Goal: Information Seeking & Learning: Learn about a topic

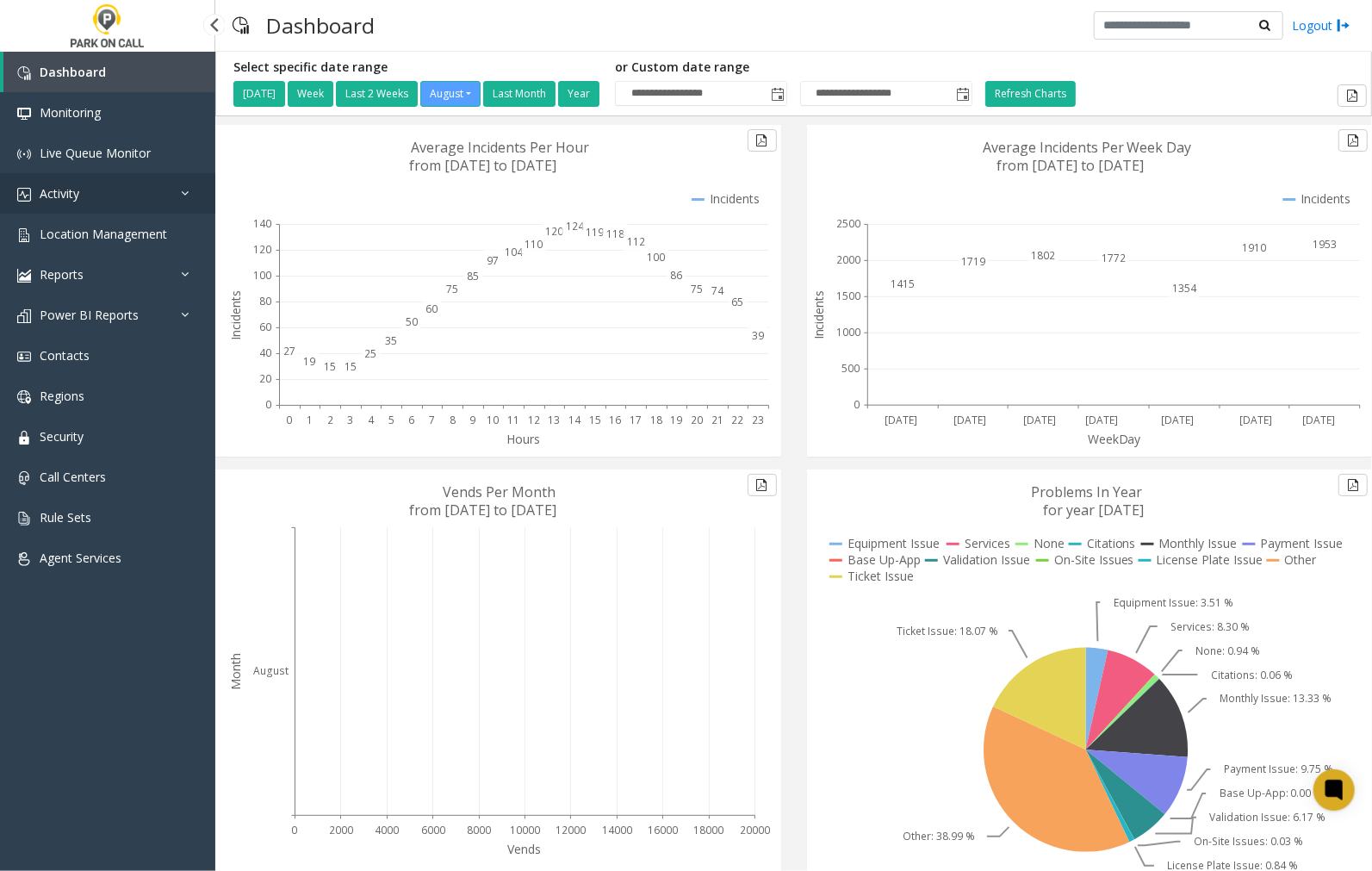
click at [66, 193] on span "Activity" at bounding box center [59, 193] width 39 height 17
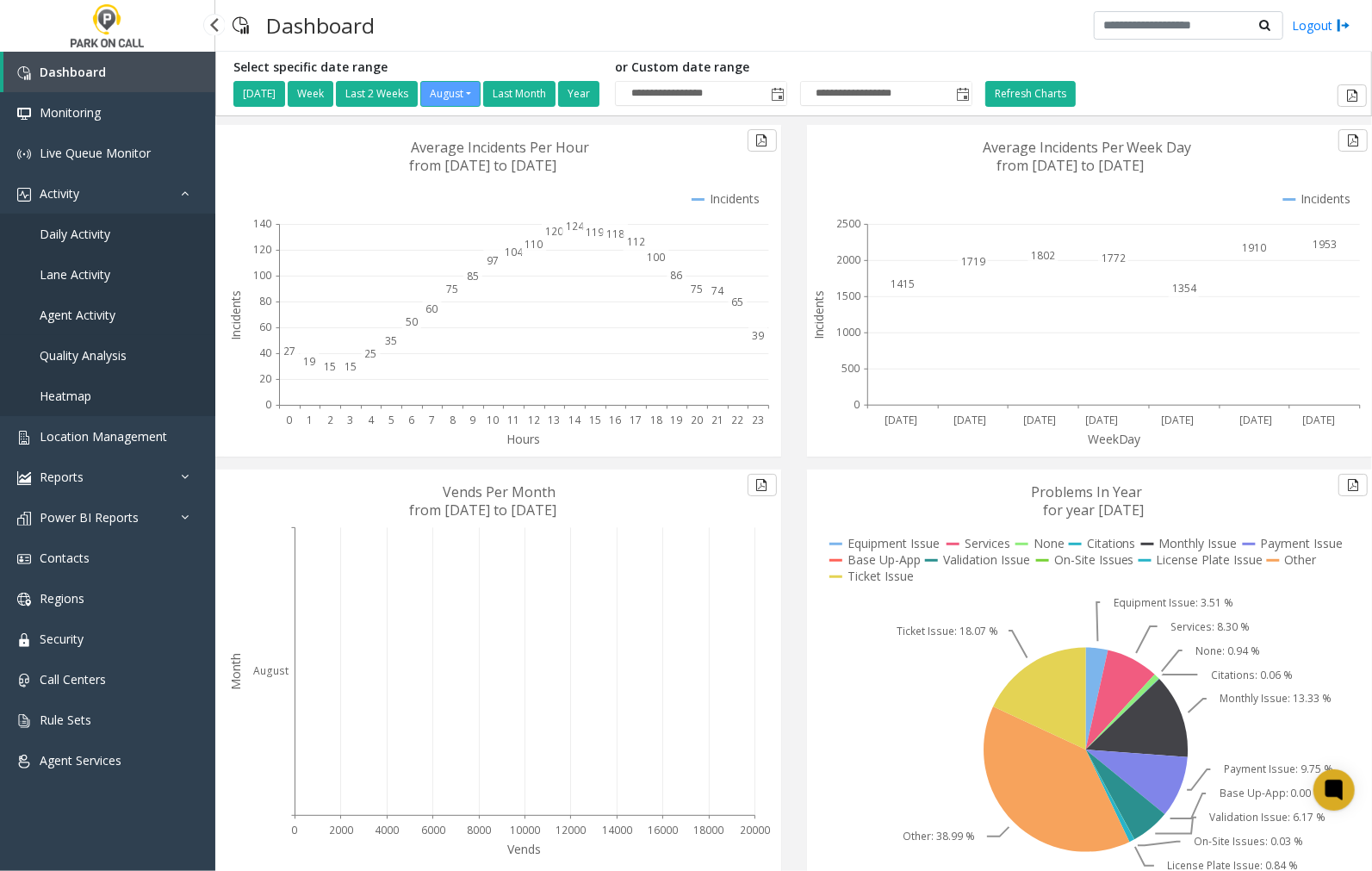
click at [84, 312] on span "Agent Activity" at bounding box center [77, 315] width 76 height 17
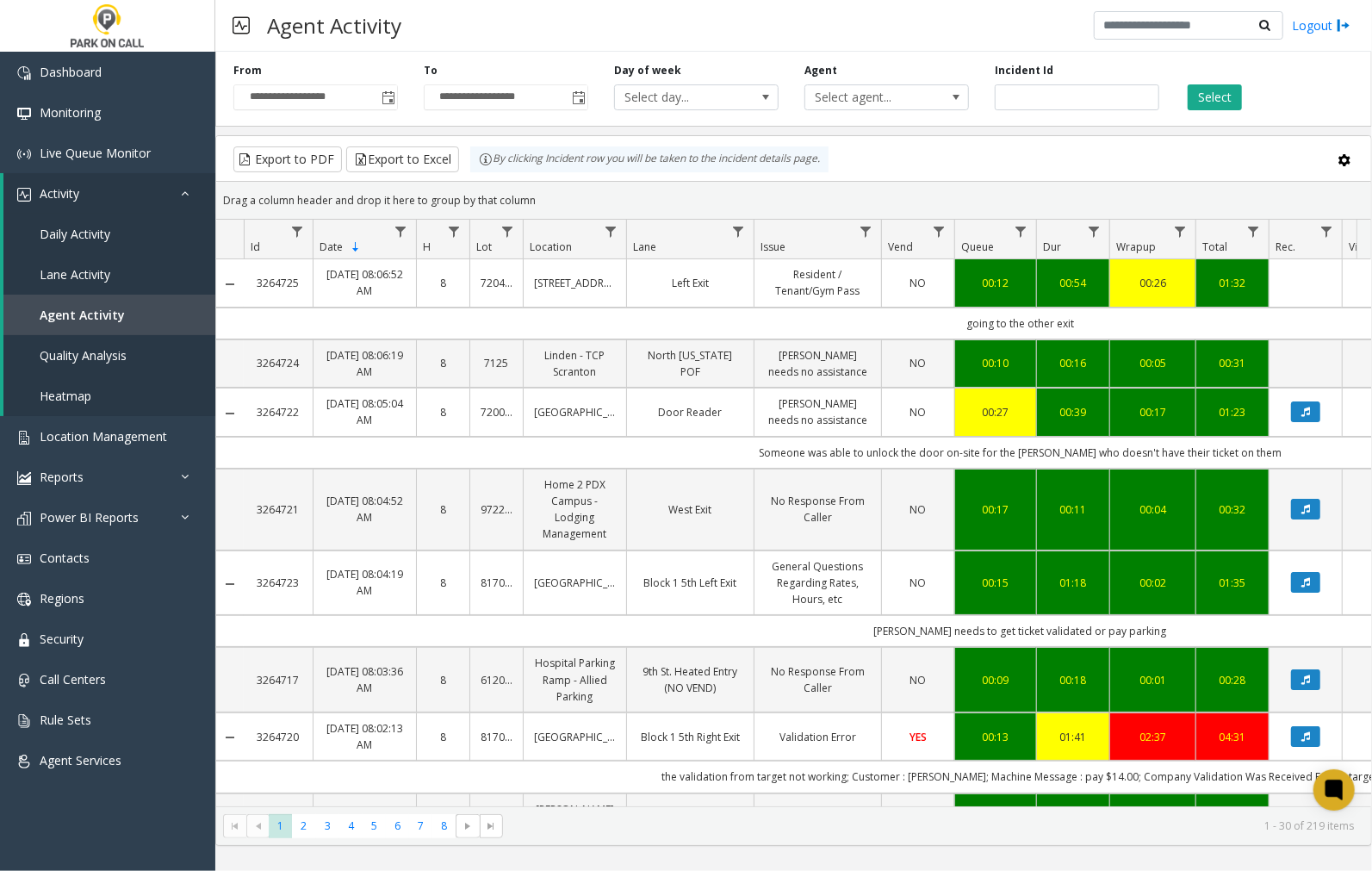
click at [385, 97] on span "Toggle popup" at bounding box center [388, 98] width 14 height 14
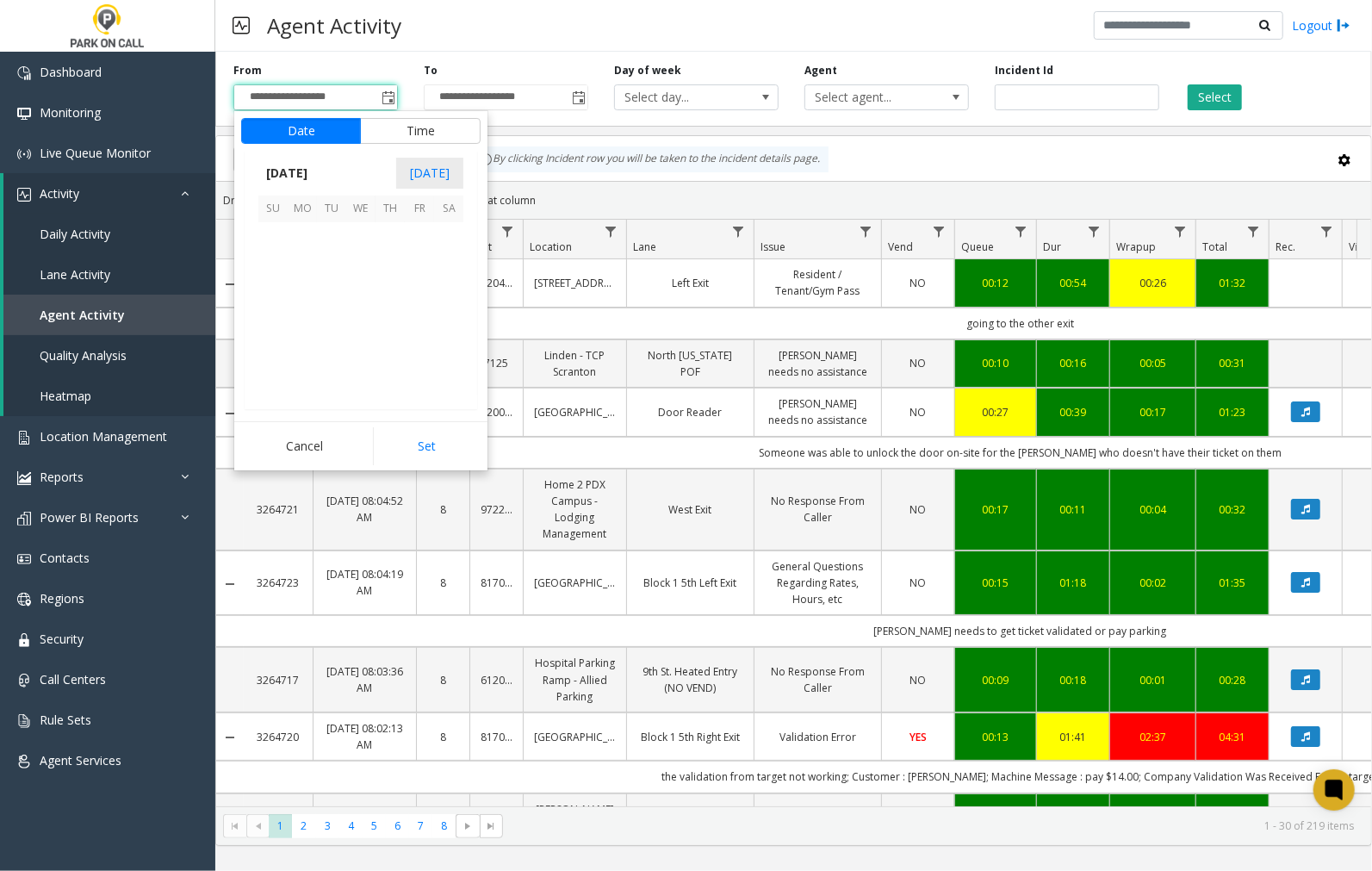
scroll to position [308859, 0]
click at [333, 351] on span "26" at bounding box center [331, 354] width 29 height 29
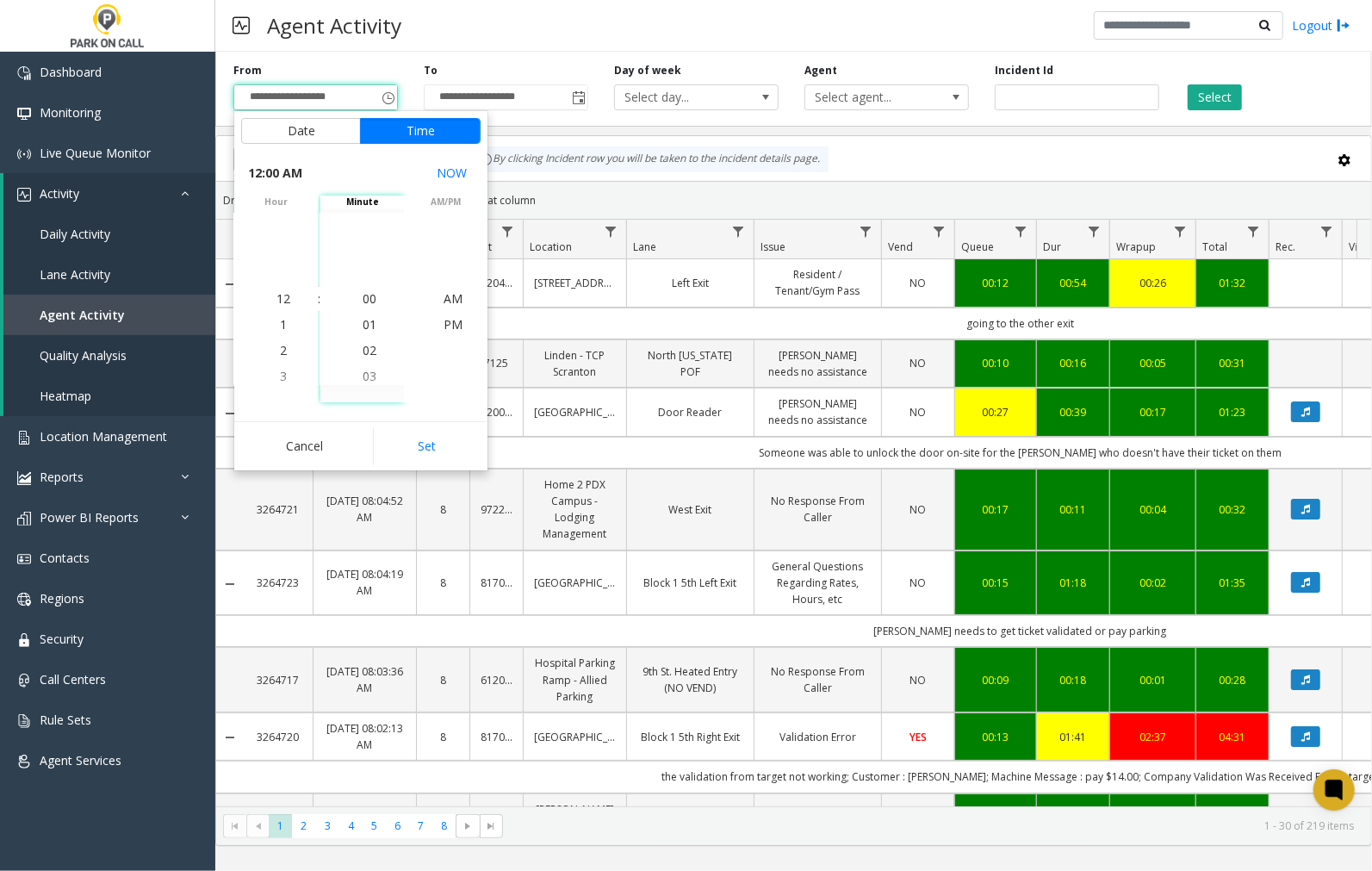
click at [435, 448] on button "Set" at bounding box center [427, 446] width 108 height 38
type input "**********"
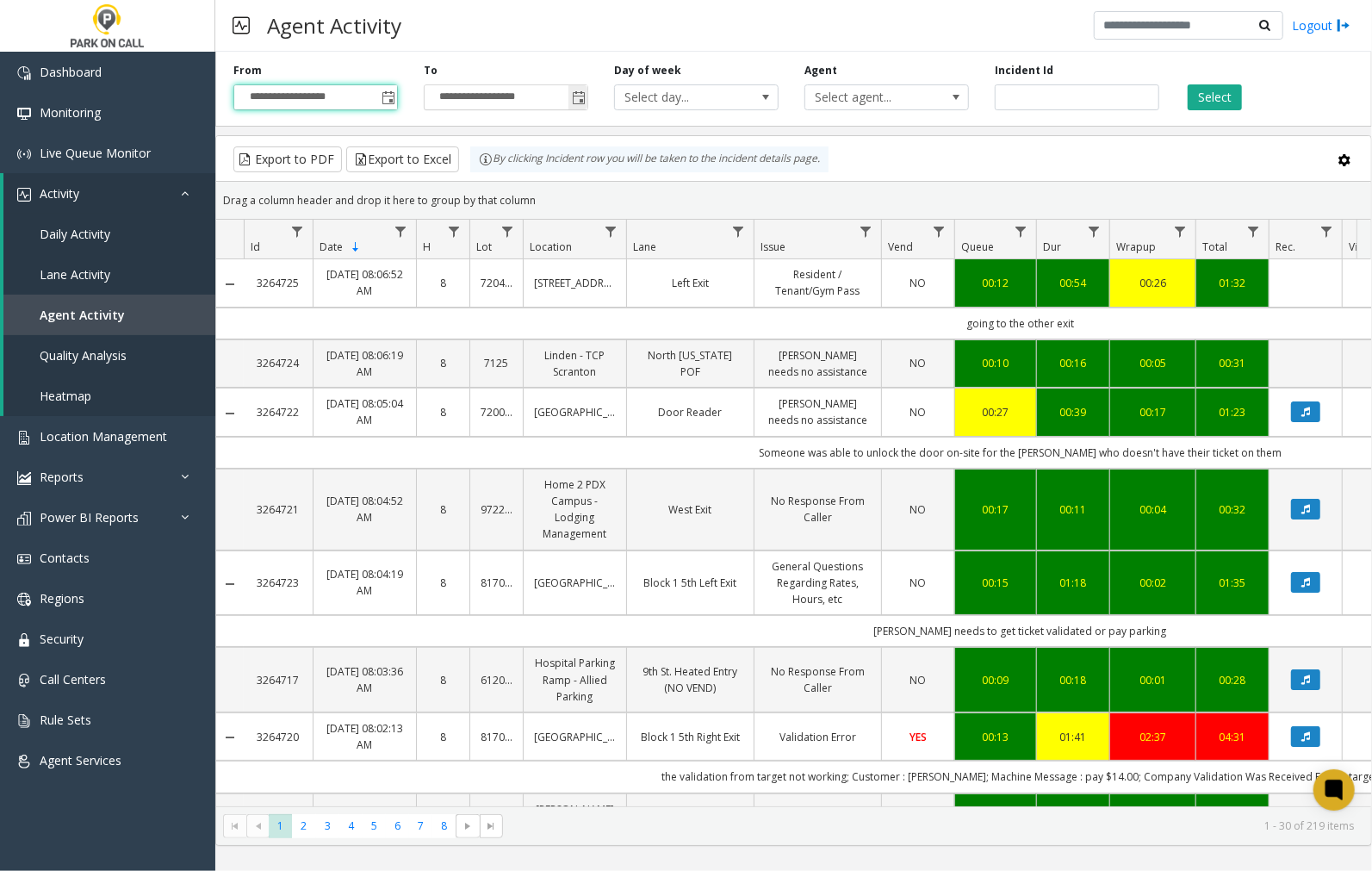
click at [572, 97] on span "Toggle popup" at bounding box center [579, 98] width 14 height 14
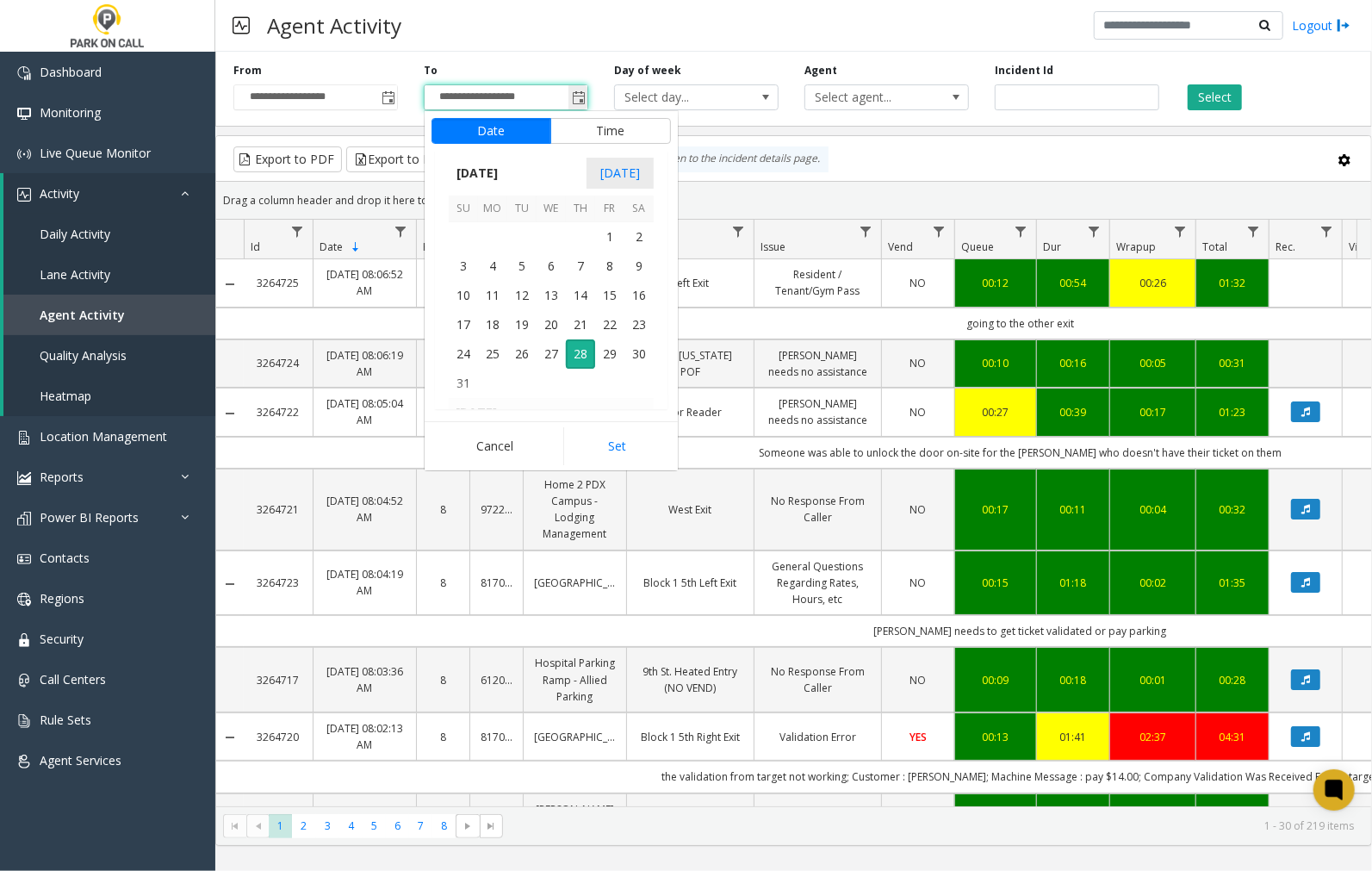
scroll to position [26, 0]
click at [519, 353] on span "26" at bounding box center [522, 354] width 29 height 29
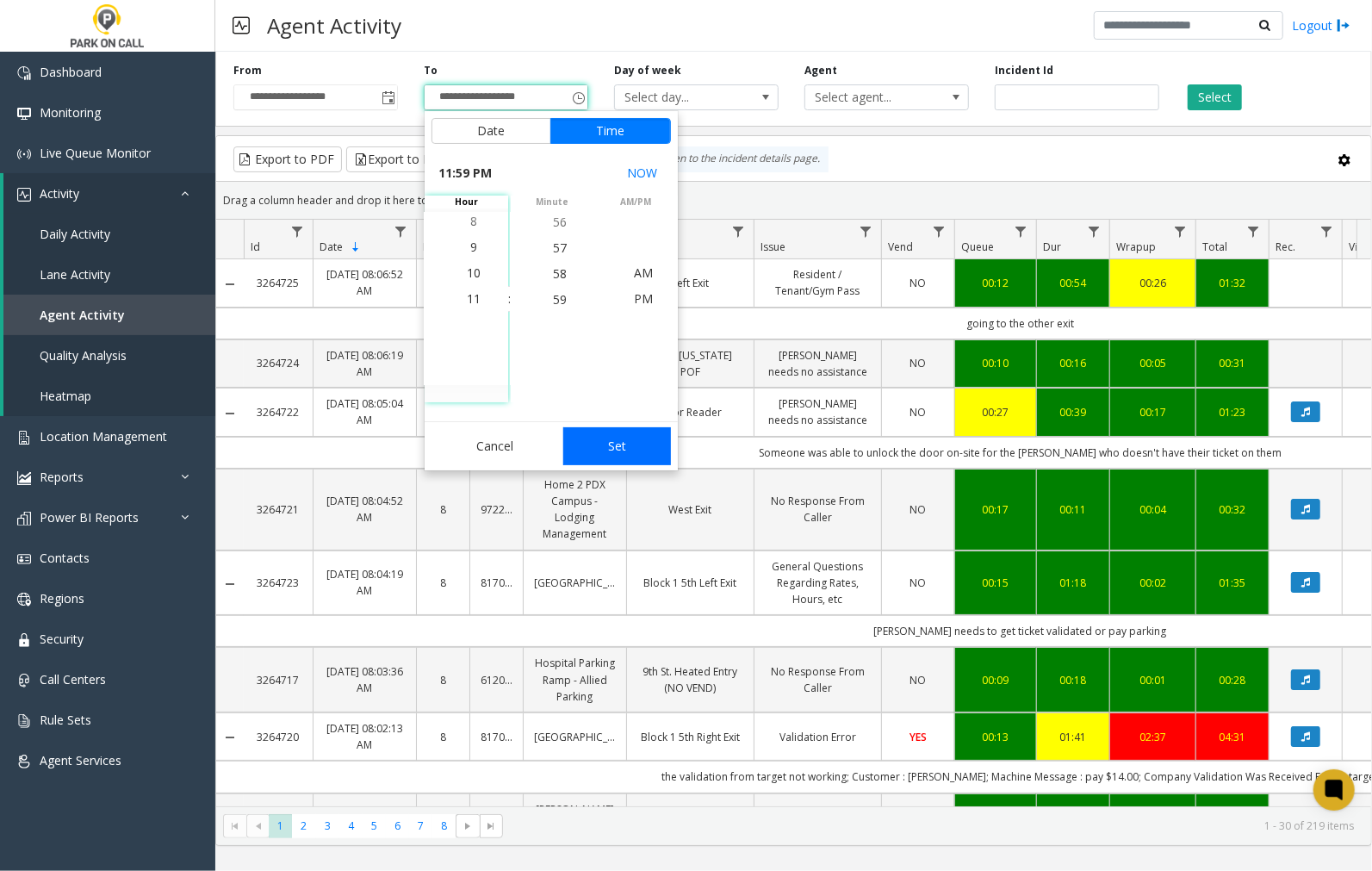
click at [603, 436] on button "Set" at bounding box center [617, 446] width 108 height 38
type input "**********"
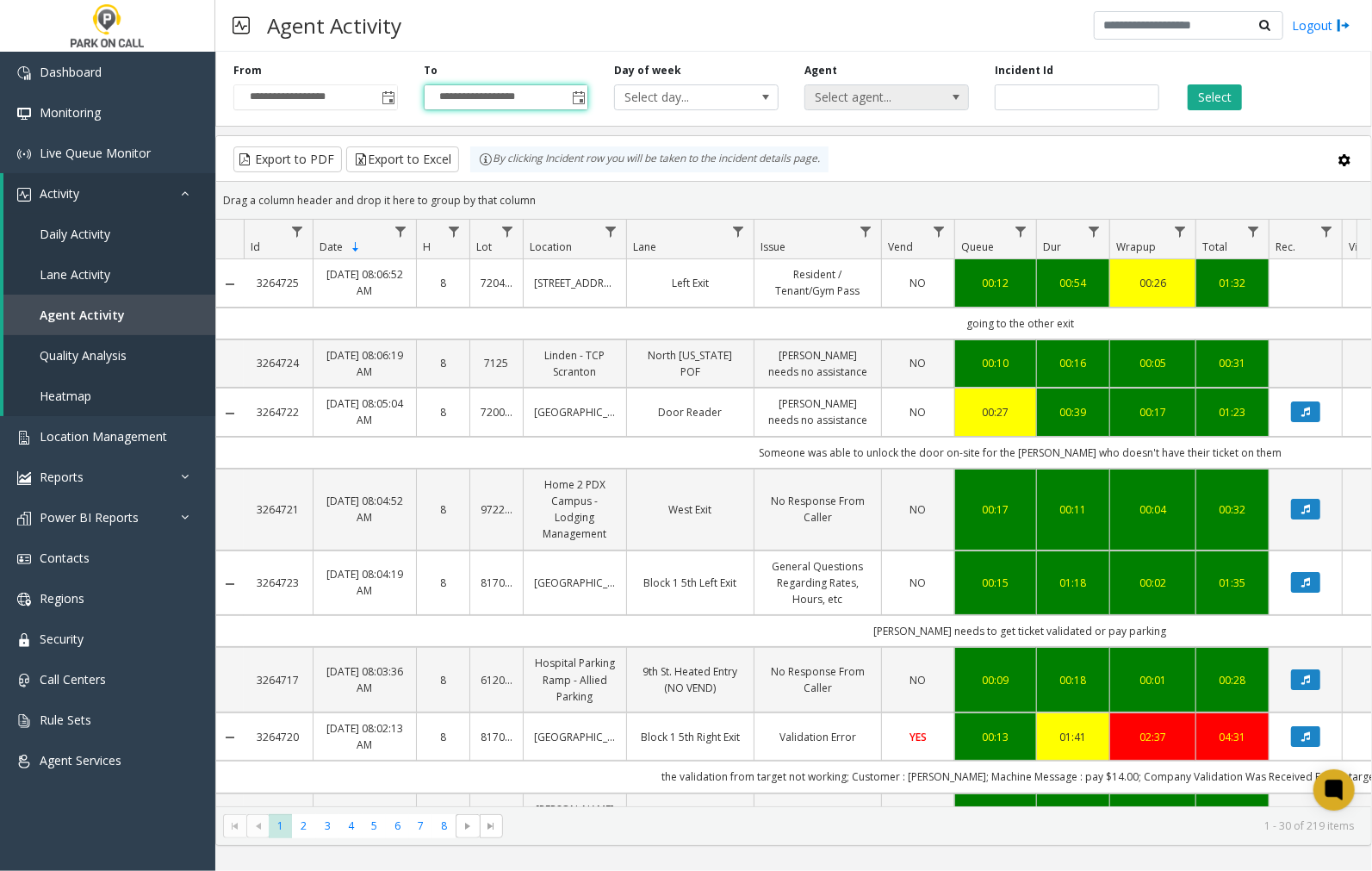
click at [913, 95] on span "Select agent..." at bounding box center [870, 97] width 130 height 25
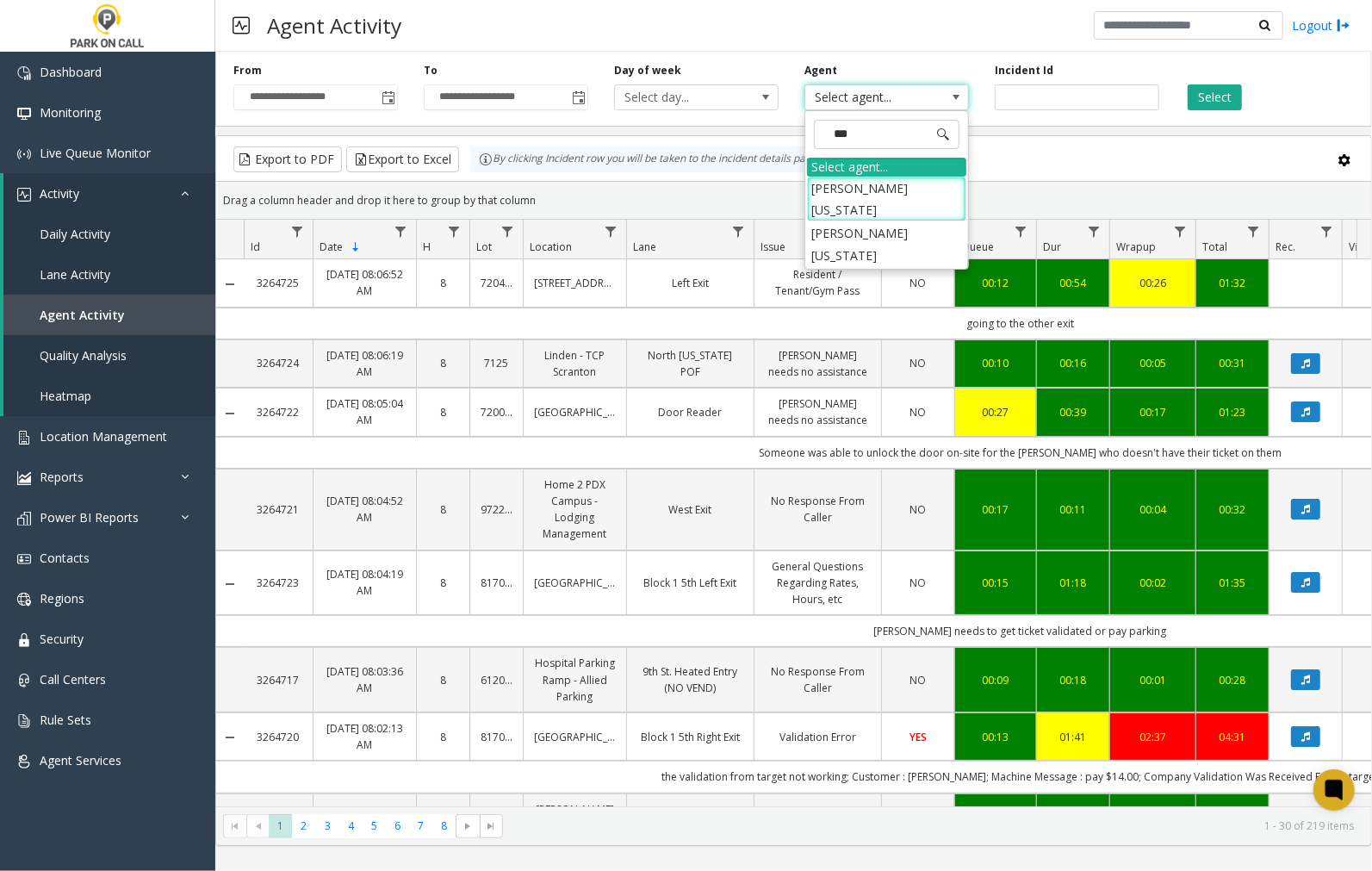
type input "****"
click at [923, 221] on li "[PERSON_NAME][US_STATE]" at bounding box center [886, 244] width 159 height 45
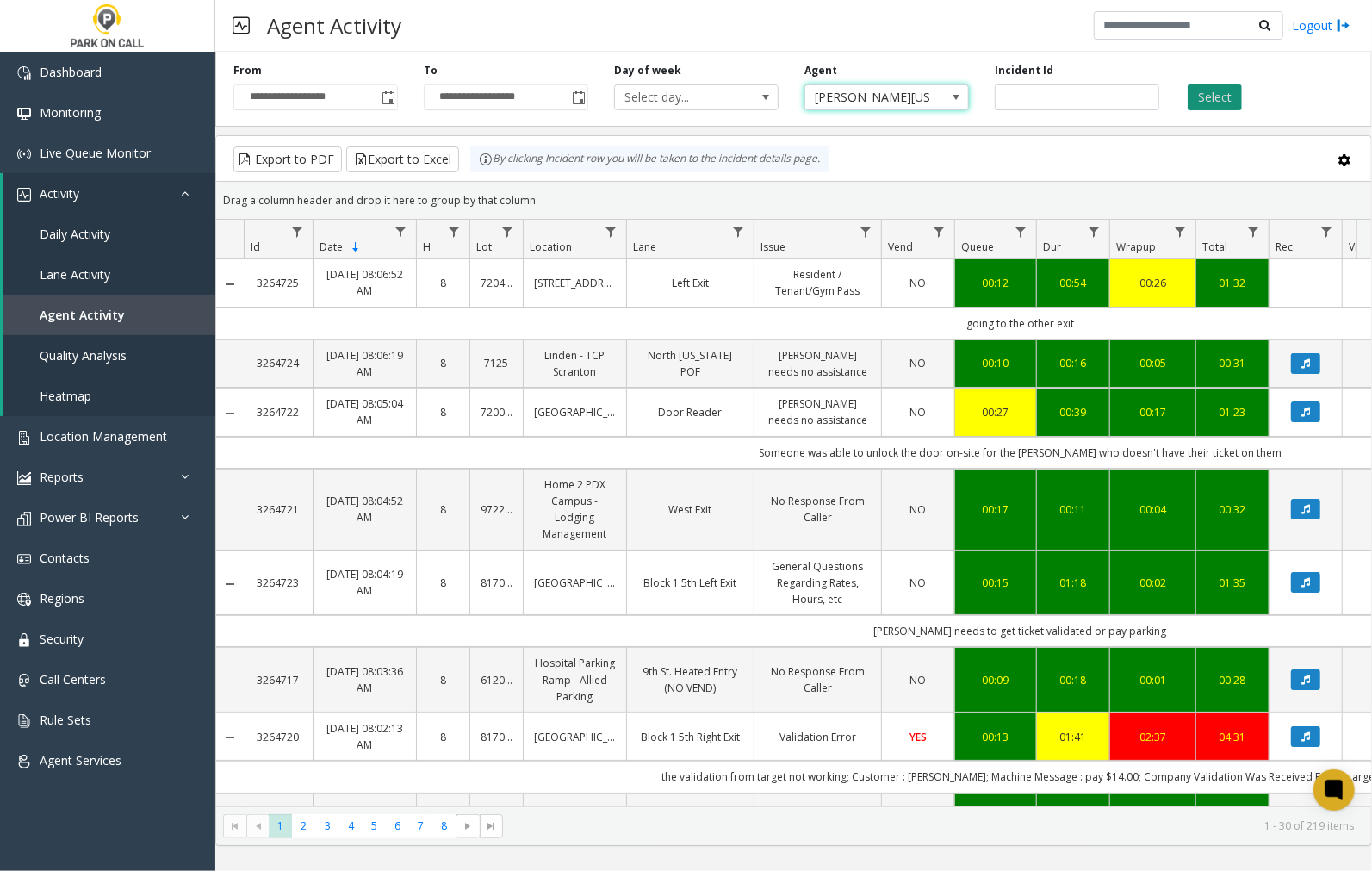
click at [1204, 93] on button "Select" at bounding box center [1214, 97] width 54 height 26
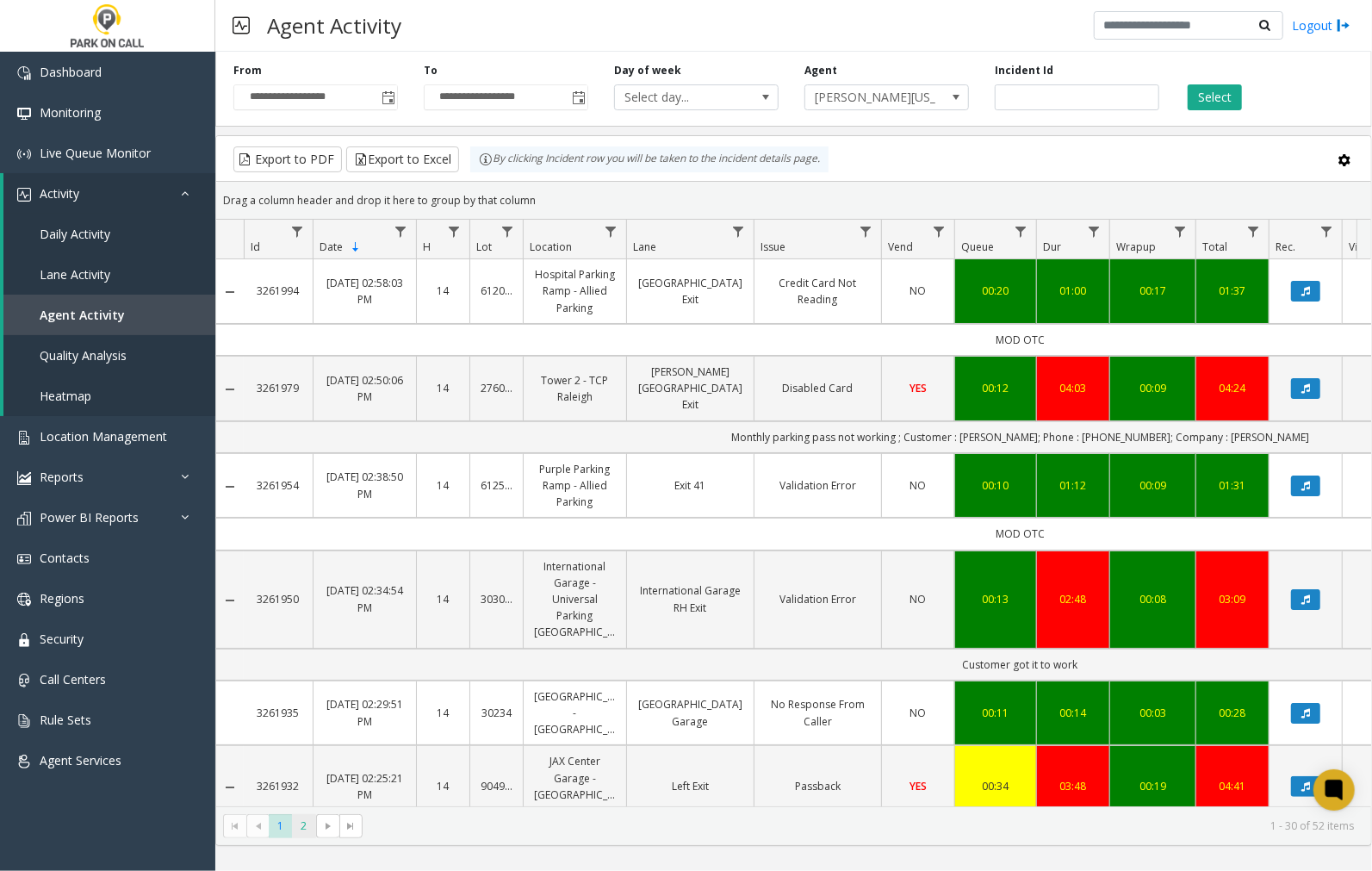
click at [300, 825] on span "2" at bounding box center [304, 826] width 24 height 24
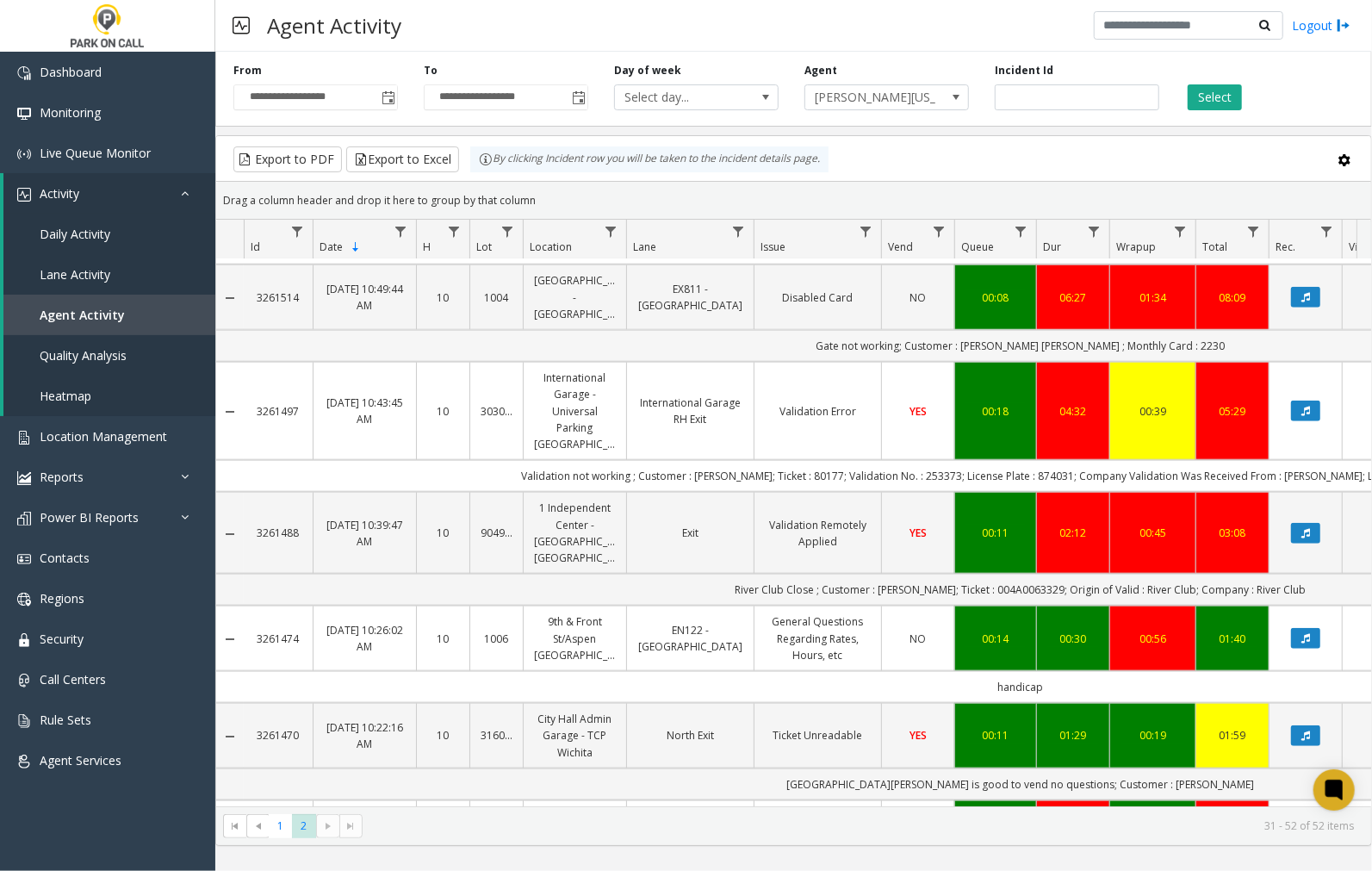
scroll to position [1597, 0]
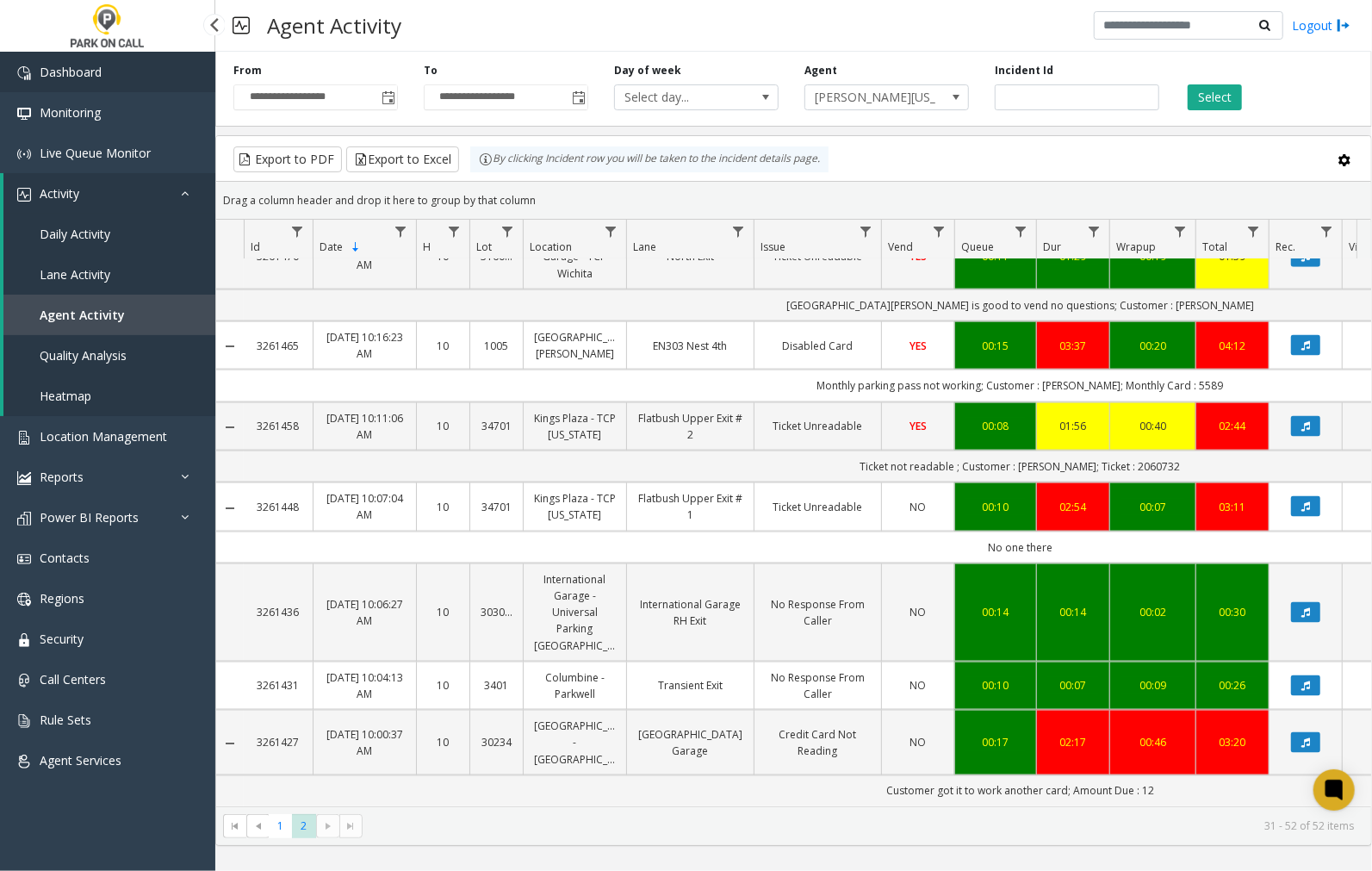
click at [112, 66] on link "Dashboard" at bounding box center [107, 72] width 215 height 40
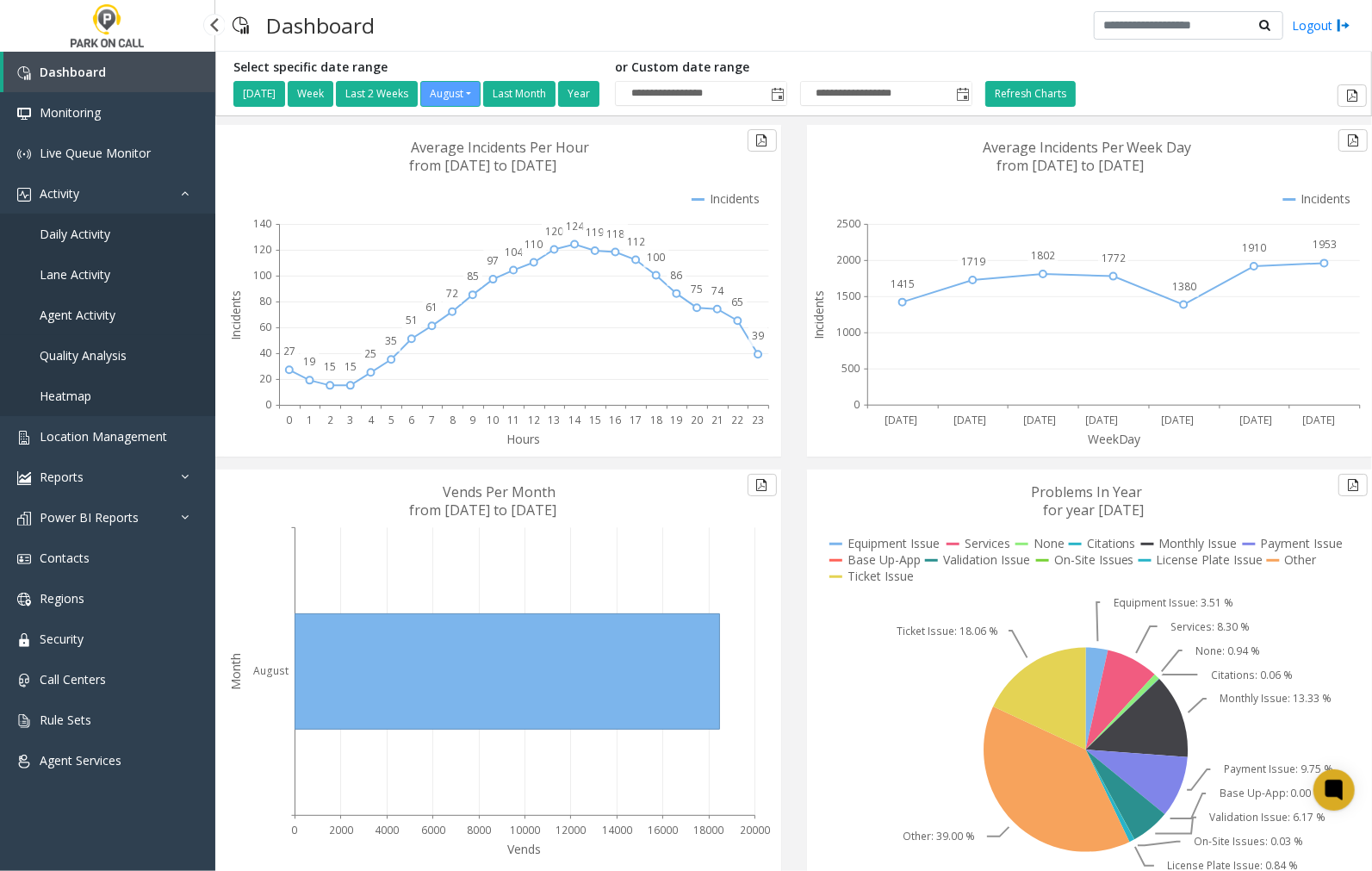
click at [64, 316] on span "Agent Activity" at bounding box center [77, 315] width 76 height 17
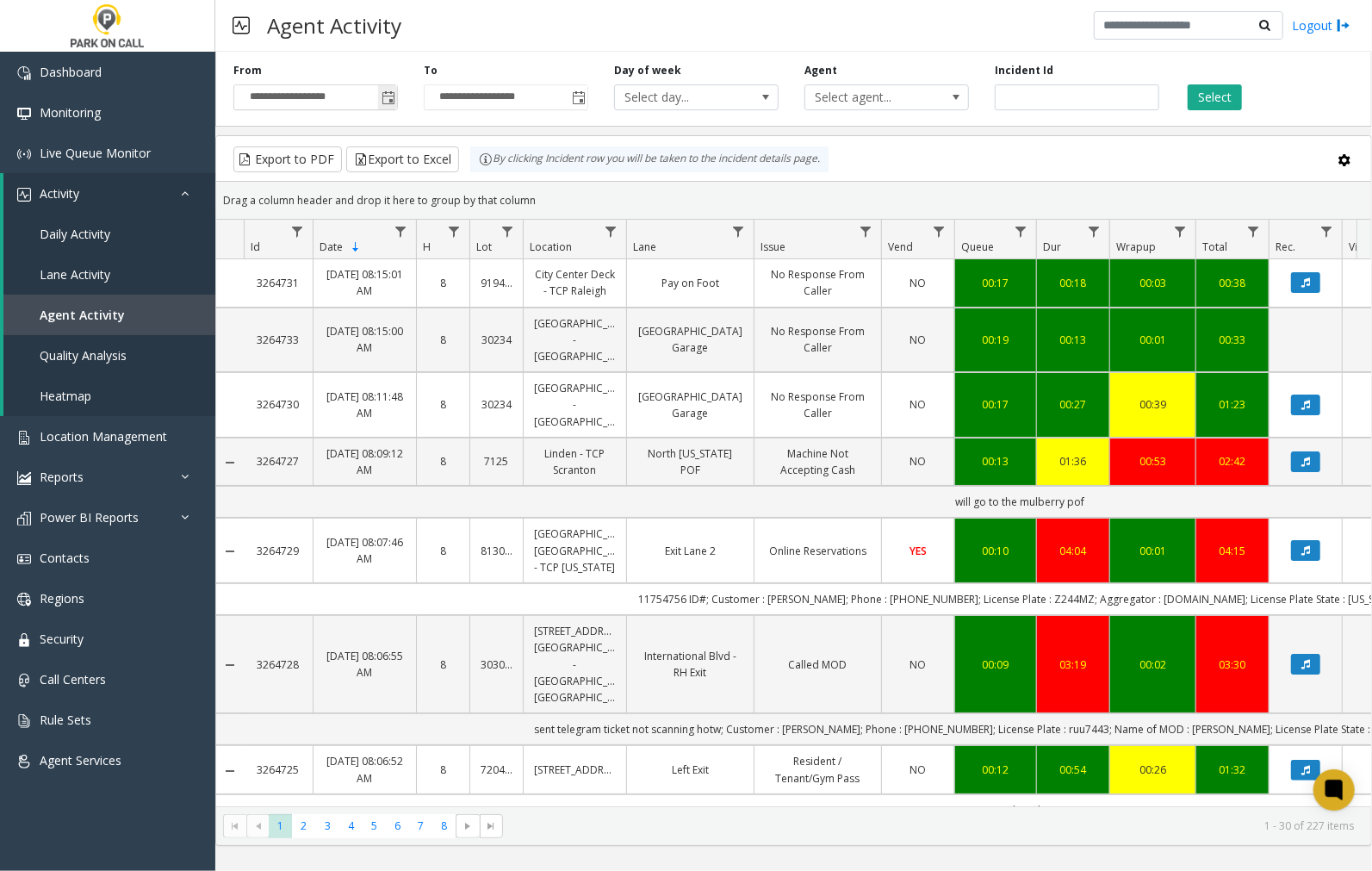
click at [387, 99] on span "Toggle popup" at bounding box center [388, 98] width 14 height 14
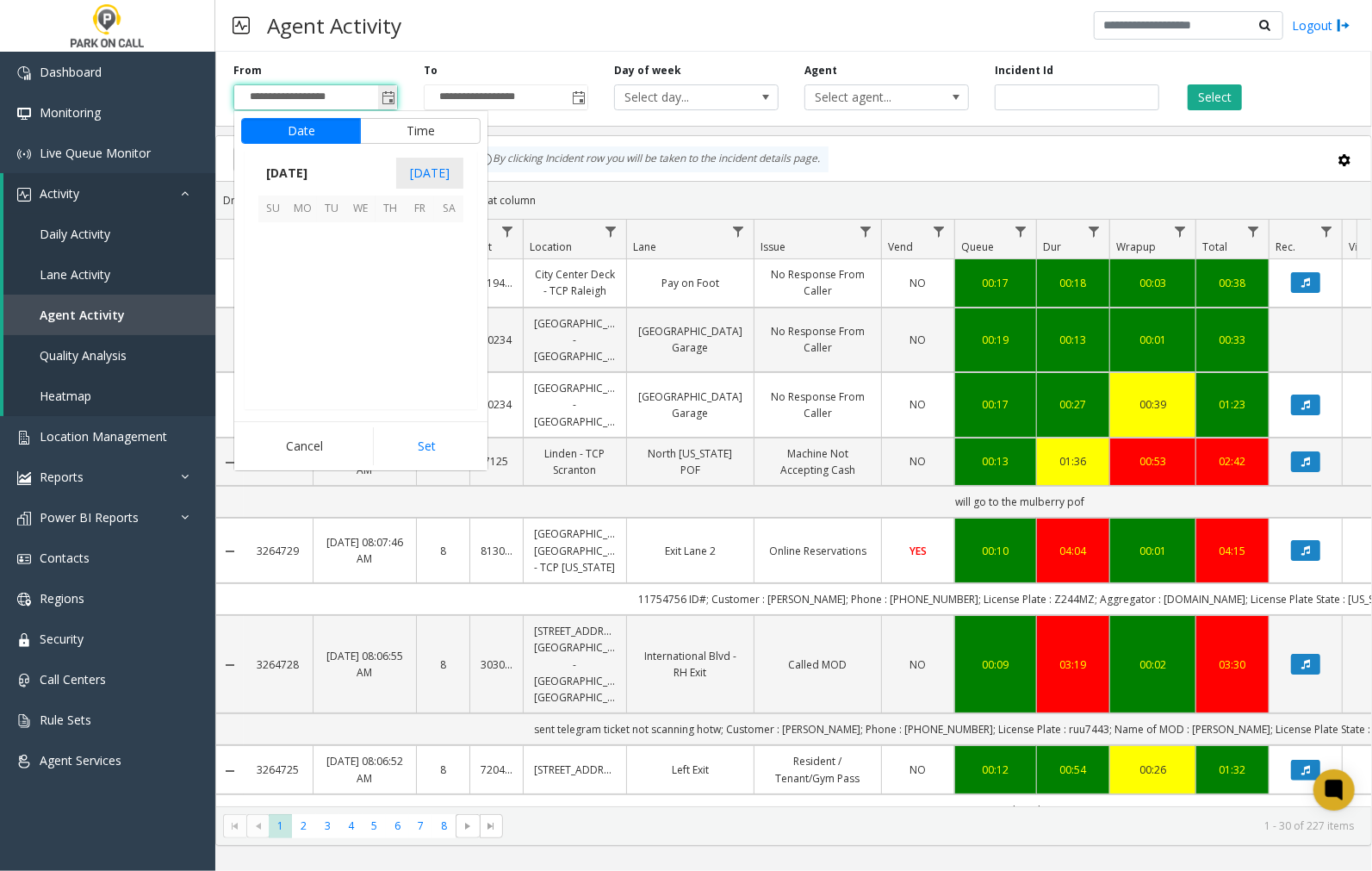
scroll to position [308859, 0]
click at [336, 358] on span "26" at bounding box center [331, 354] width 29 height 29
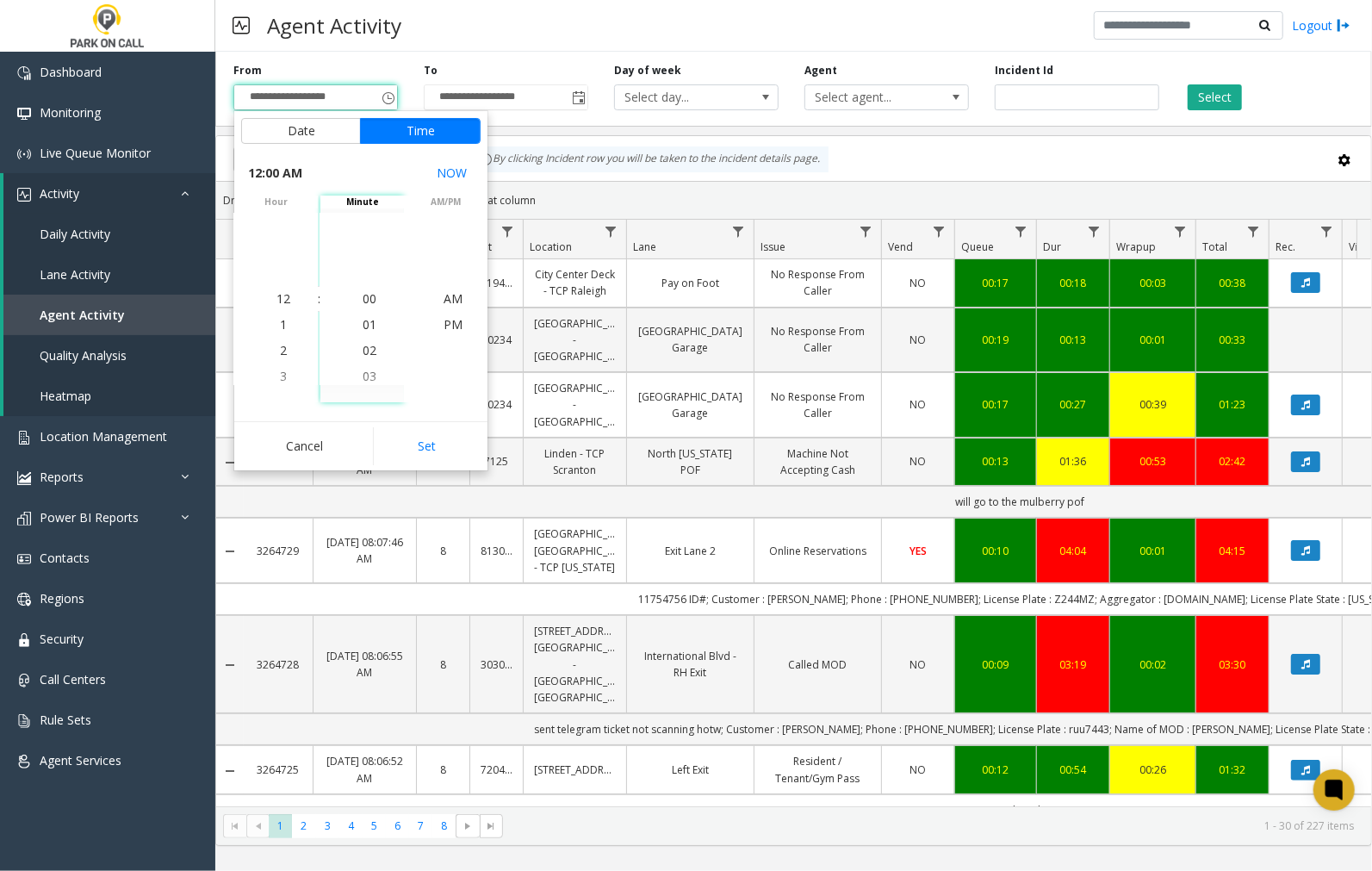
drag, startPoint x: 414, startPoint y: 440, endPoint x: 423, endPoint y: 436, distance: 9.8
click at [414, 441] on button "Set" at bounding box center [427, 446] width 108 height 38
type input "**********"
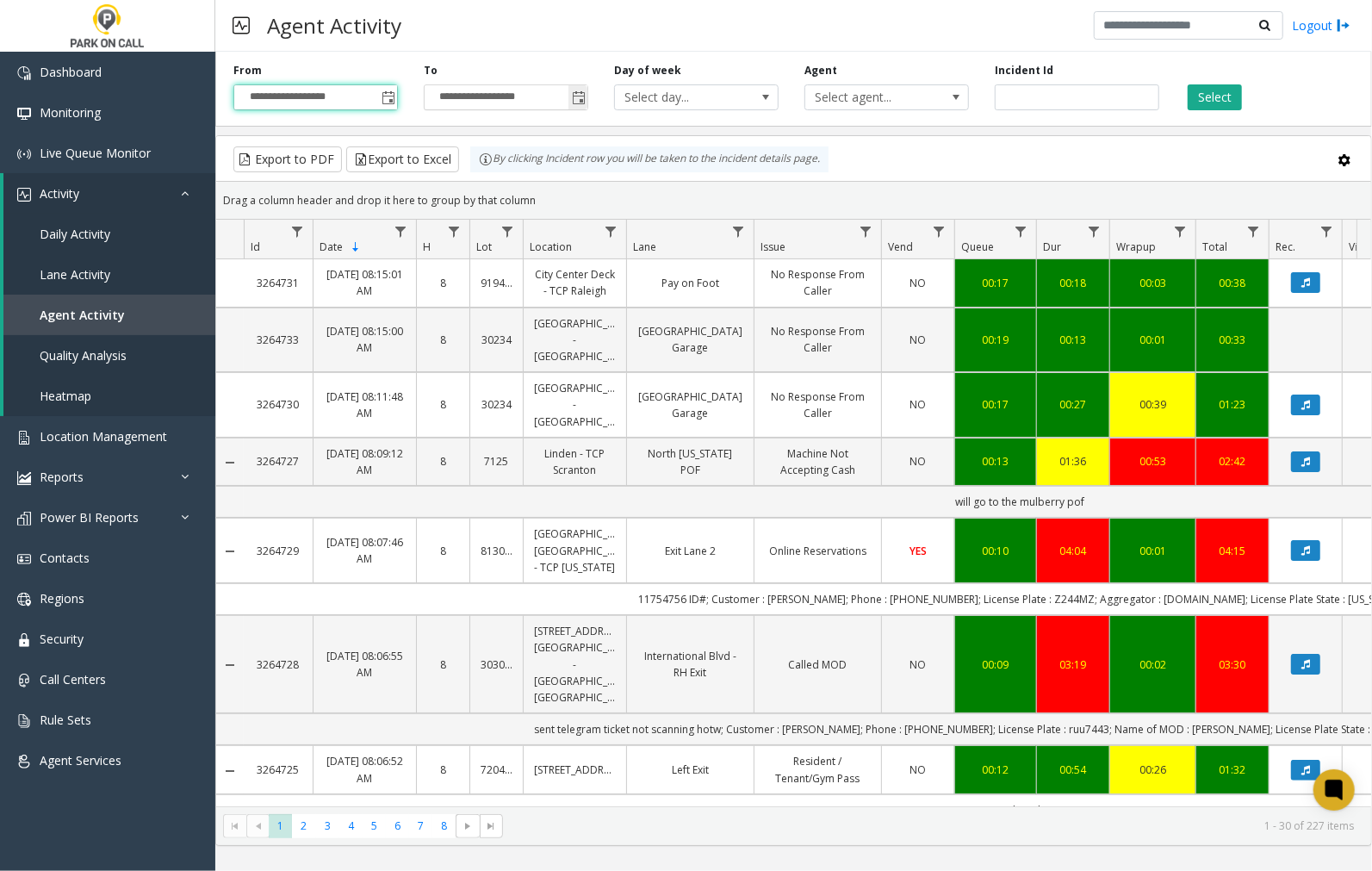
click at [580, 96] on span "Toggle popup" at bounding box center [579, 98] width 14 height 14
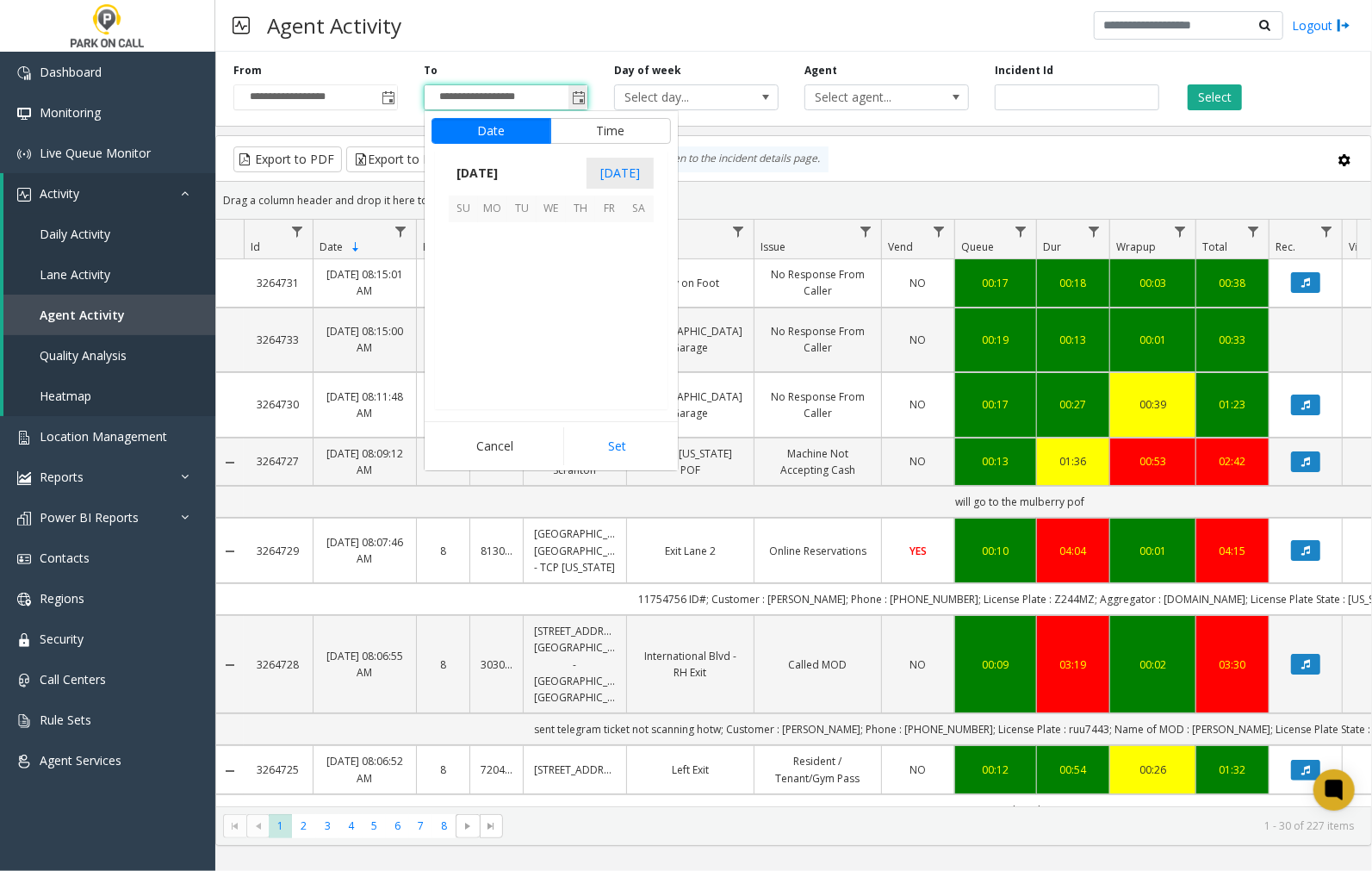
scroll to position [26, 0]
click at [525, 351] on span "26" at bounding box center [522, 354] width 29 height 29
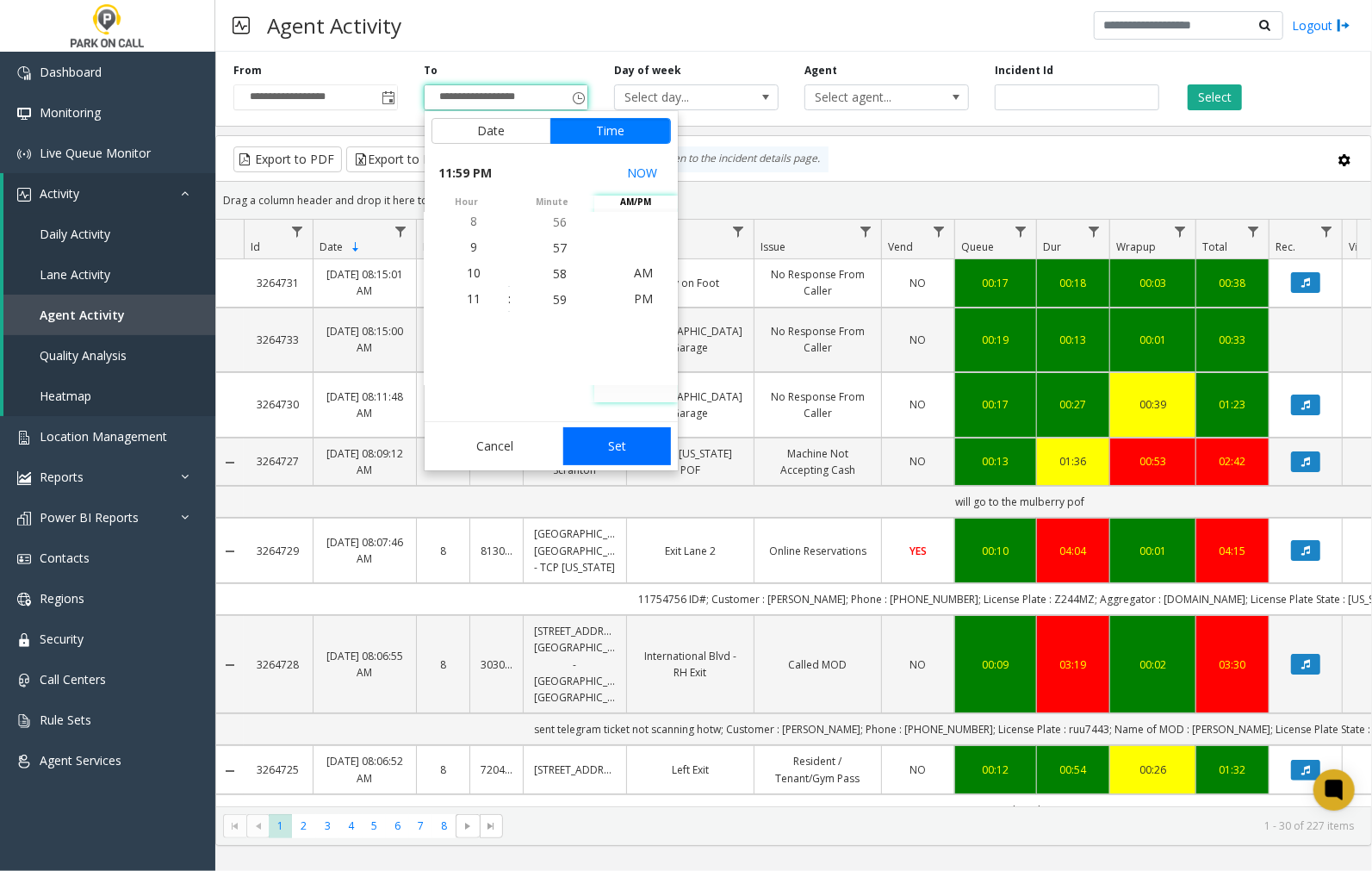
click at [615, 452] on button "Set" at bounding box center [617, 446] width 108 height 38
type input "**********"
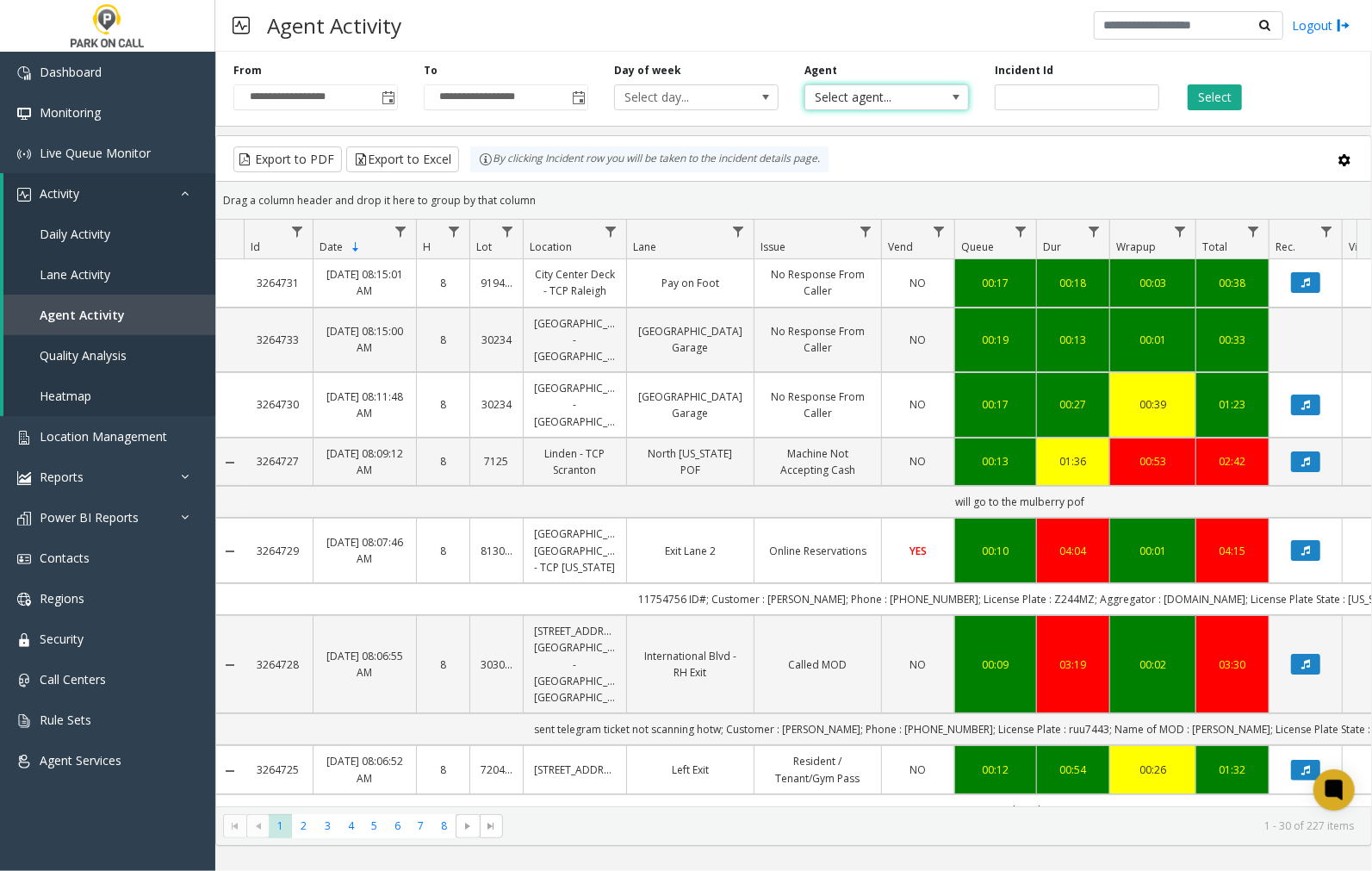
click at [836, 95] on span "Select agent..." at bounding box center [870, 97] width 130 height 25
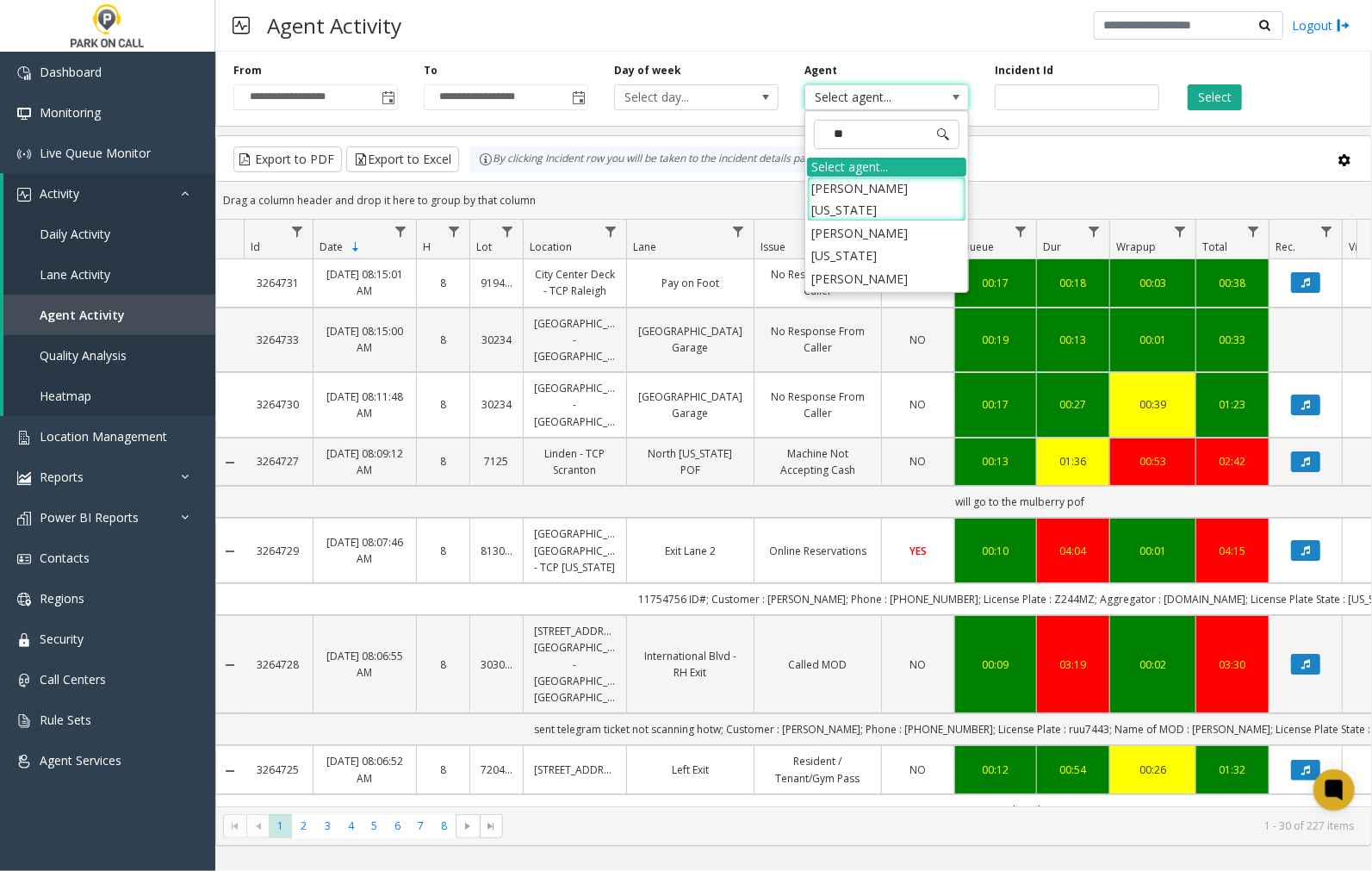
type input "***"
click at [872, 221] on li "[PERSON_NAME][US_STATE]" at bounding box center [886, 244] width 159 height 45
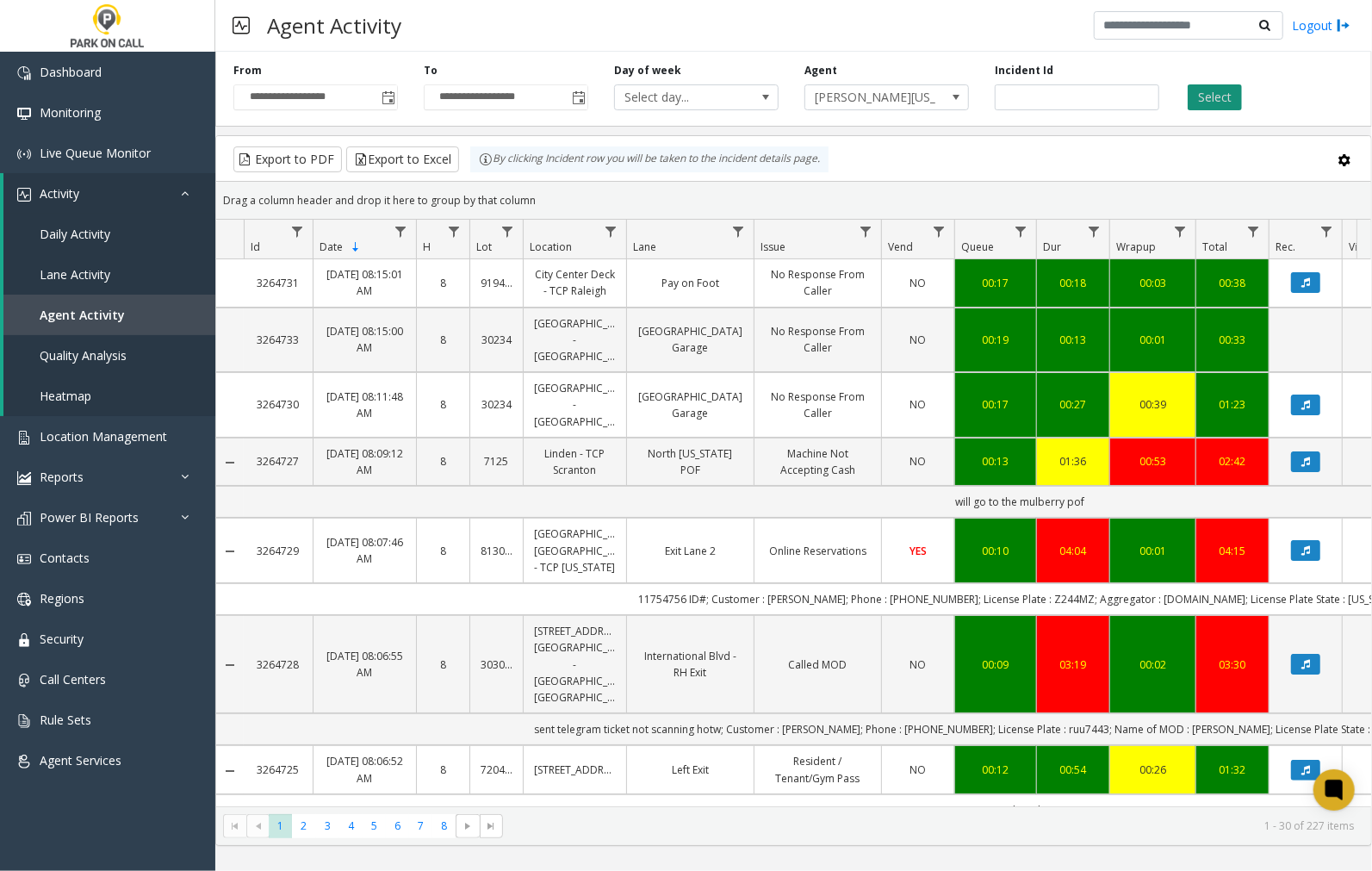
click at [1199, 103] on button "Select" at bounding box center [1214, 97] width 54 height 26
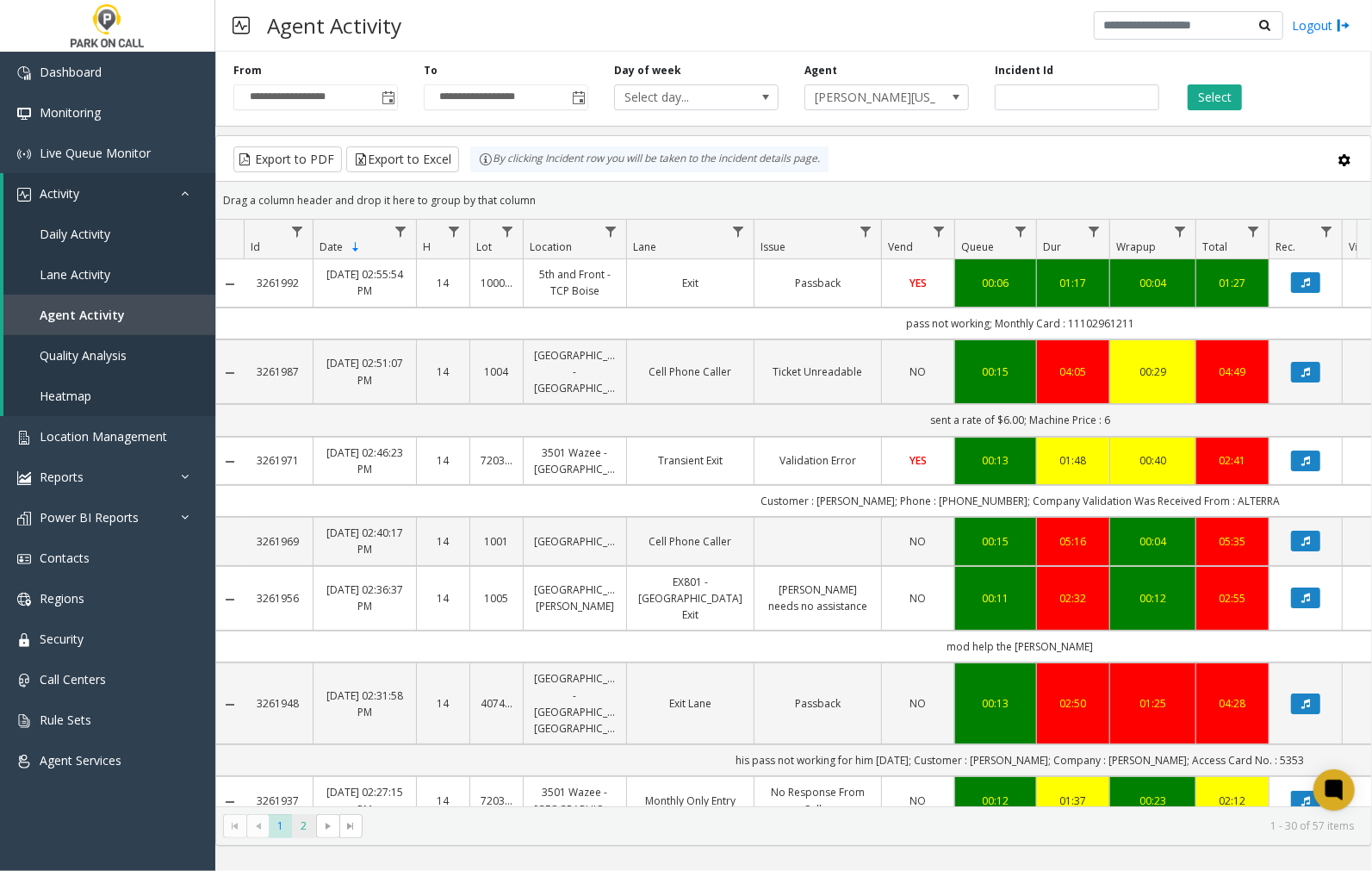
click at [303, 830] on span "2" at bounding box center [304, 826] width 24 height 24
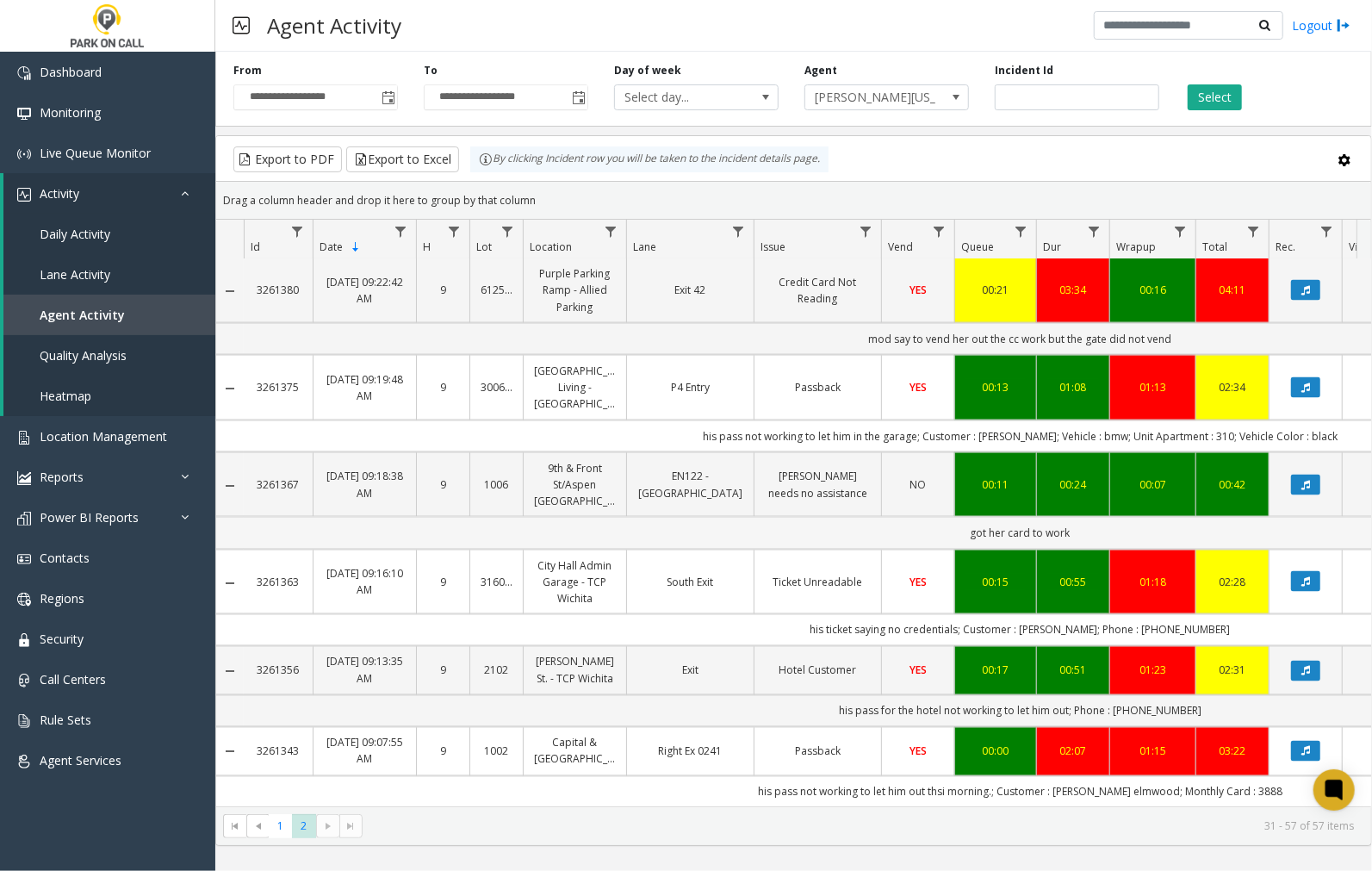
scroll to position [1771, 0]
click at [388, 100] on span "Toggle popup" at bounding box center [388, 98] width 14 height 14
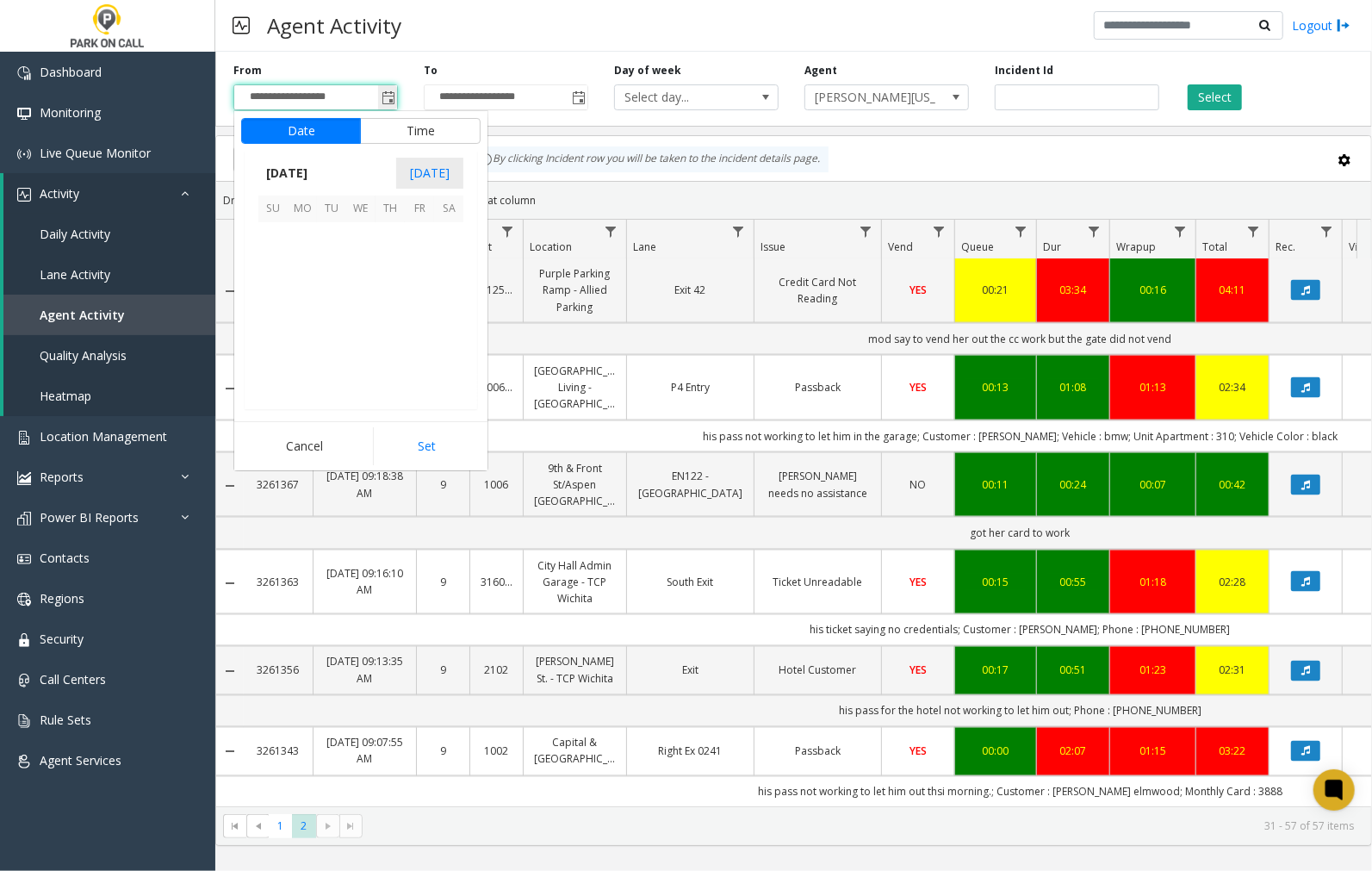
scroll to position [308859, 0]
click at [304, 348] on span "25" at bounding box center [303, 354] width 29 height 29
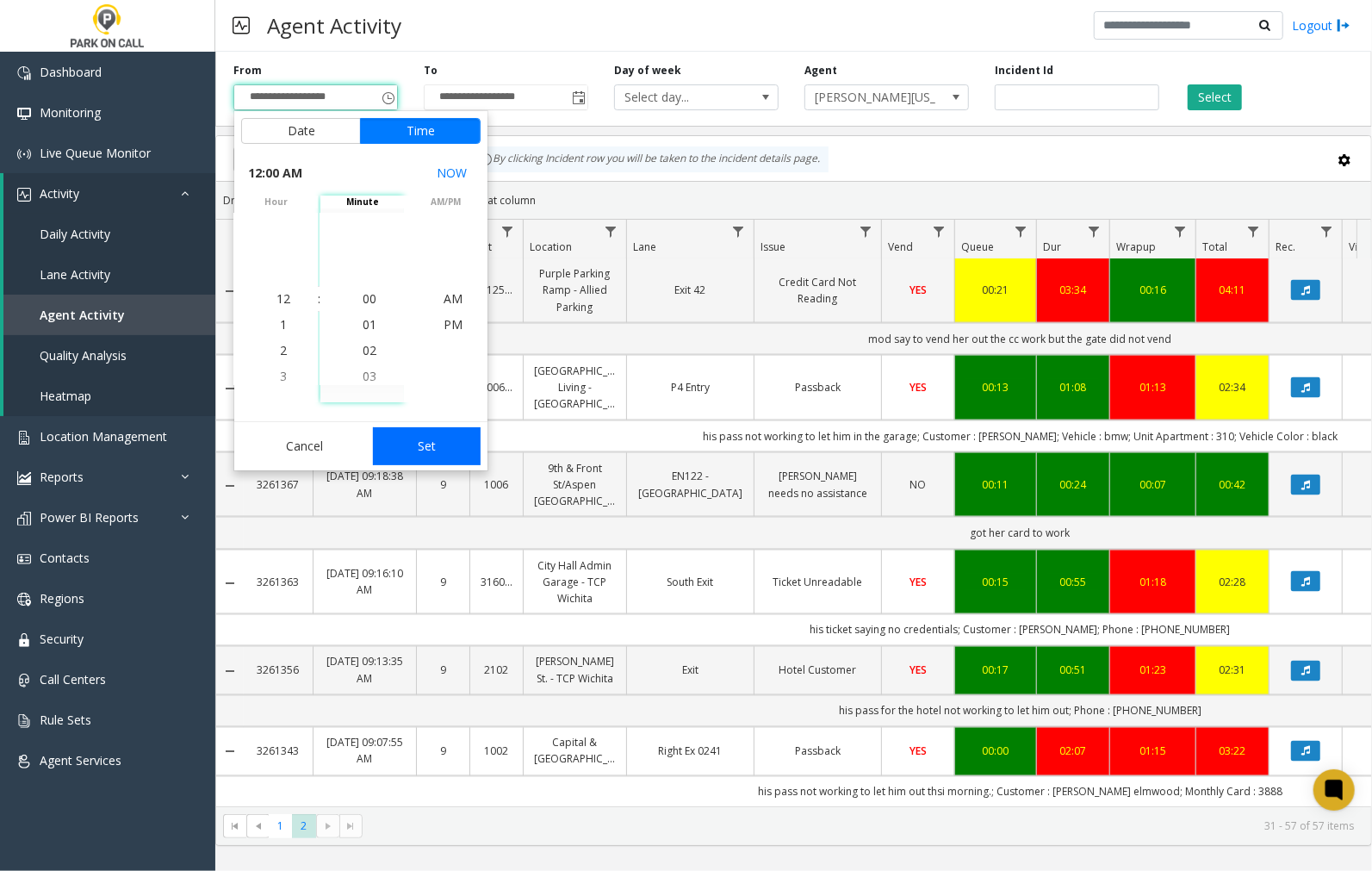
click at [420, 450] on button "Set" at bounding box center [427, 446] width 108 height 38
type input "**********"
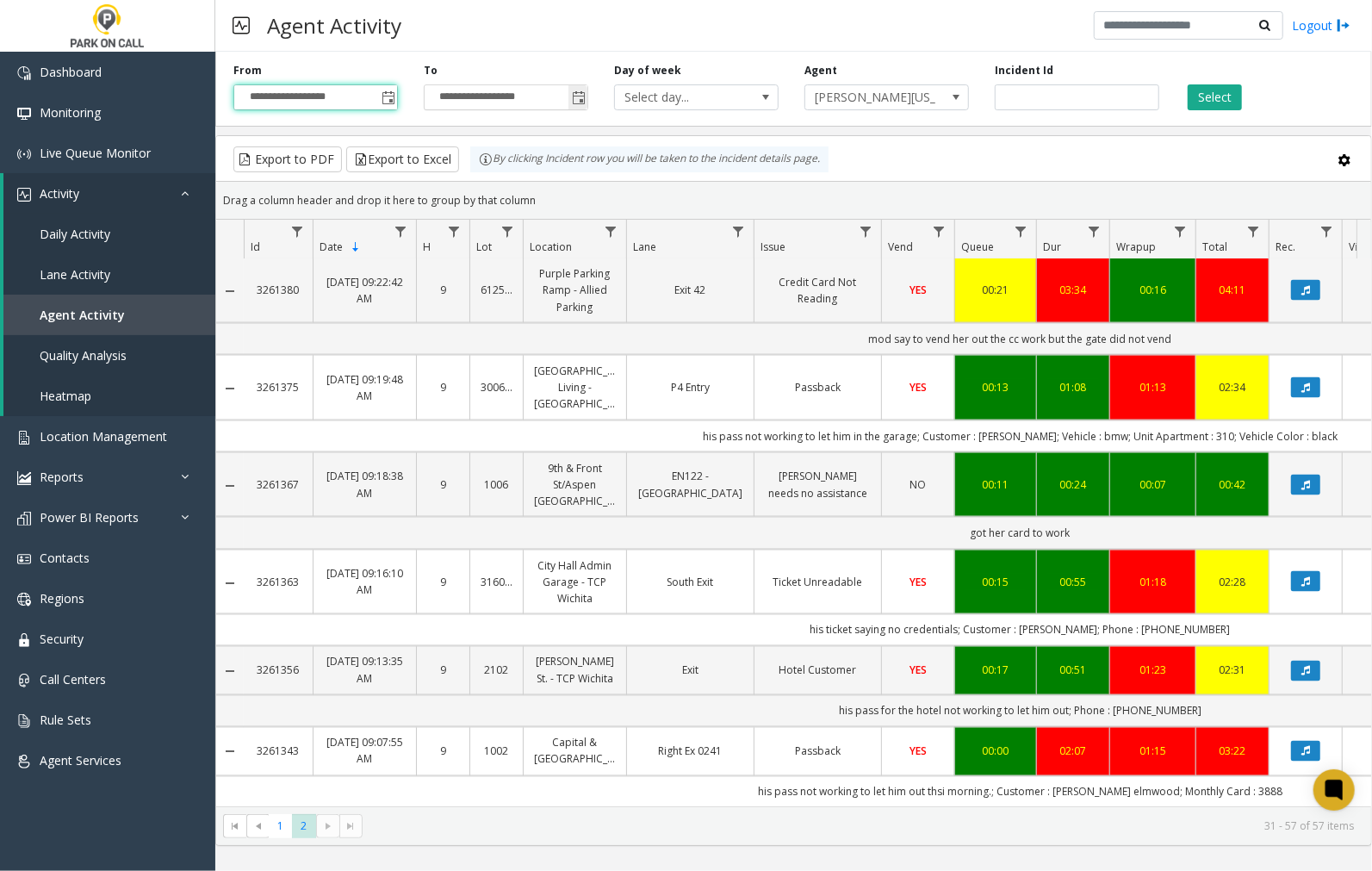
click at [579, 98] on span "Toggle popup" at bounding box center [579, 98] width 14 height 14
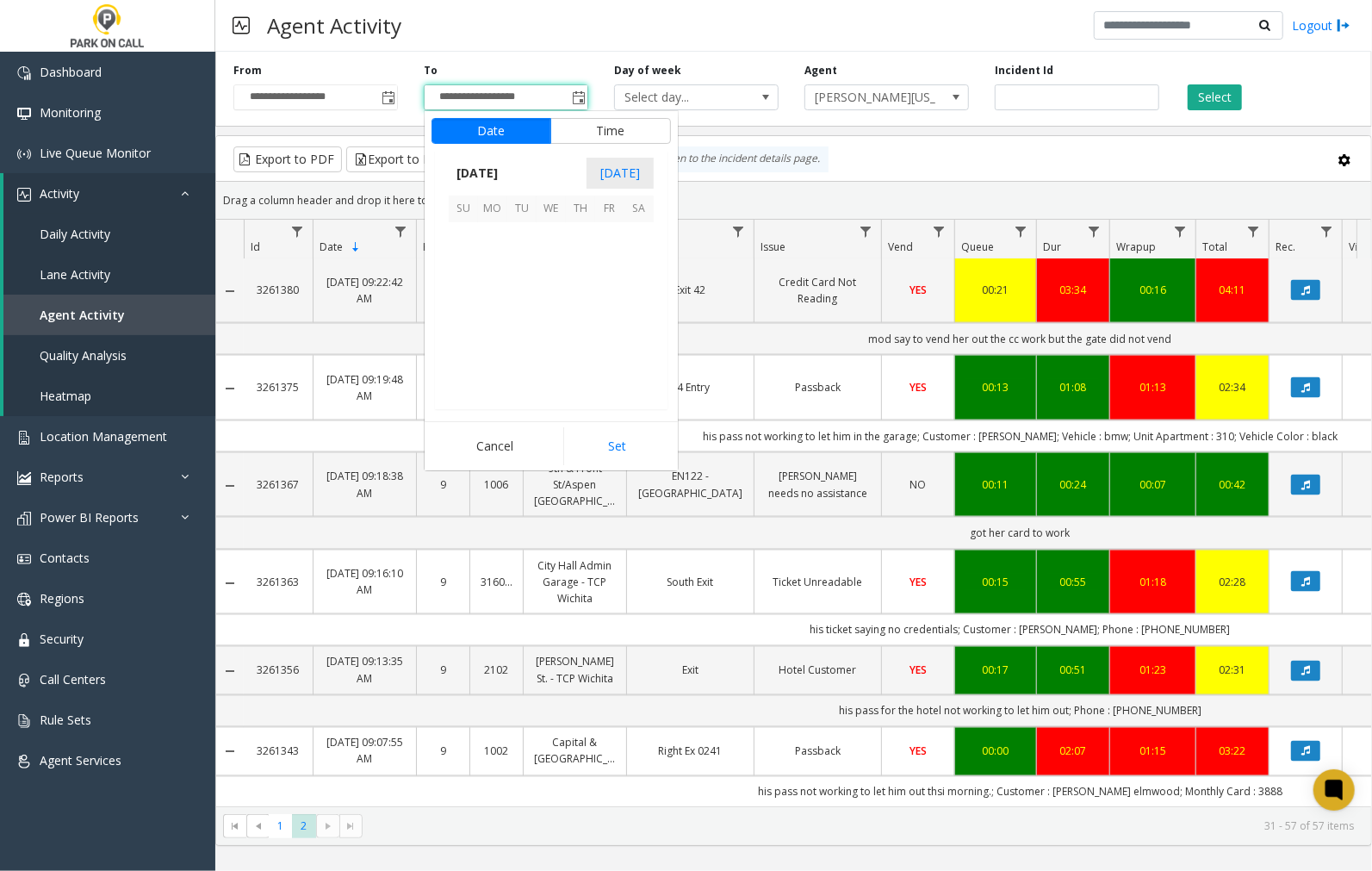
scroll to position [26, 0]
click at [495, 350] on span "25" at bounding box center [492, 354] width 29 height 29
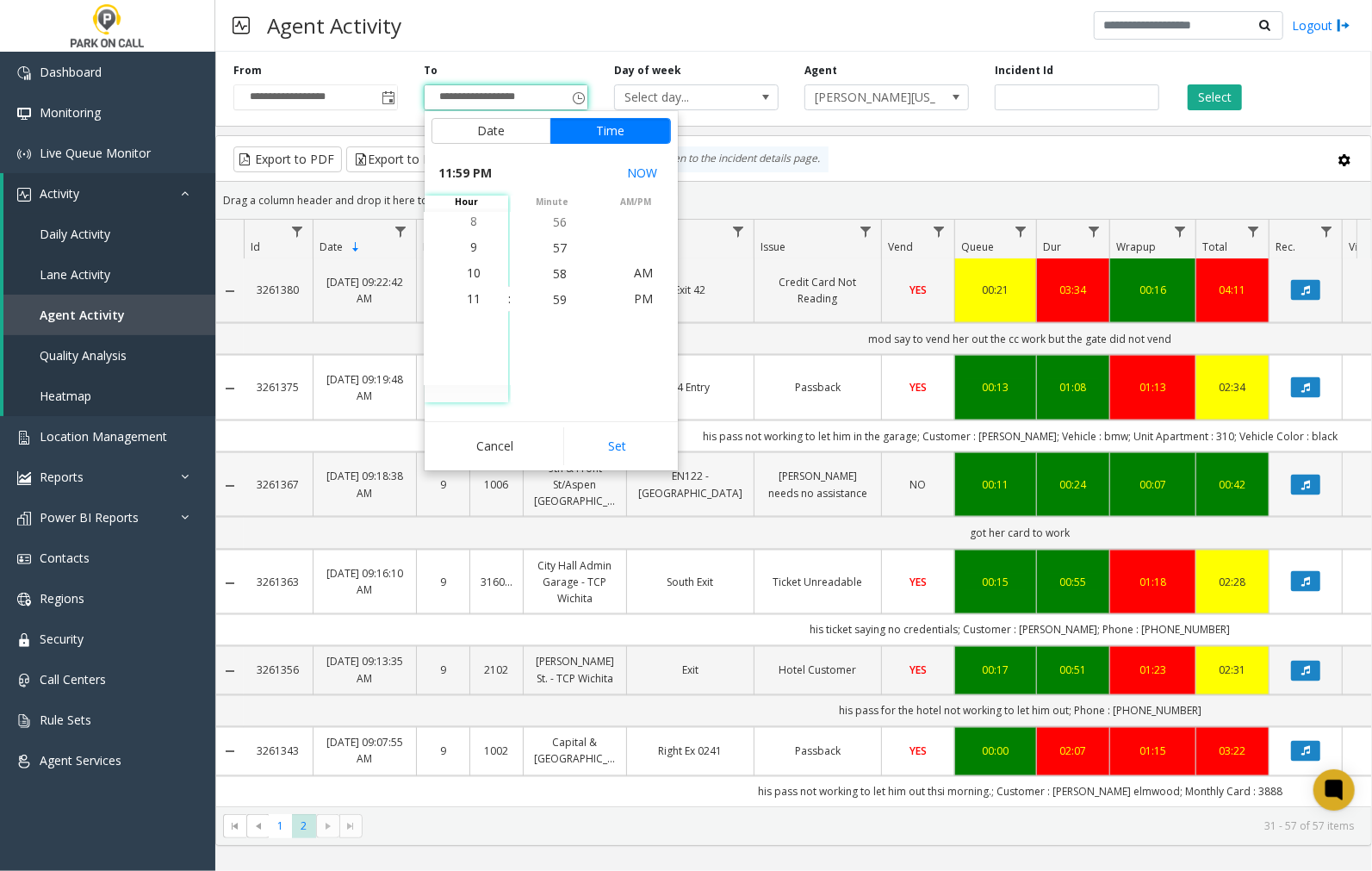
click at [614, 445] on button "Set" at bounding box center [617, 446] width 108 height 38
type input "**********"
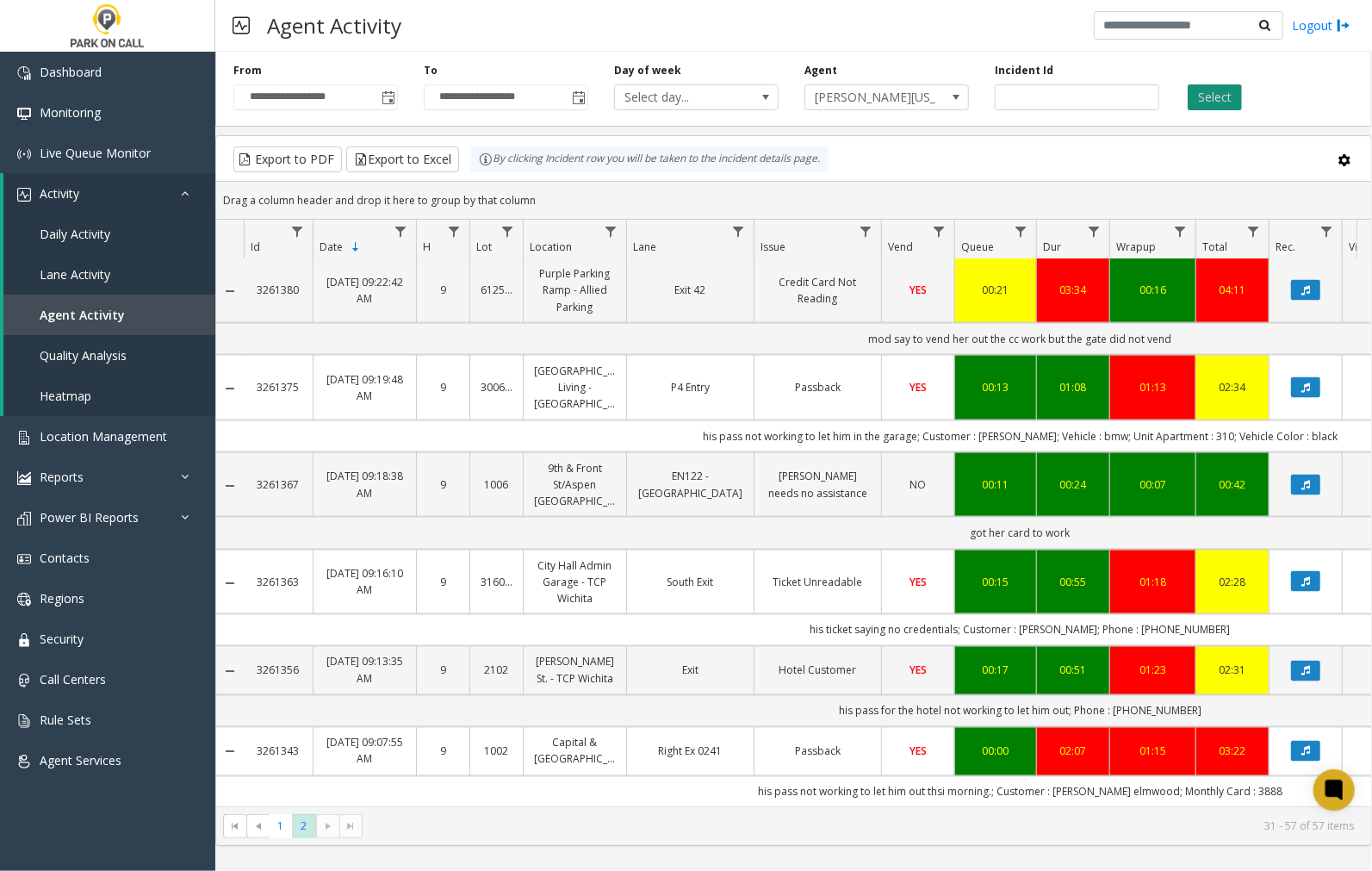
click at [1209, 93] on button "Select" at bounding box center [1214, 97] width 54 height 26
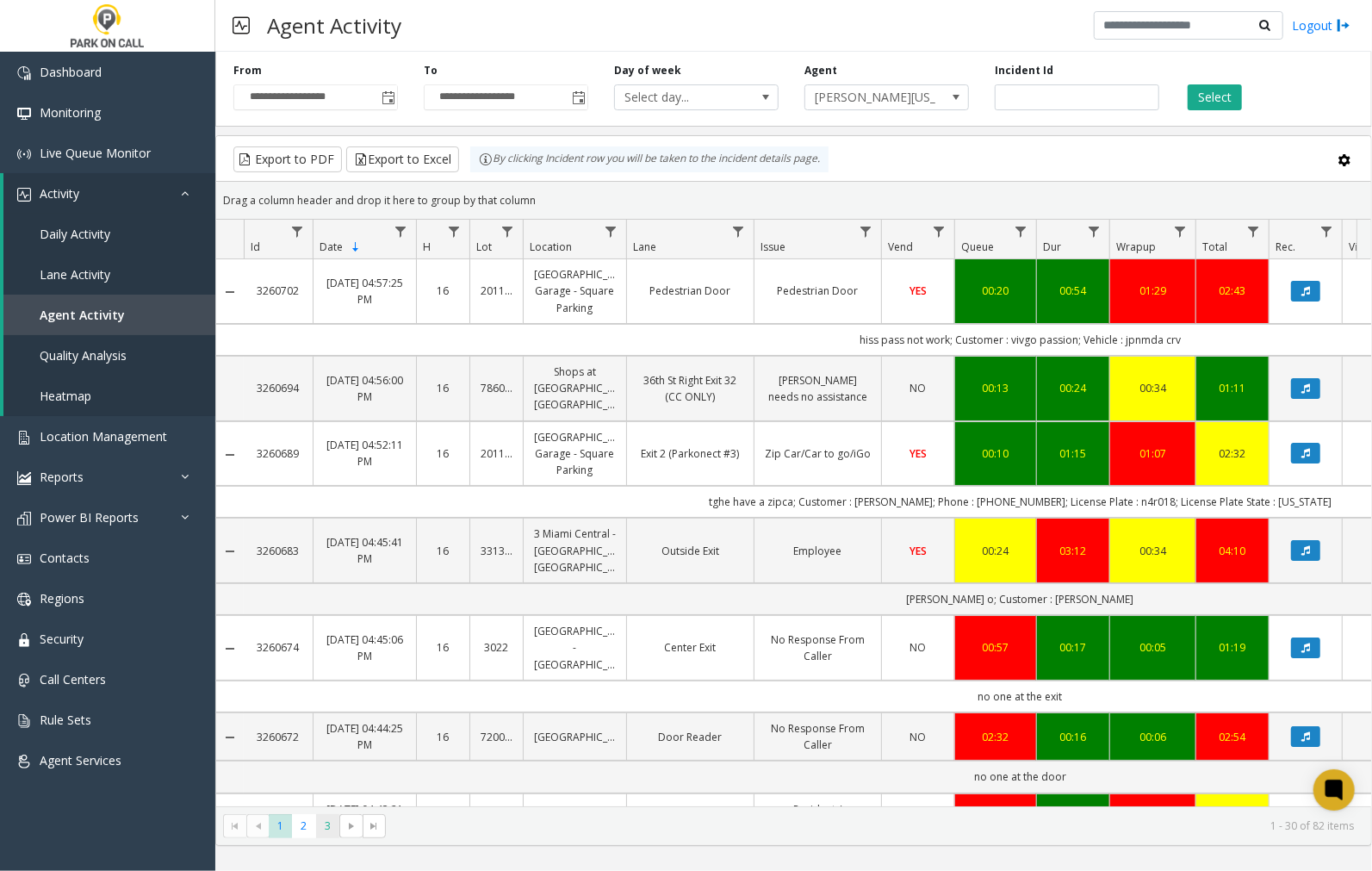
click at [330, 830] on span "3" at bounding box center [328, 826] width 24 height 24
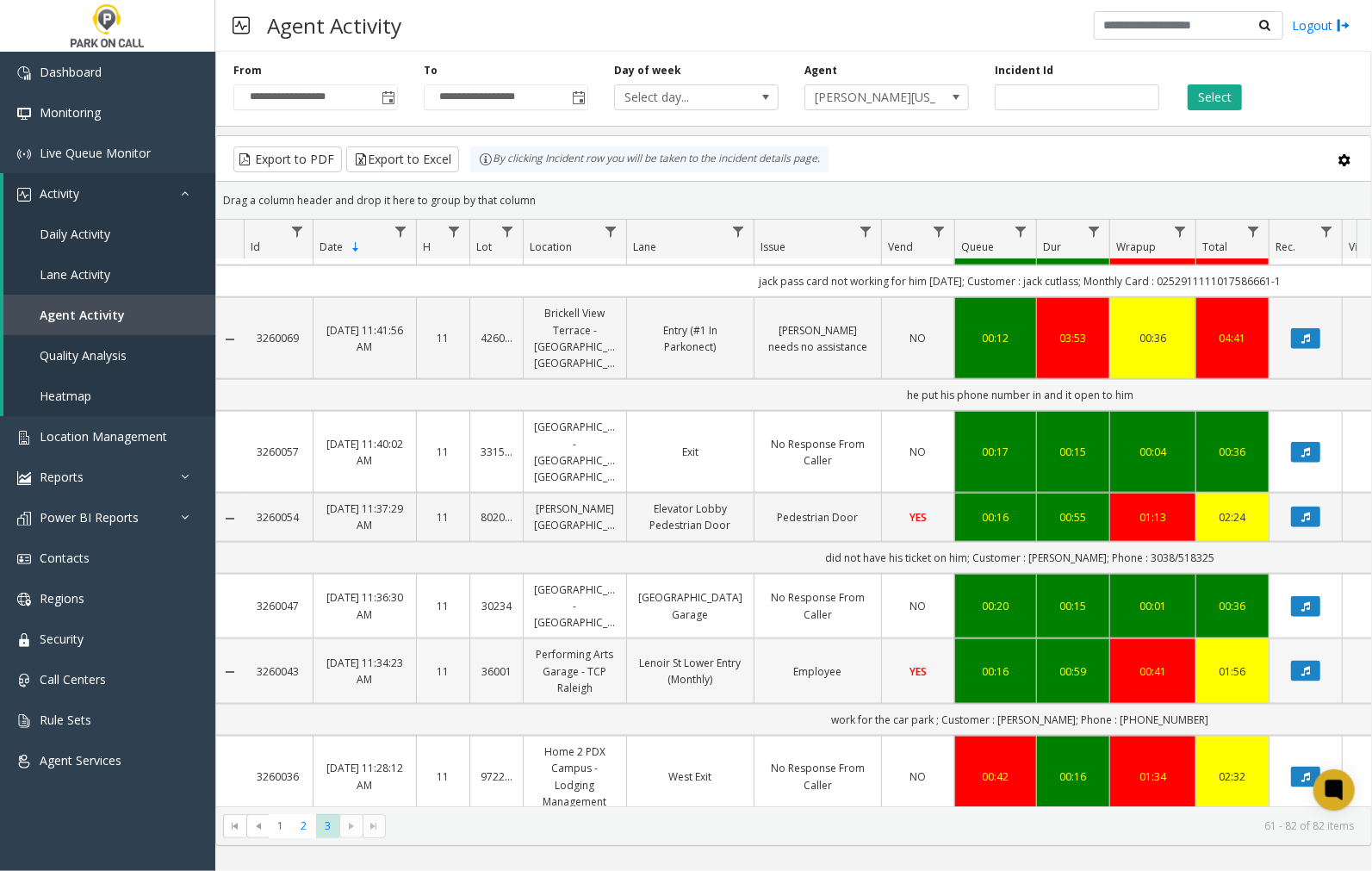
scroll to position [1369, 0]
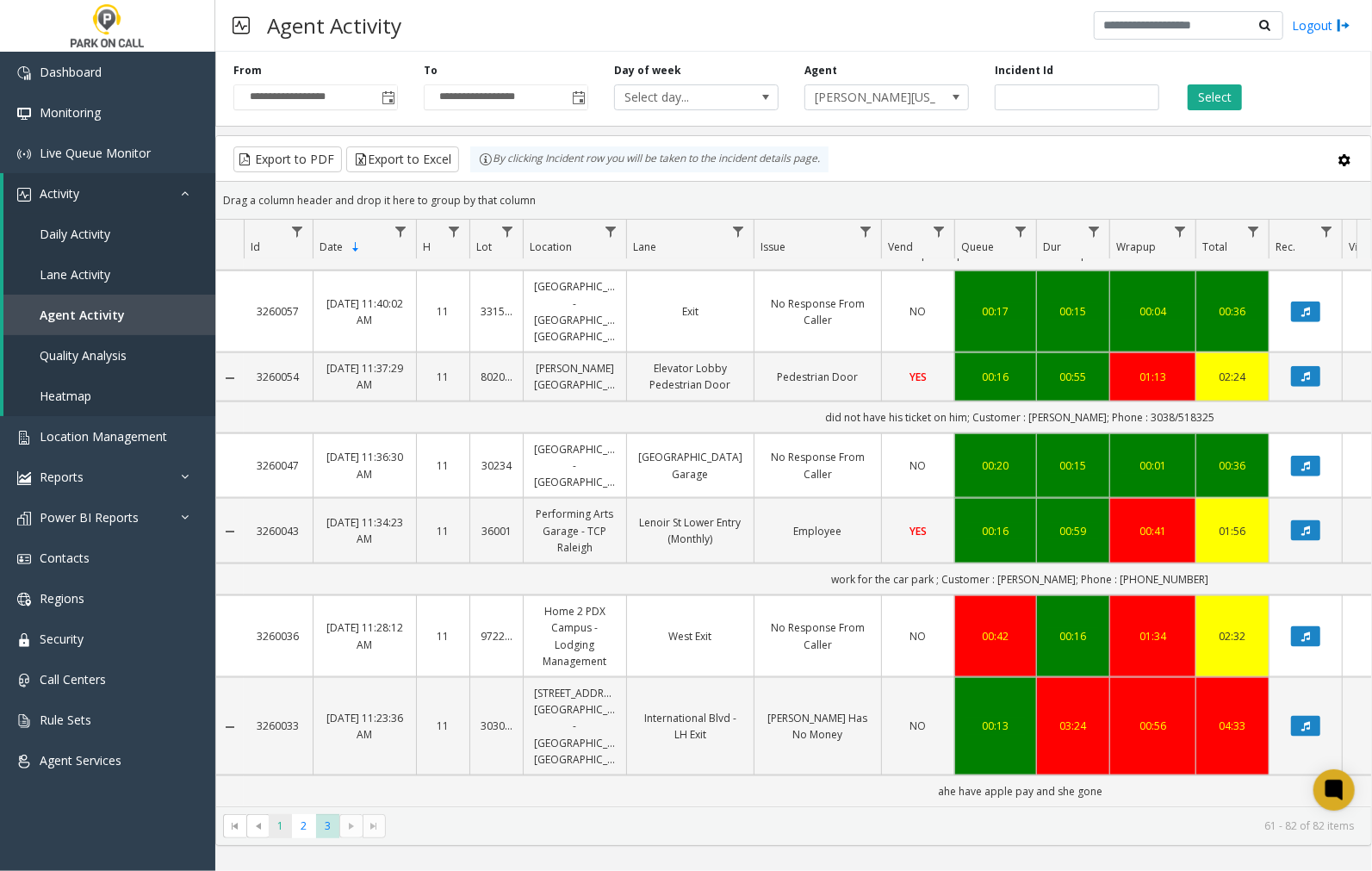
click at [278, 824] on span "1" at bounding box center [280, 826] width 24 height 24
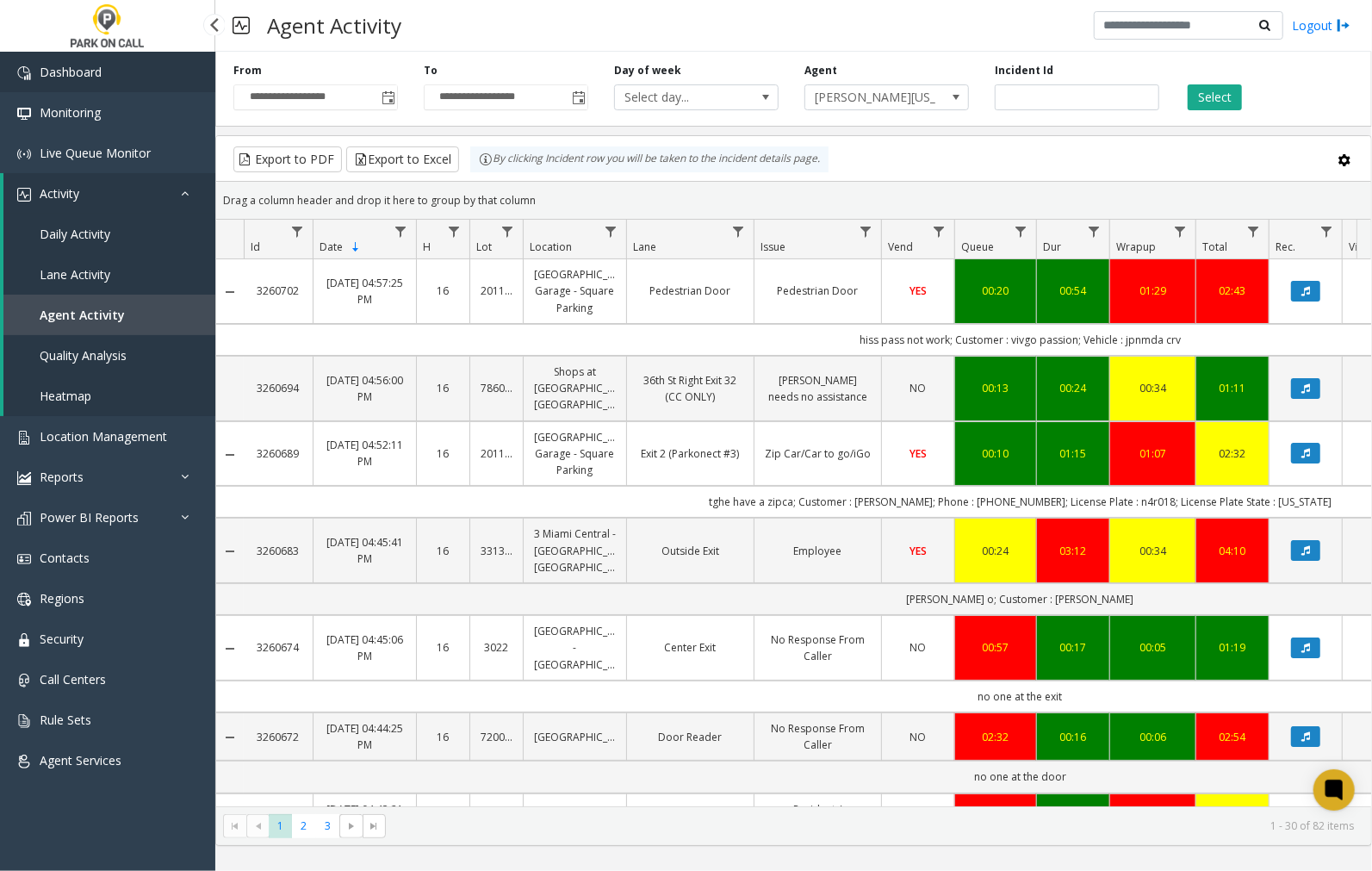
click at [84, 73] on span "Dashboard" at bounding box center [70, 72] width 62 height 17
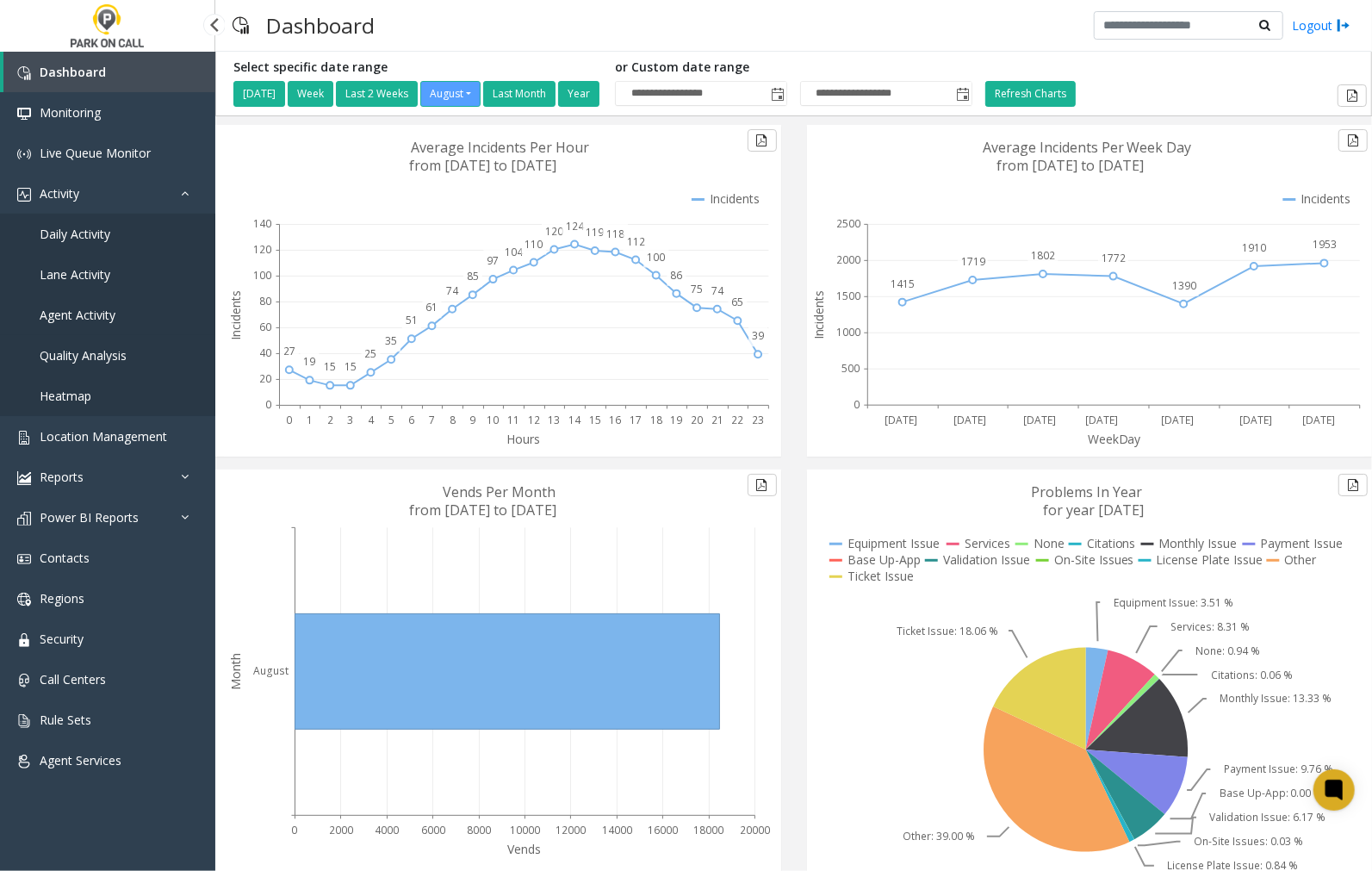
click at [82, 310] on span "Agent Activity" at bounding box center [77, 315] width 76 height 17
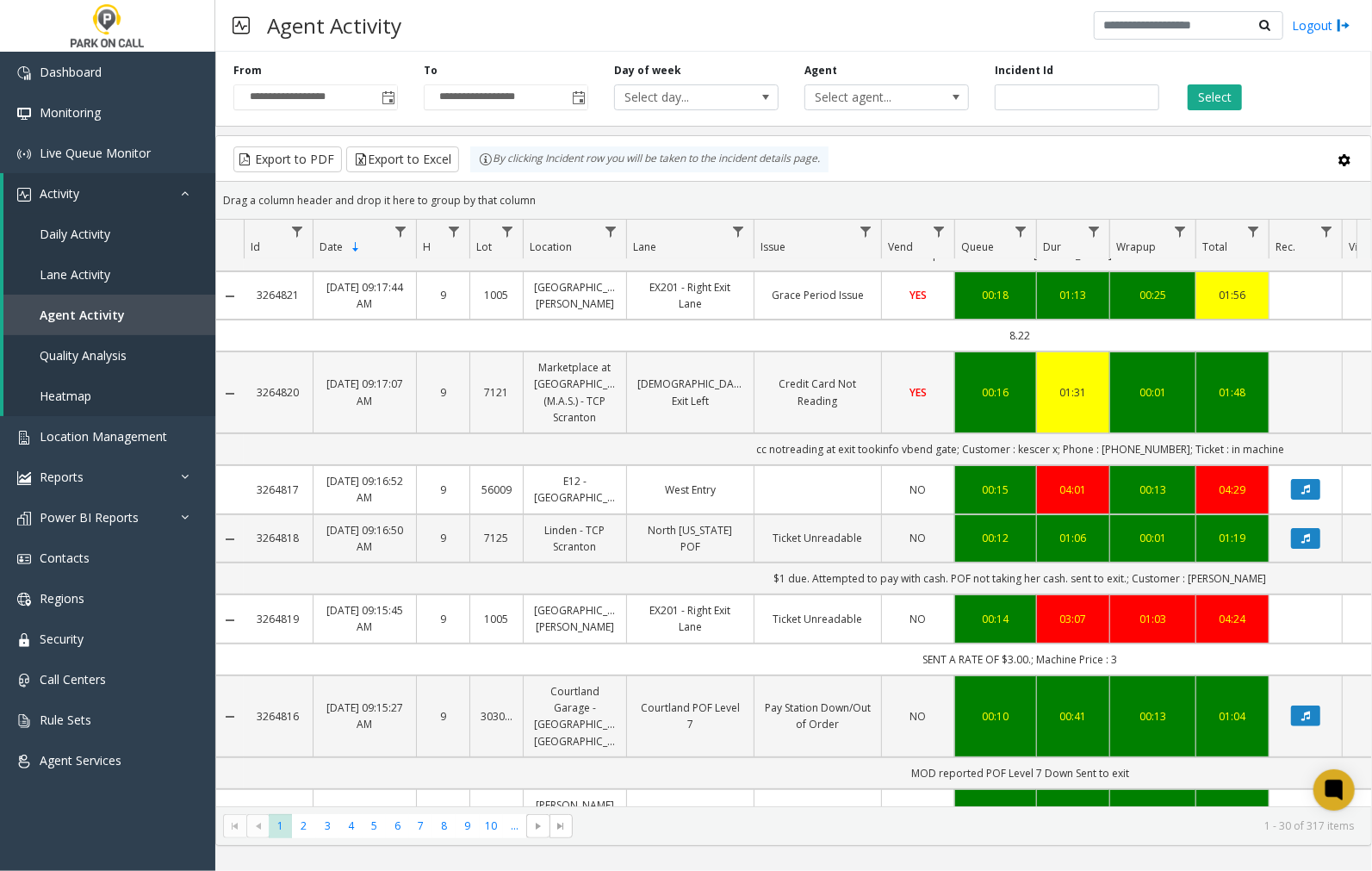
scroll to position [192, 0]
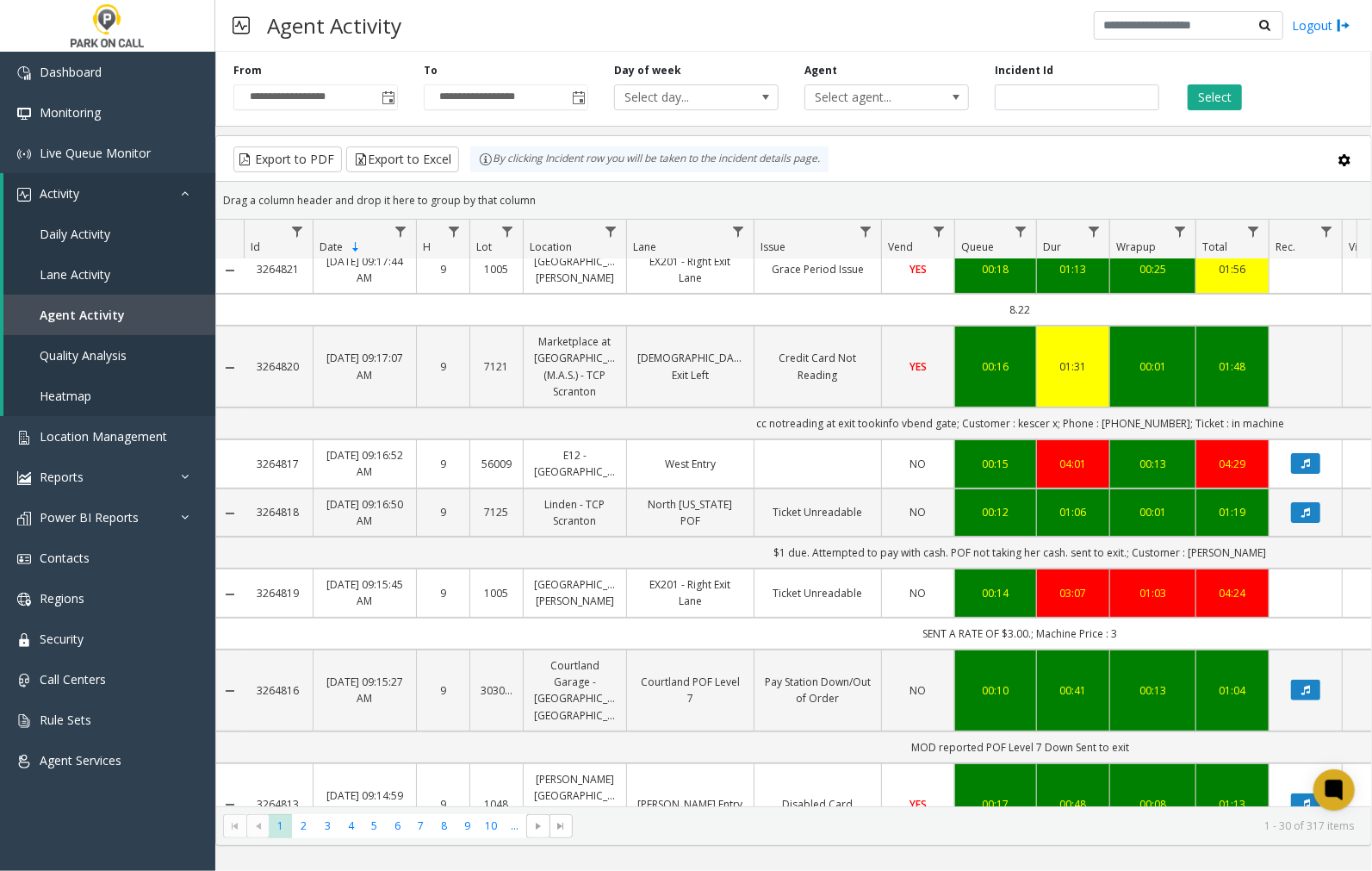
click at [657, 609] on link "EX201 - Right Exit Lane" at bounding box center [690, 592] width 106 height 32
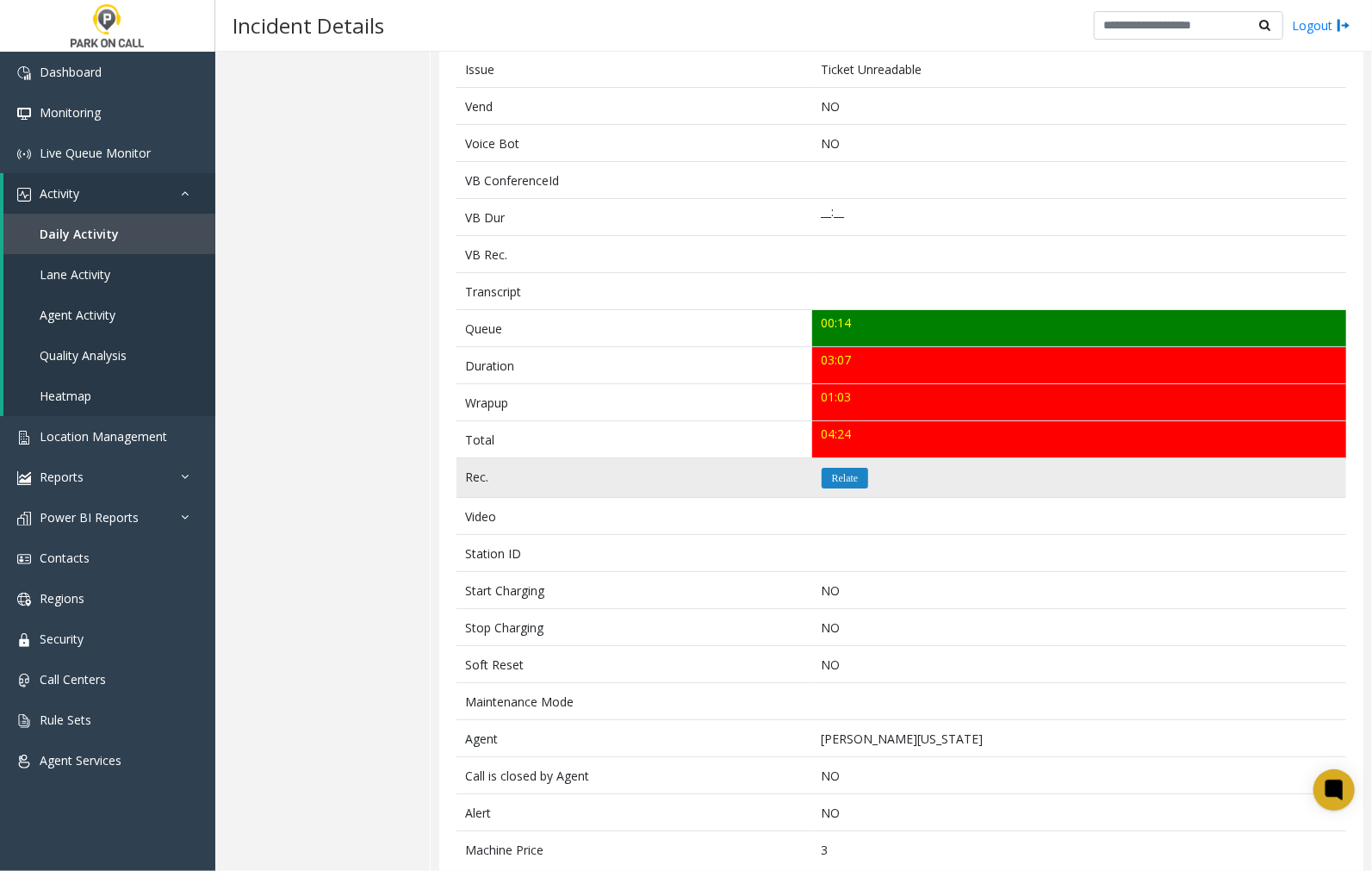
scroll to position [382, 0]
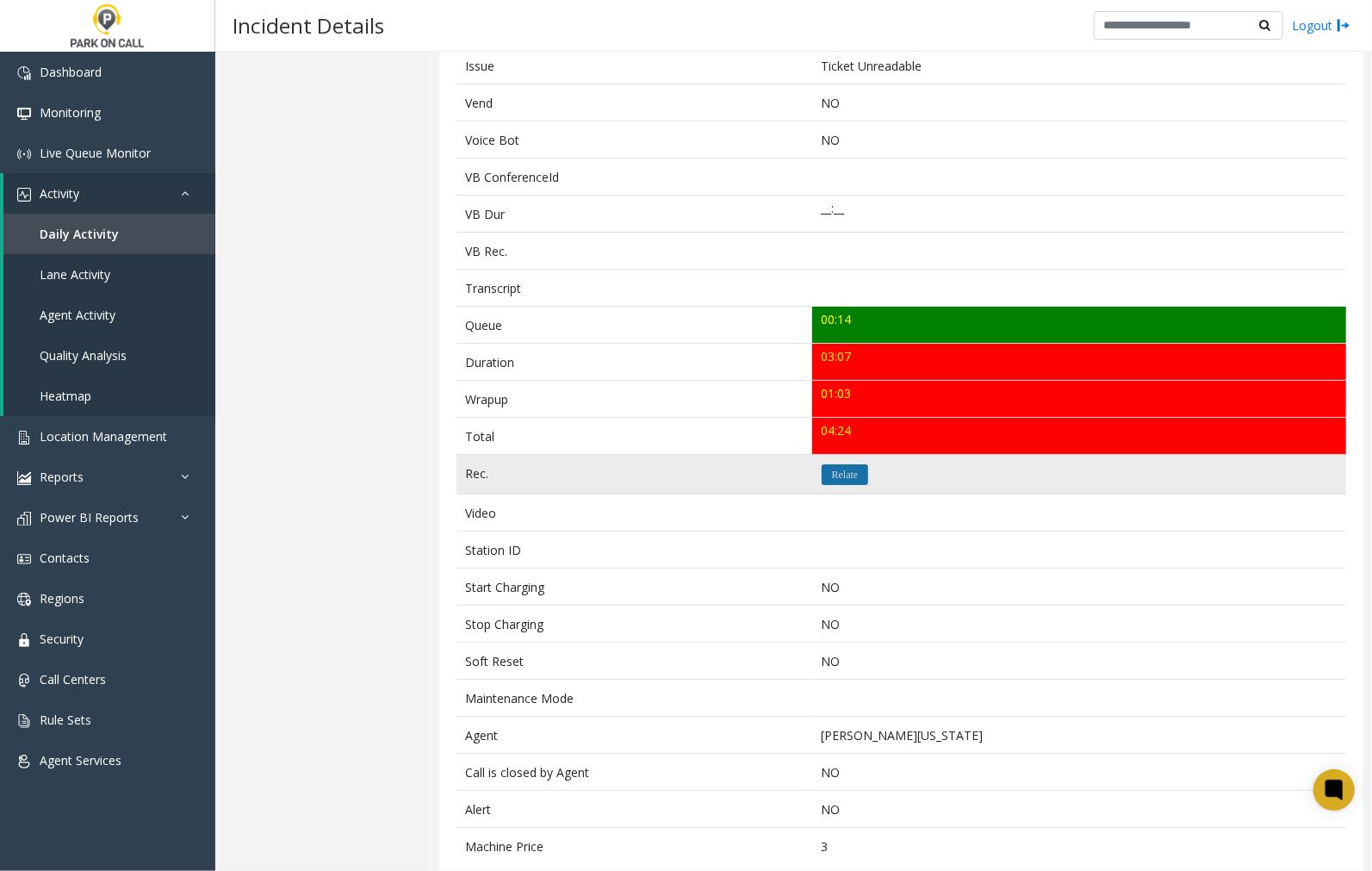
click at [844, 476] on icon "Relate" at bounding box center [844, 474] width 27 height 11
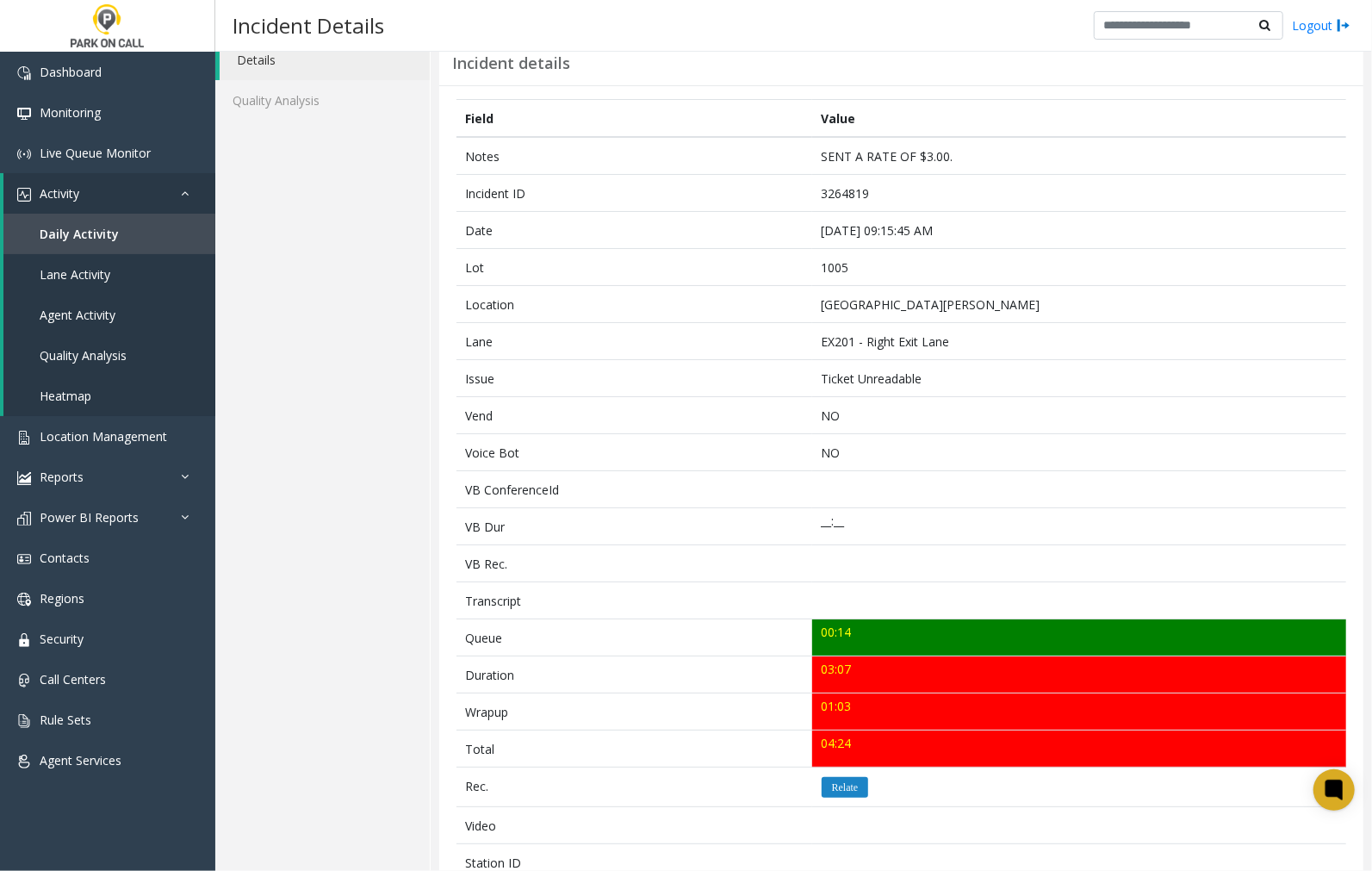
scroll to position [0, 0]
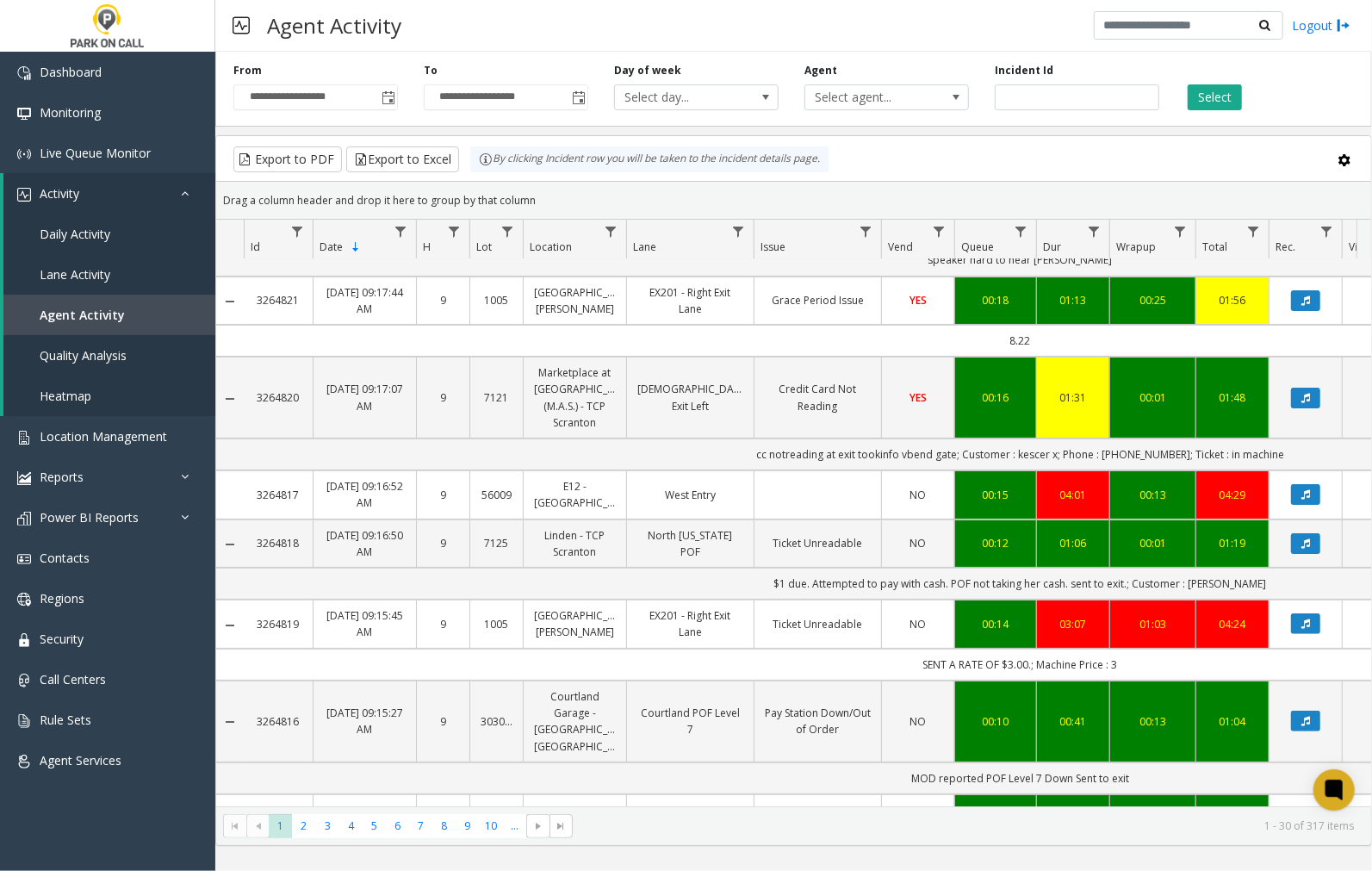
scroll to position [192, 0]
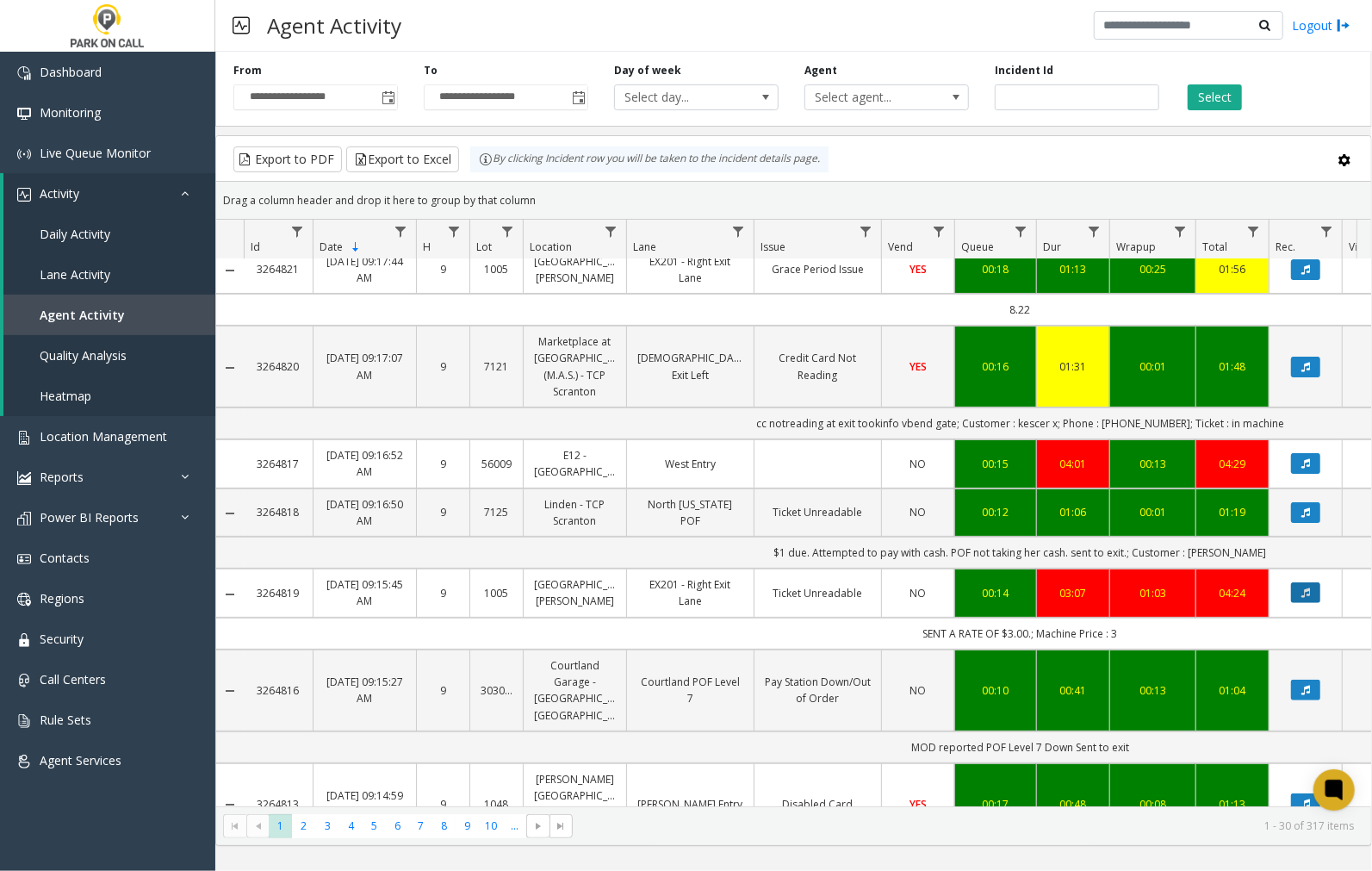
click at [1307, 598] on icon "Data table" at bounding box center [1305, 593] width 9 height 11
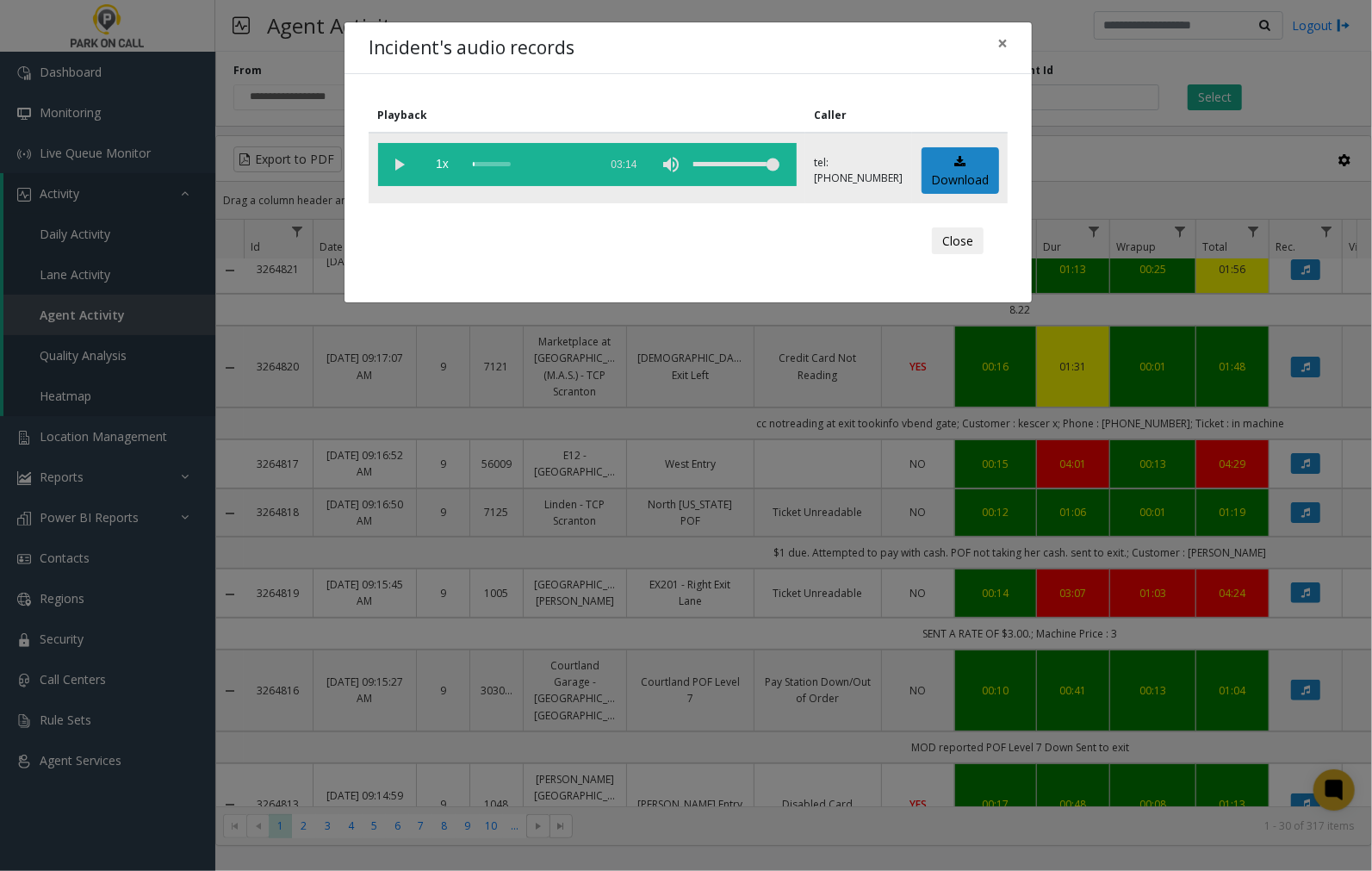
click at [393, 160] on vg-play-pause at bounding box center [400, 164] width 43 height 43
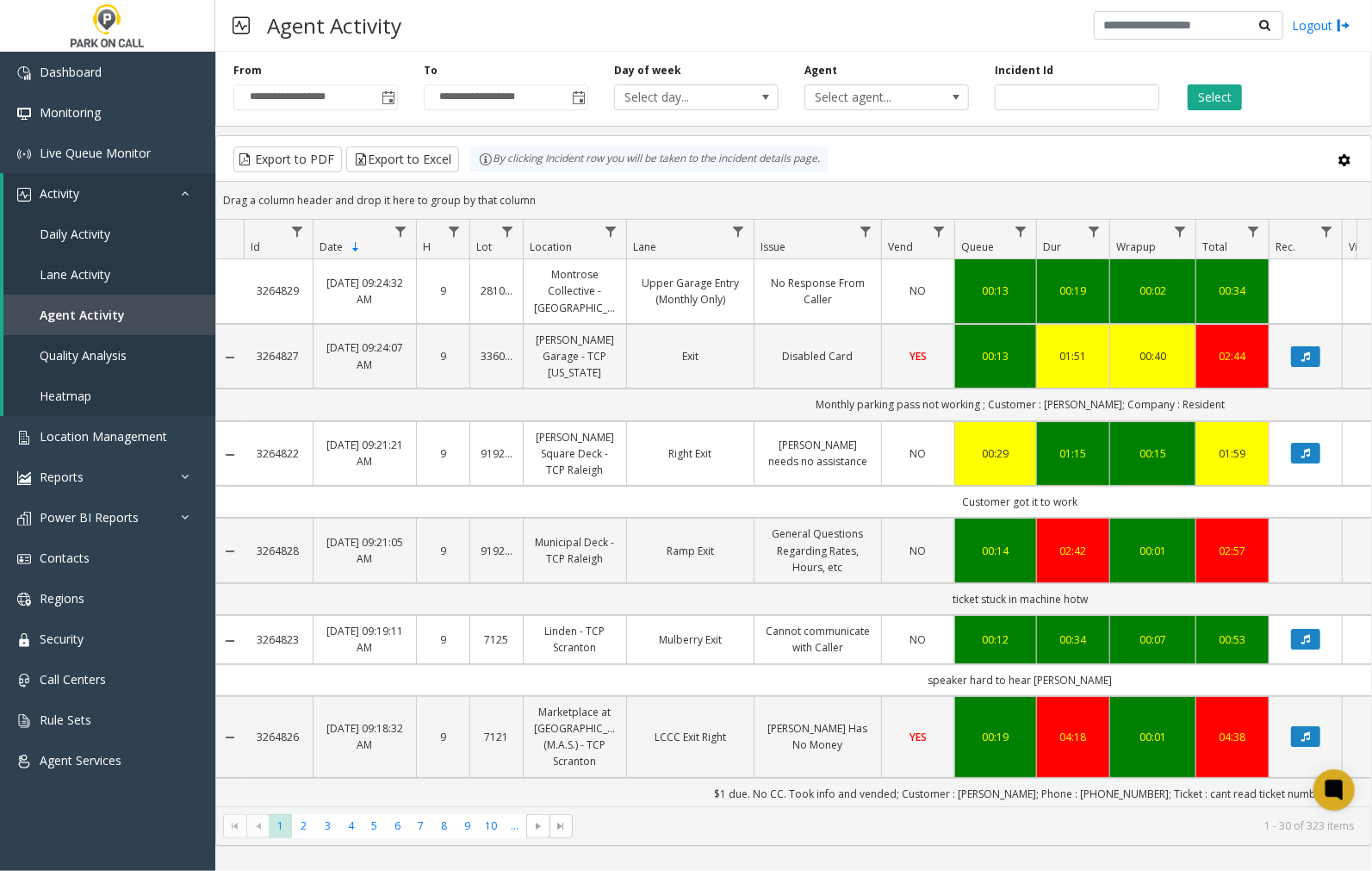
scroll to position [669, 0]
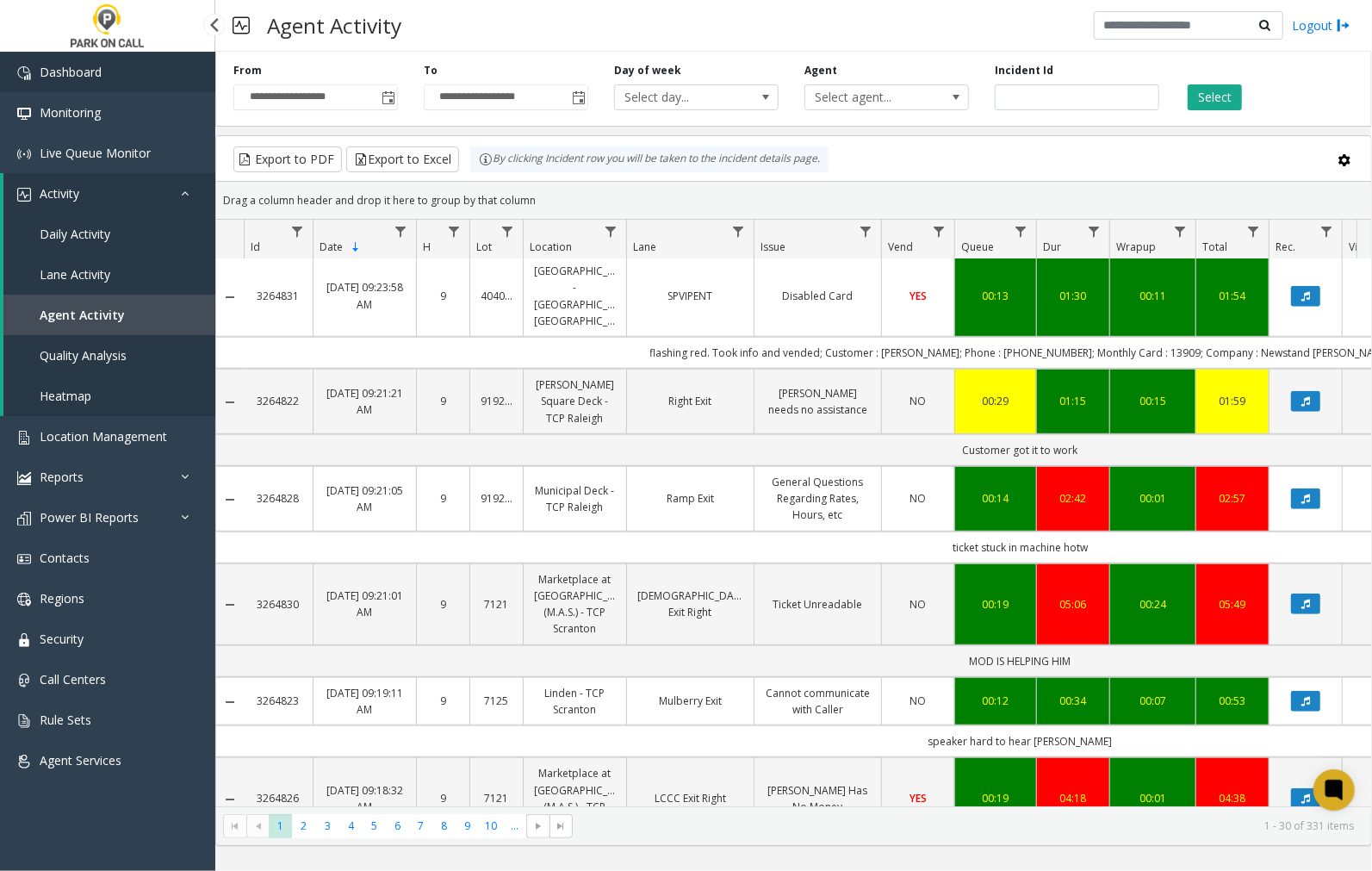
click at [43, 76] on span "Dashboard" at bounding box center [70, 72] width 62 height 17
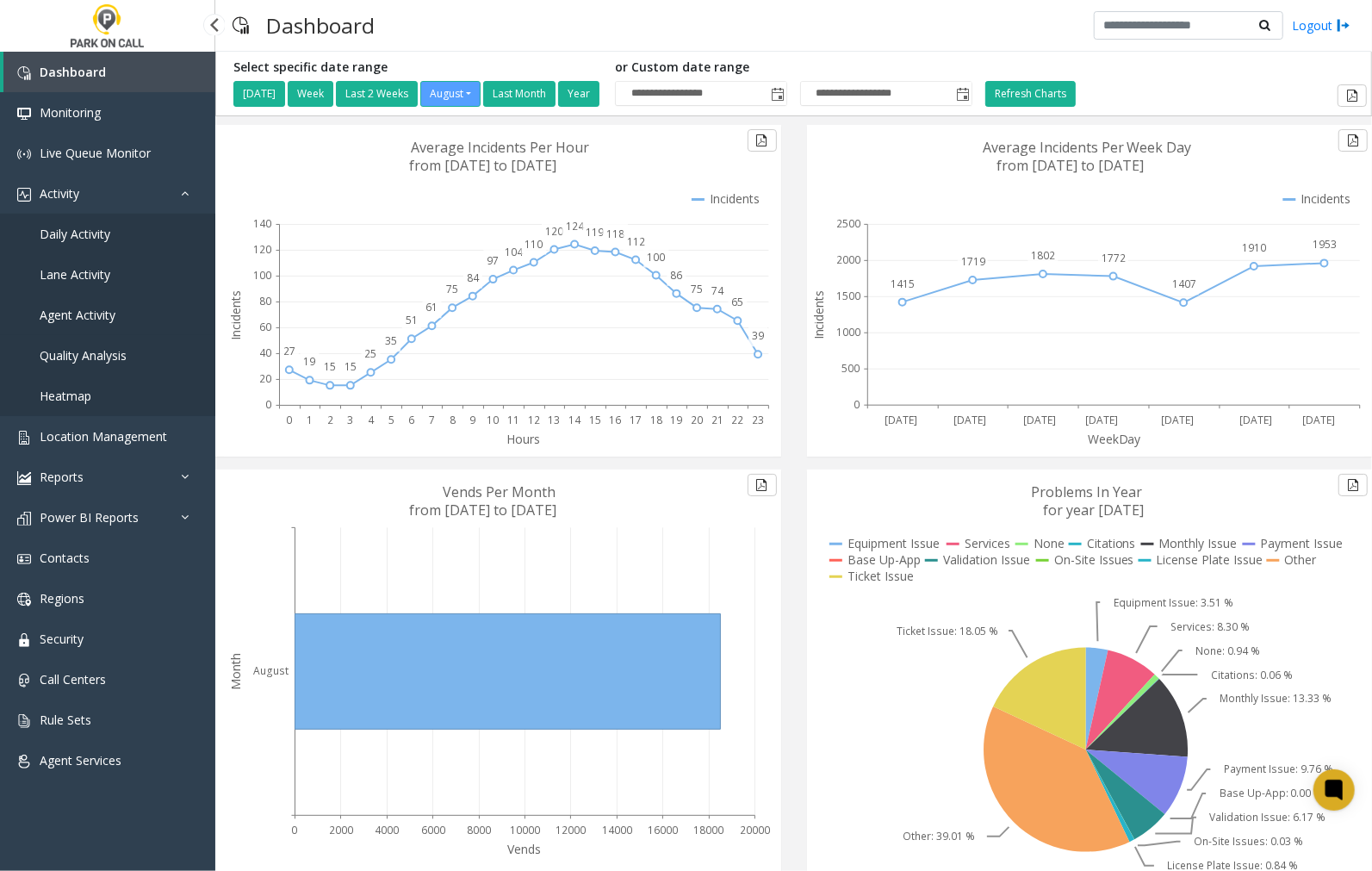
click at [88, 310] on span "Agent Activity" at bounding box center [77, 315] width 76 height 17
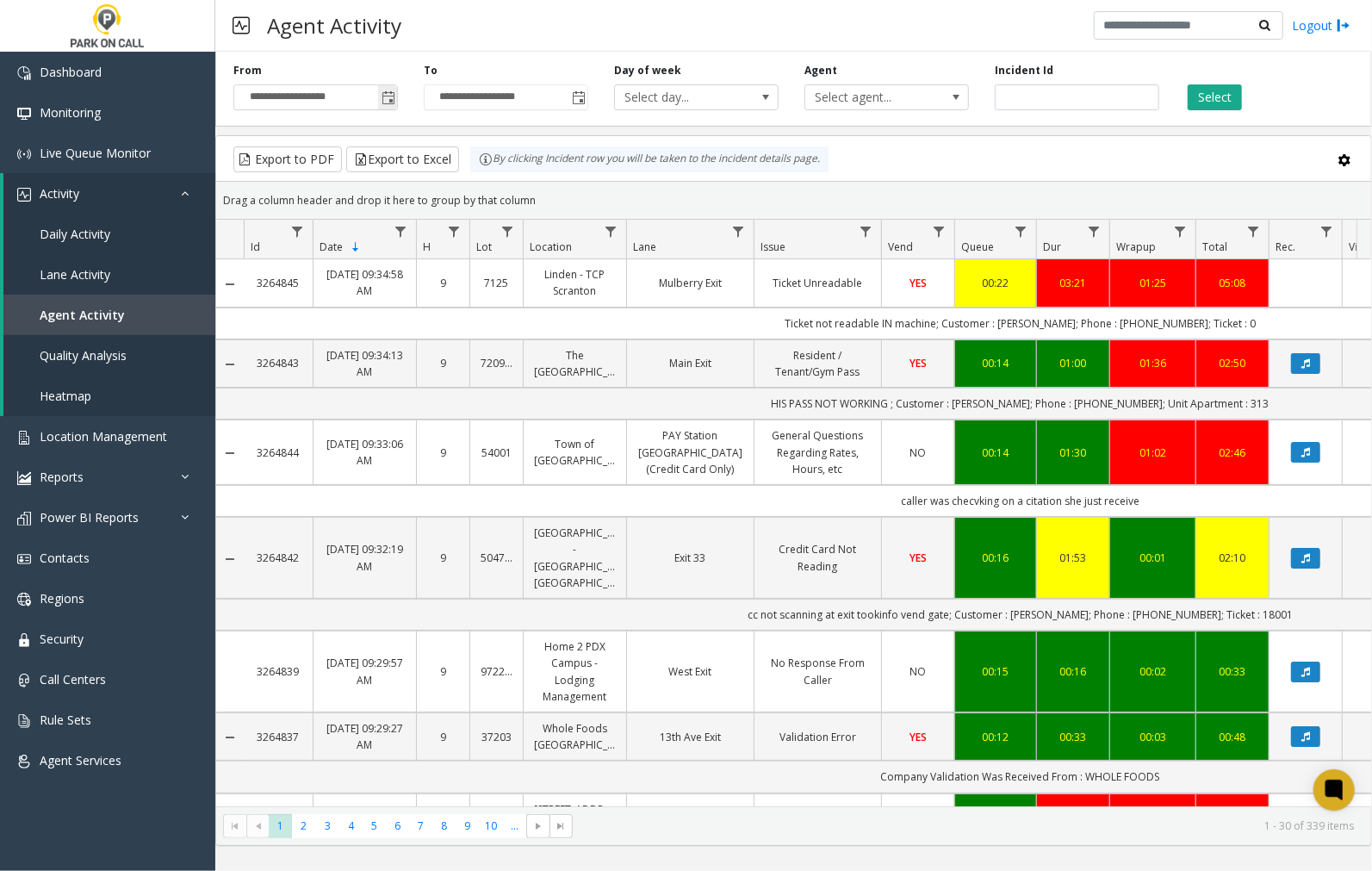
click at [386, 93] on span "Toggle popup" at bounding box center [388, 98] width 14 height 14
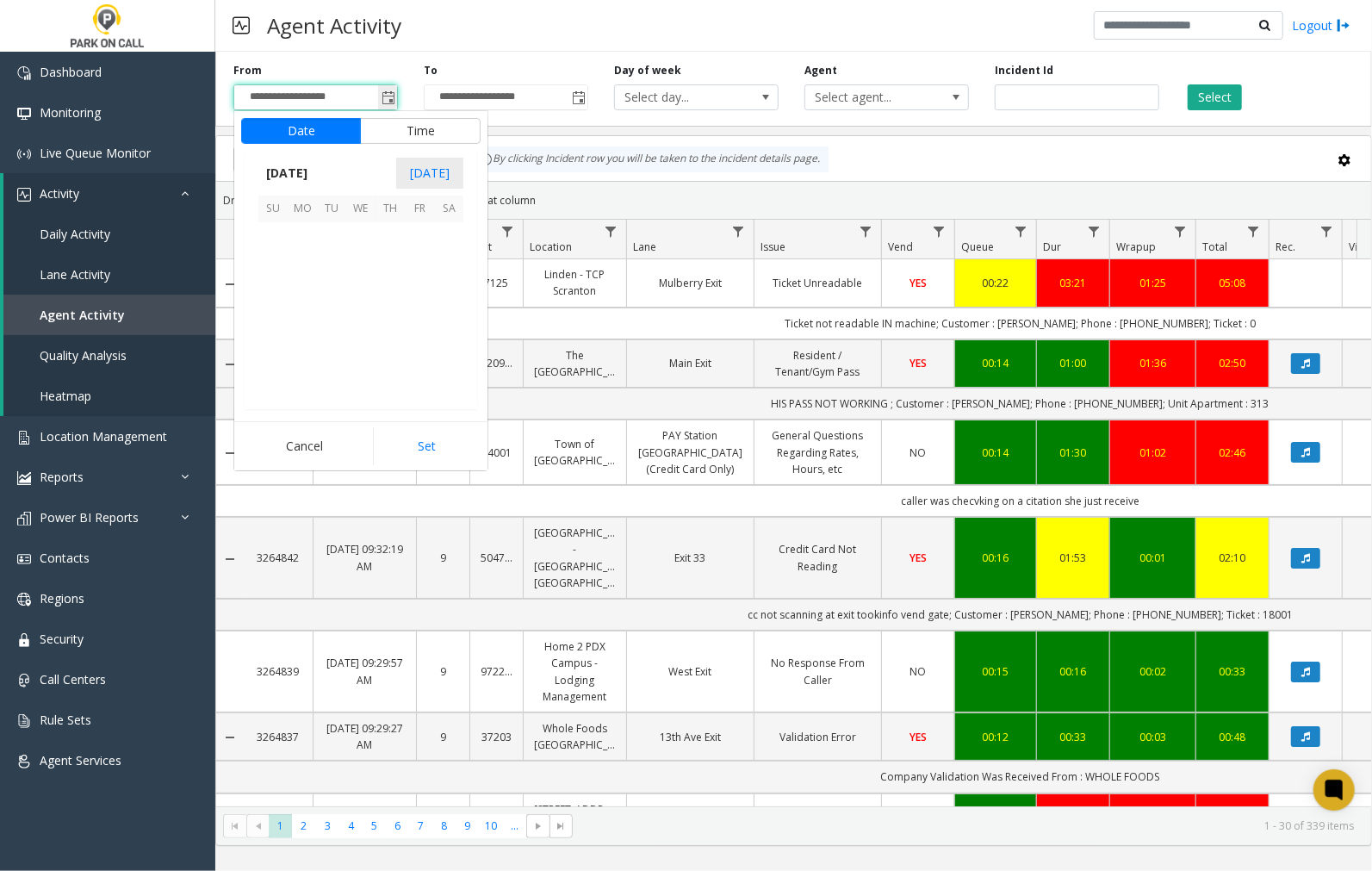
scroll to position [308859, 0]
click at [355, 351] on span "27" at bounding box center [361, 354] width 29 height 29
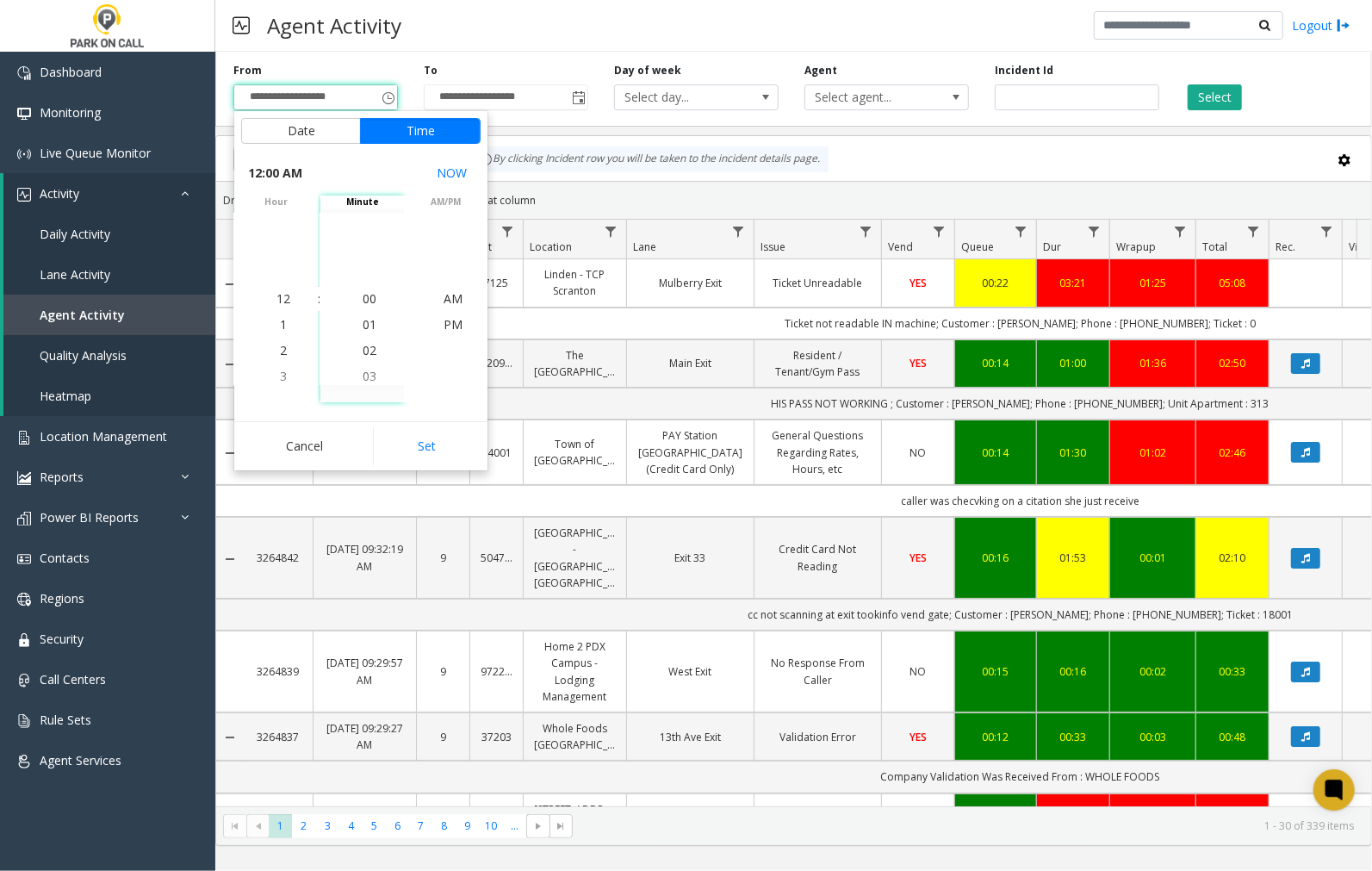
click at [426, 446] on button "Set" at bounding box center [427, 446] width 108 height 38
type input "**********"
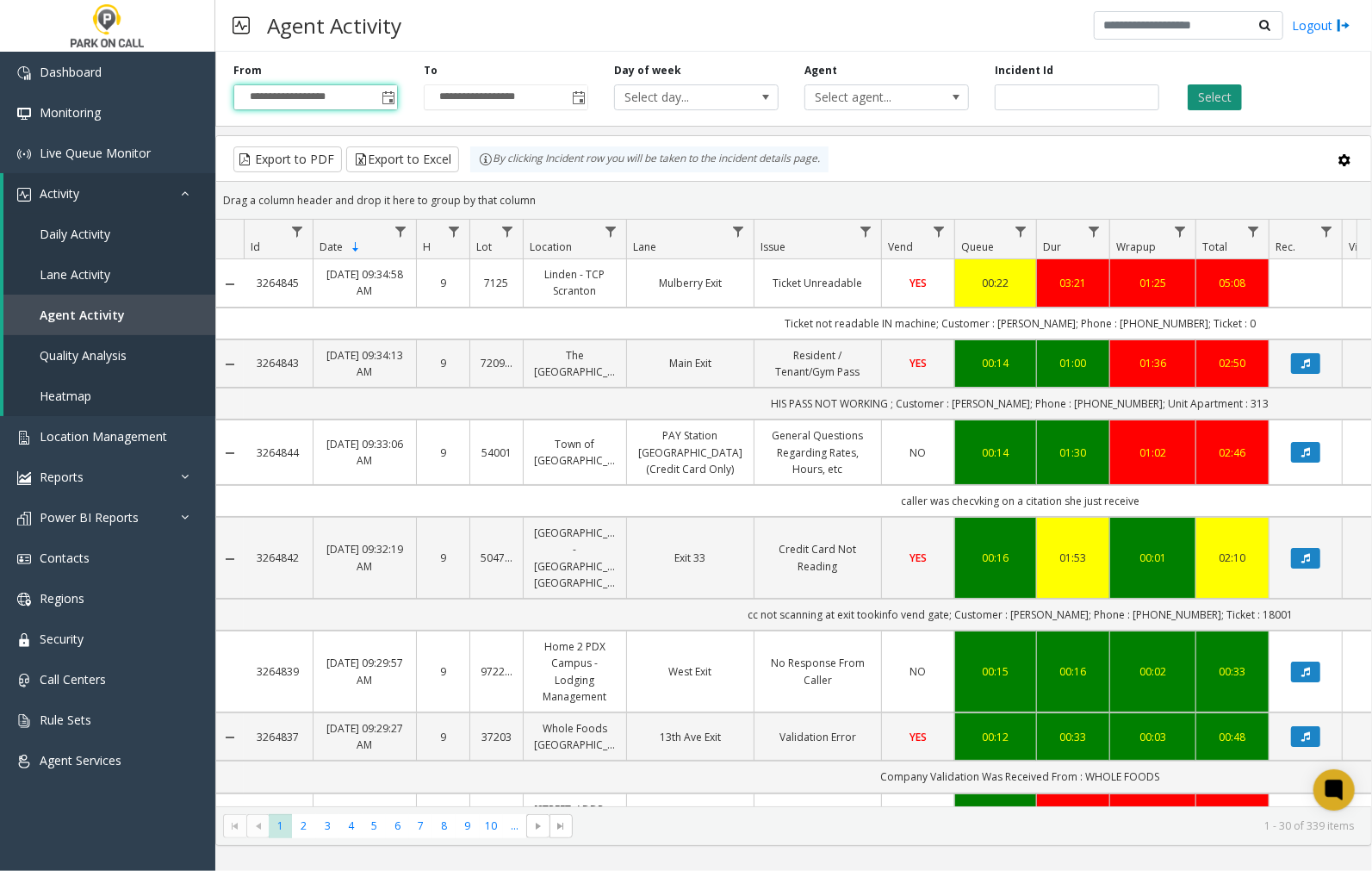
click at [1212, 97] on button "Select" at bounding box center [1214, 97] width 54 height 26
click at [611, 230] on span "Data table" at bounding box center [610, 232] width 14 height 14
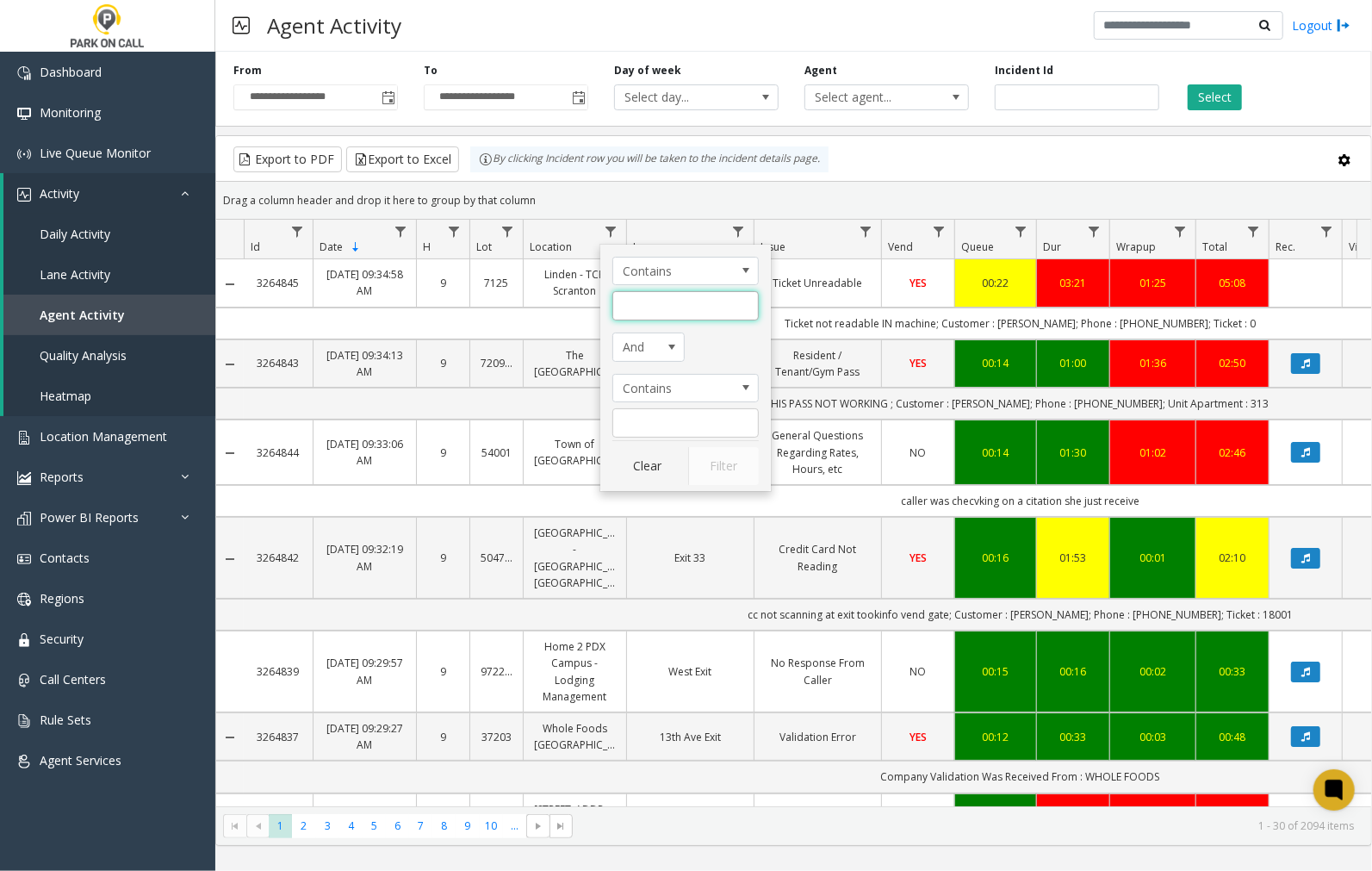
click at [629, 313] on input "Location Filter" at bounding box center [685, 306] width 146 height 29
type input "*****"
click at [734, 474] on button "Filter" at bounding box center [723, 466] width 71 height 38
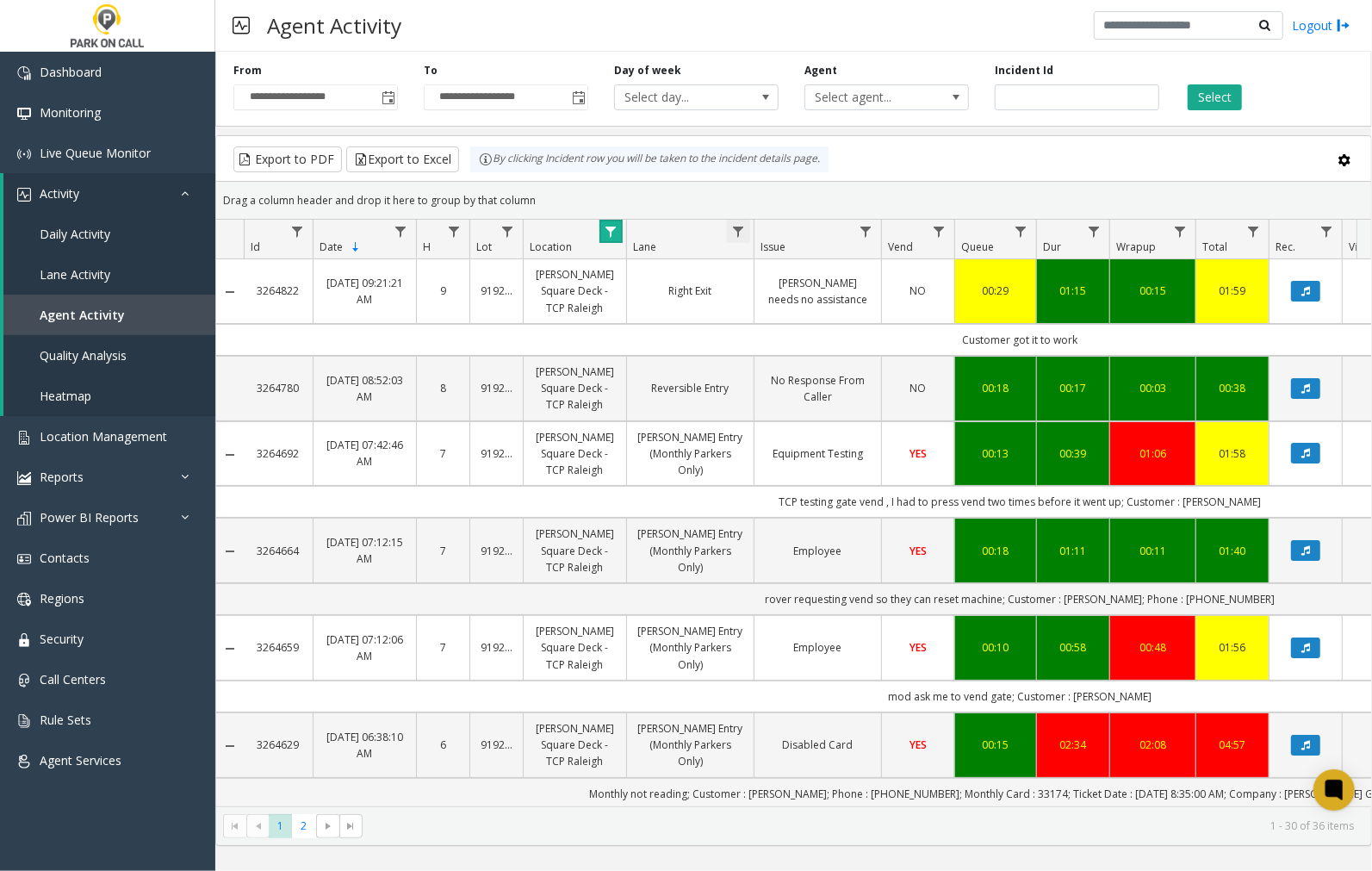
click at [737, 230] on span "Data table" at bounding box center [738, 232] width 14 height 14
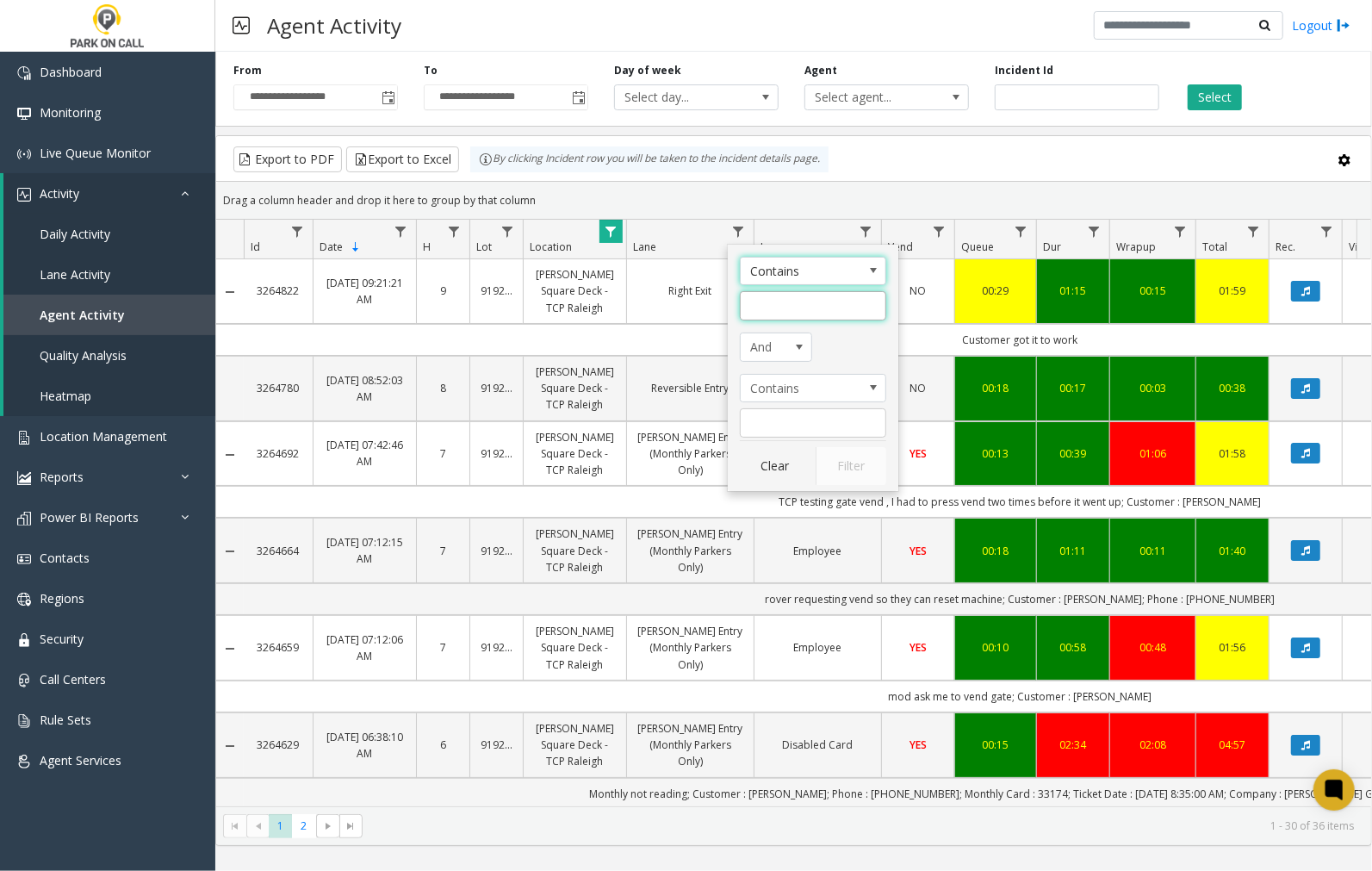
click at [787, 307] on input "Lane Filter" at bounding box center [813, 306] width 146 height 29
type input "******"
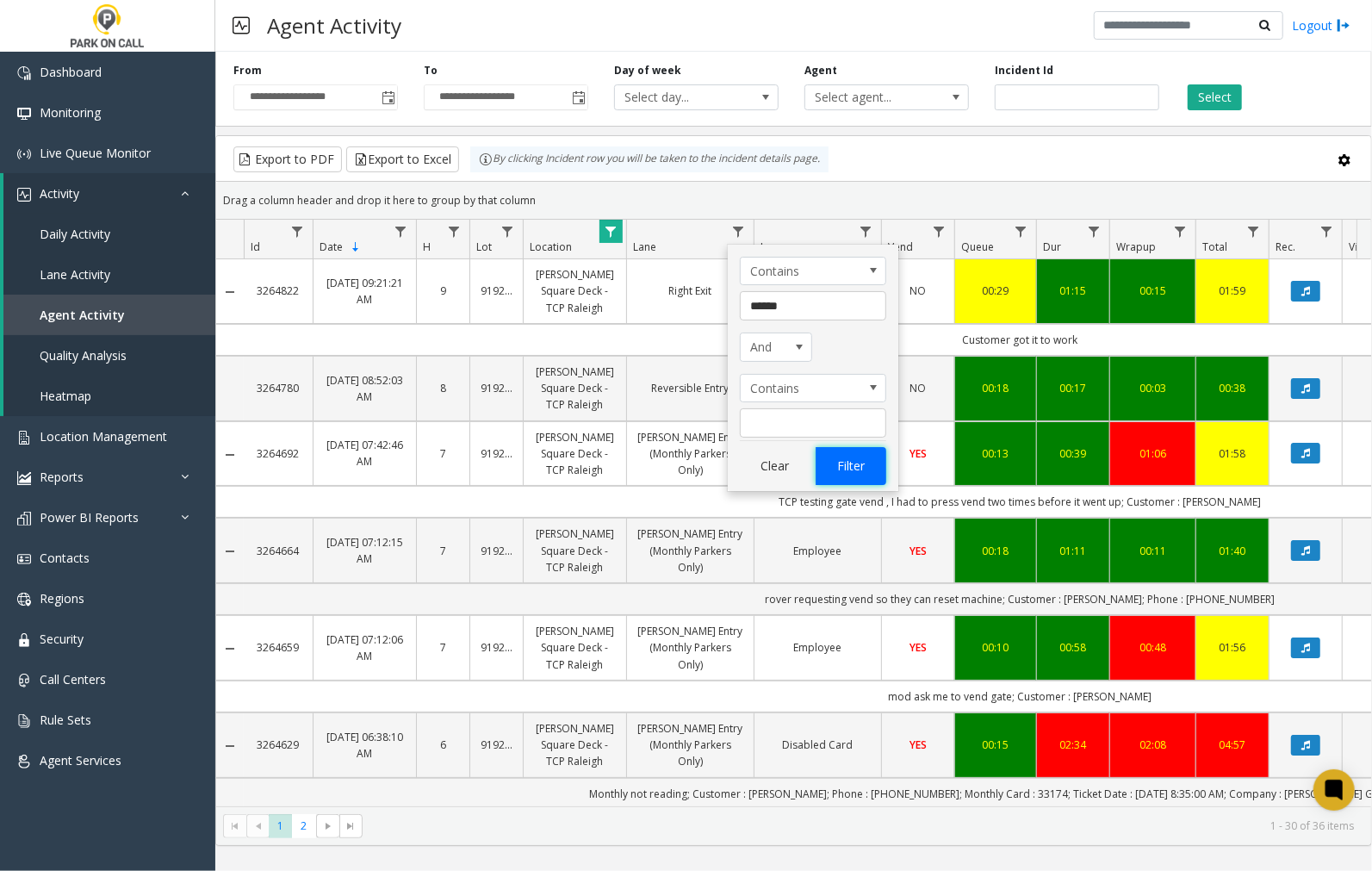
click at [842, 456] on button "Filter" at bounding box center [851, 466] width 71 height 38
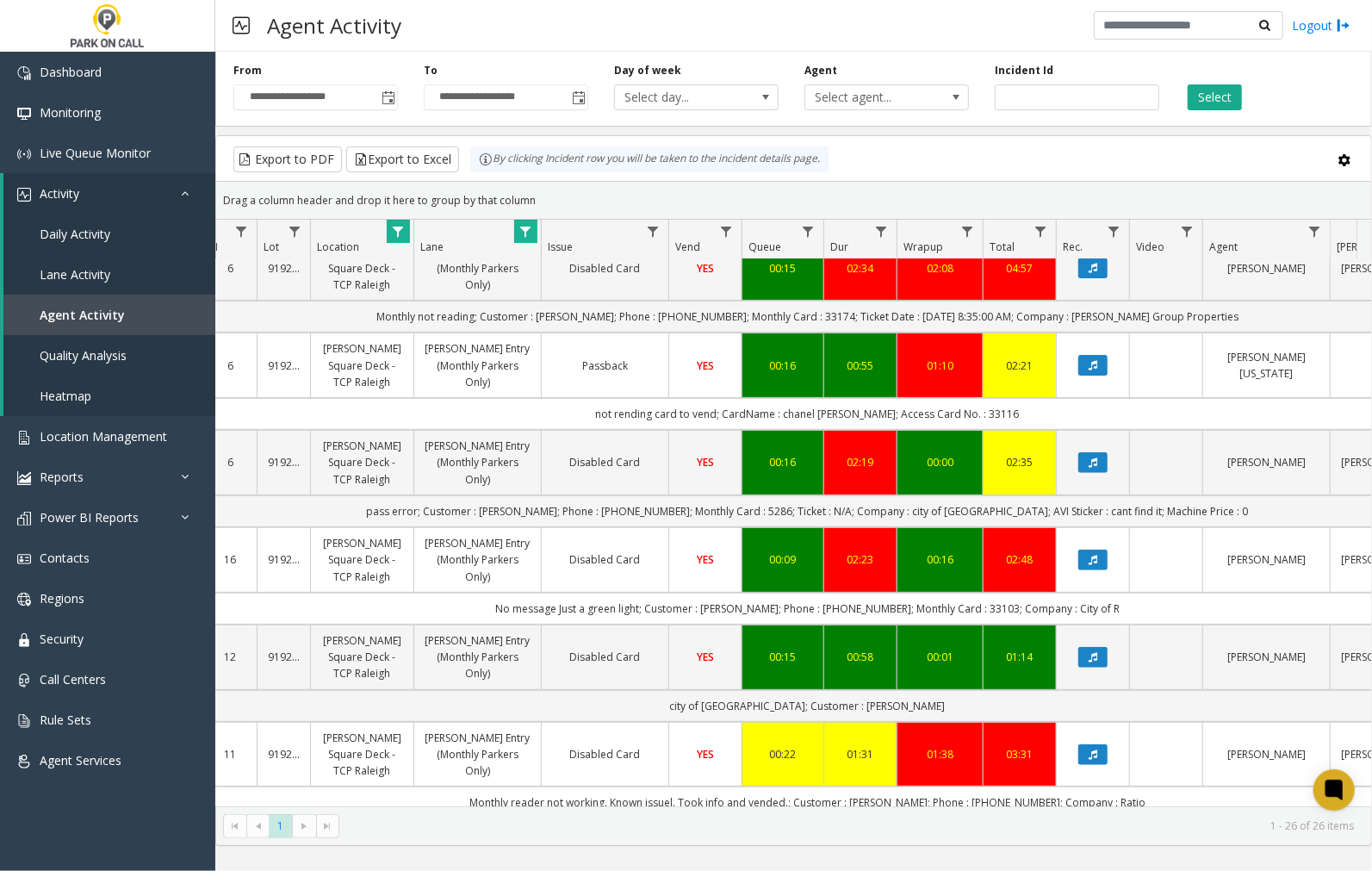
scroll to position [277, 212]
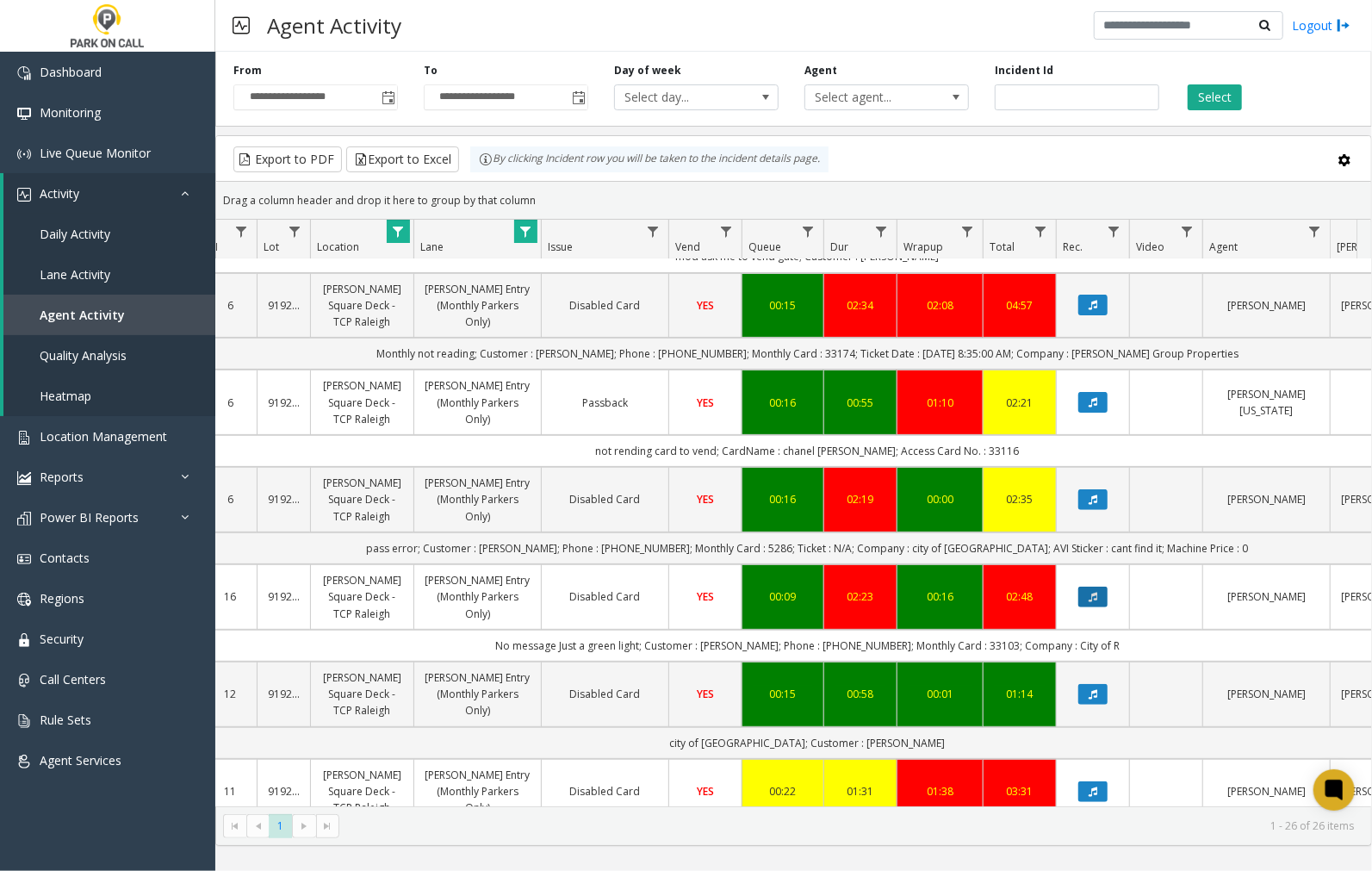
click at [1088, 602] on icon "Data table" at bounding box center [1092, 597] width 9 height 11
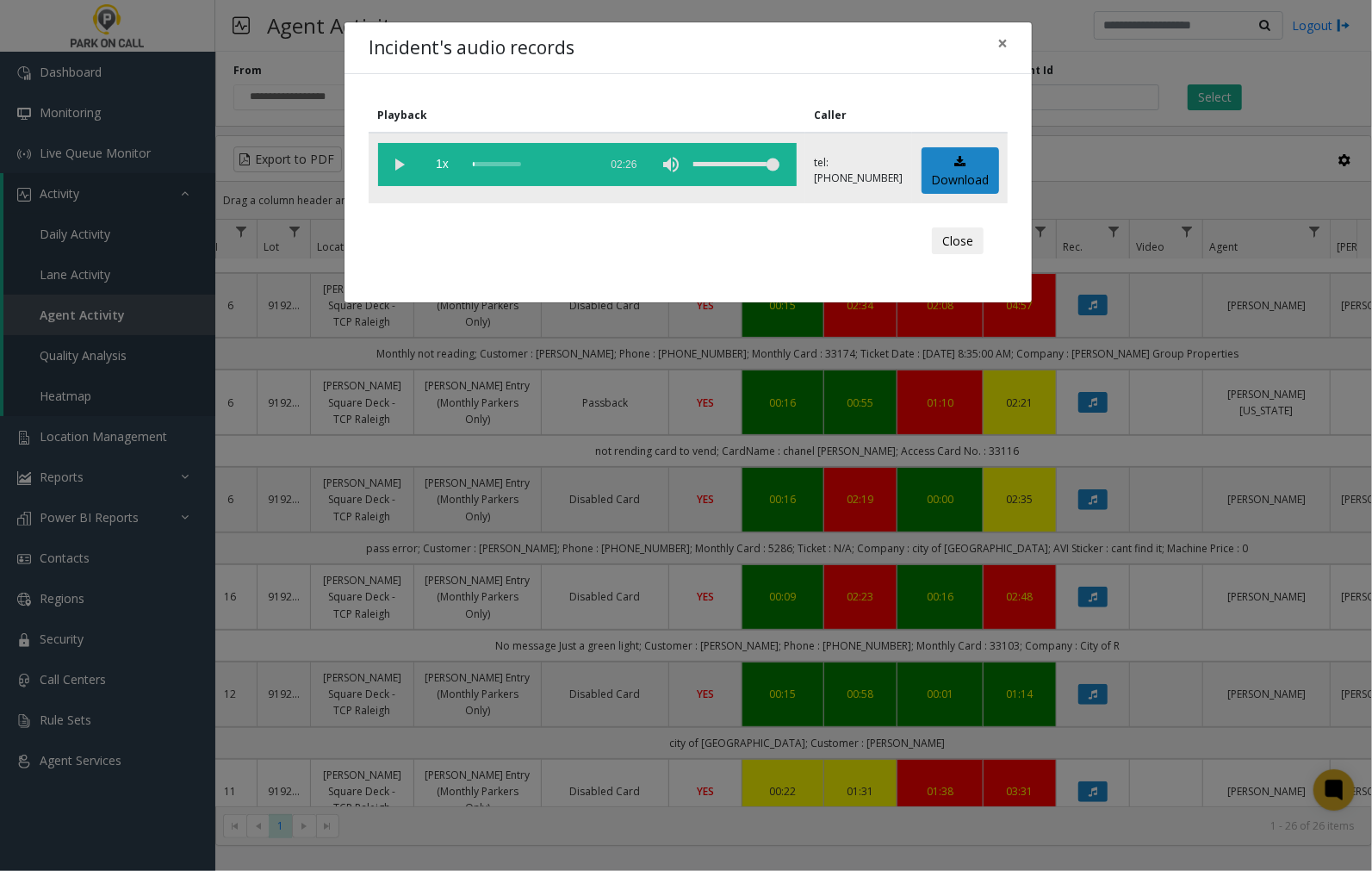
click at [399, 163] on vg-play-pause at bounding box center [400, 164] width 43 height 43
click at [1000, 44] on span "×" at bounding box center [1002, 43] width 11 height 25
